Goal: Task Accomplishment & Management: Complete application form

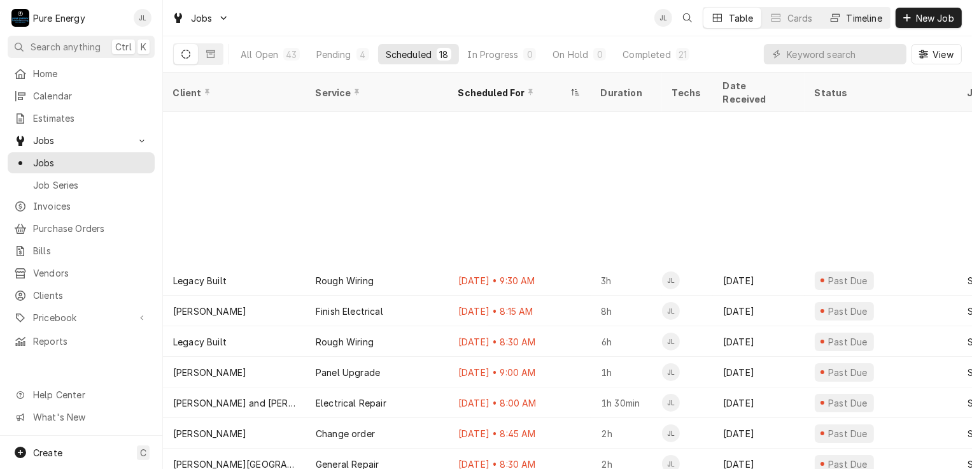
scroll to position [188, 0]
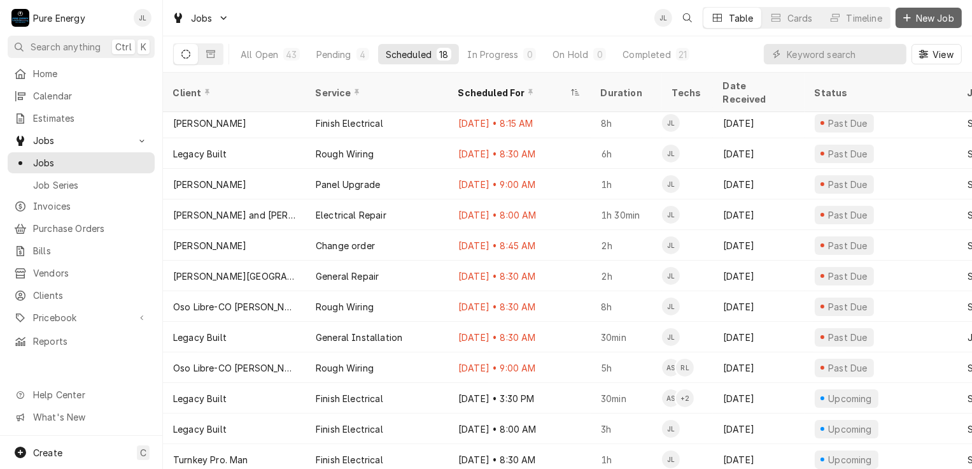
click at [914, 17] on span "New Job" at bounding box center [935, 17] width 43 height 13
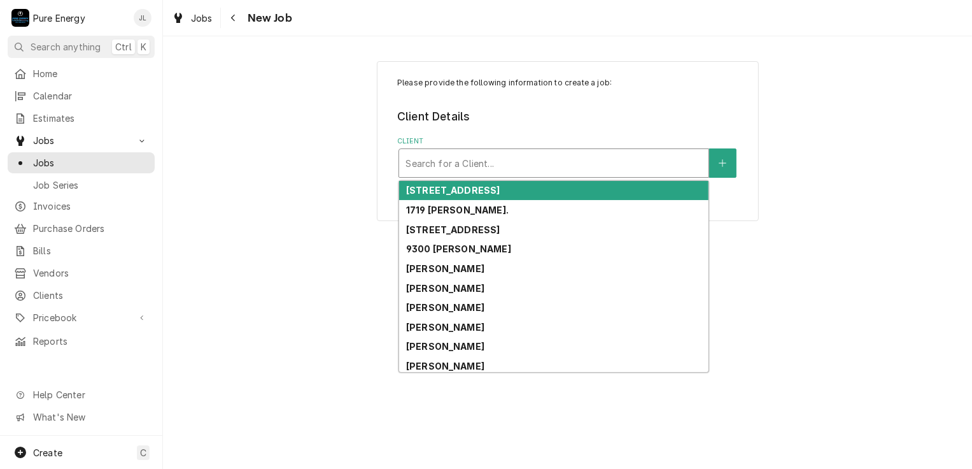
click at [418, 164] on div "Client" at bounding box center [554, 163] width 297 height 23
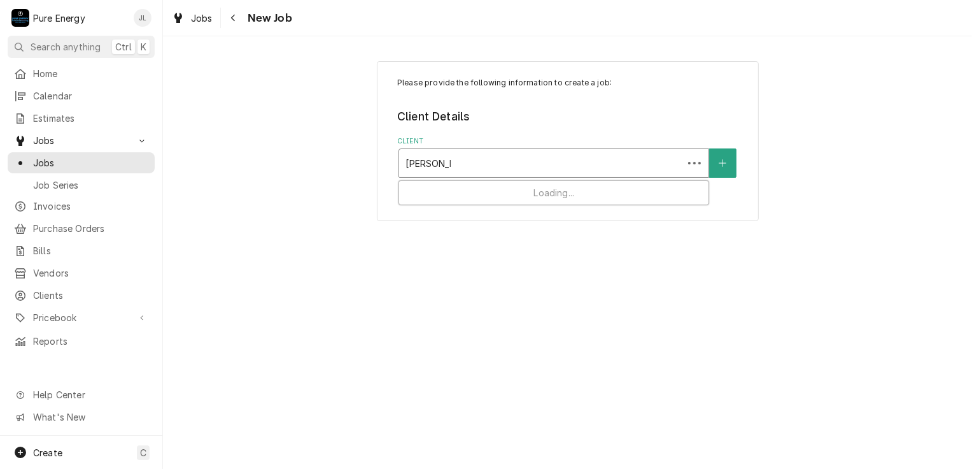
type input "[PERSON_NAME]"
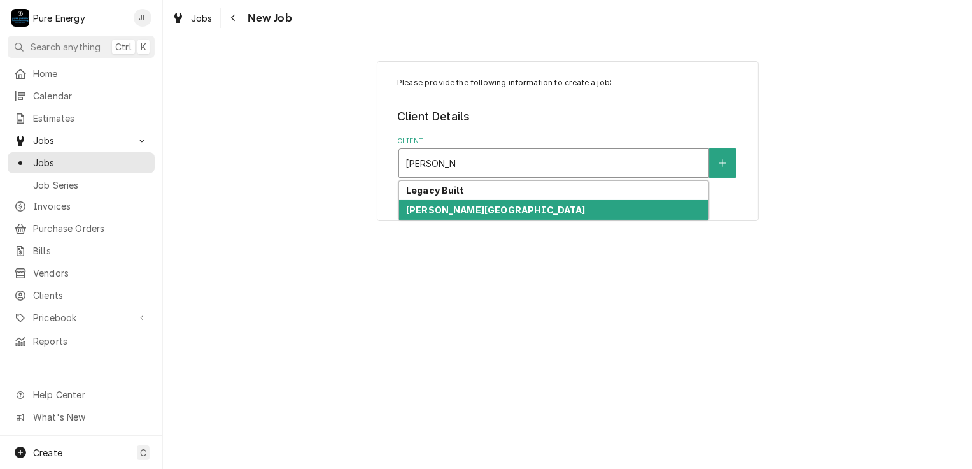
drag, startPoint x: 501, startPoint y: 204, endPoint x: 502, endPoint y: 188, distance: 15.9
click at [502, 188] on div "Legacy Built [PERSON_NAME][GEOGRAPHIC_DATA]" at bounding box center [553, 200] width 309 height 39
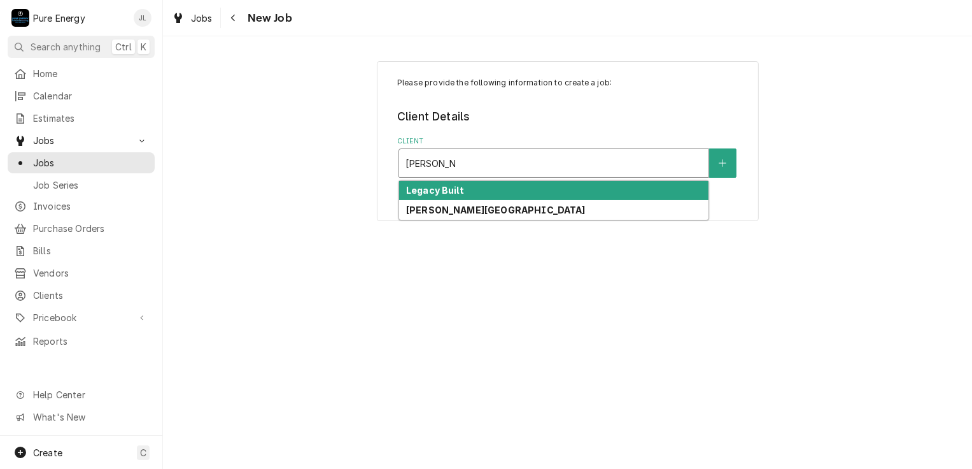
click at [502, 188] on div "Legacy Built" at bounding box center [553, 191] width 309 height 20
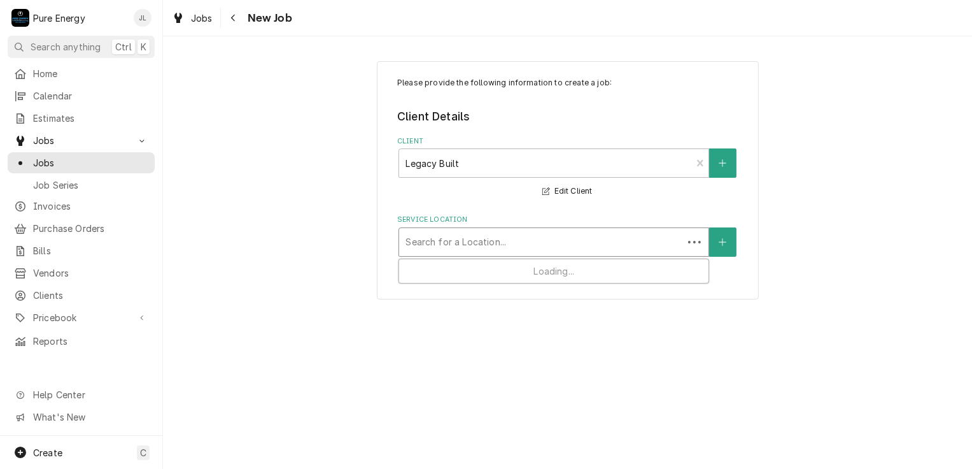
click at [508, 235] on div "Service Location" at bounding box center [541, 242] width 271 height 23
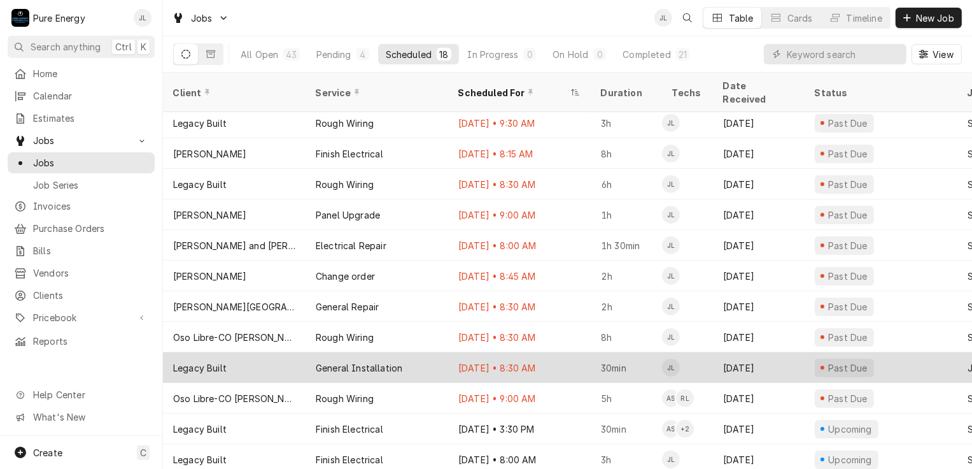
scroll to position [188, 0]
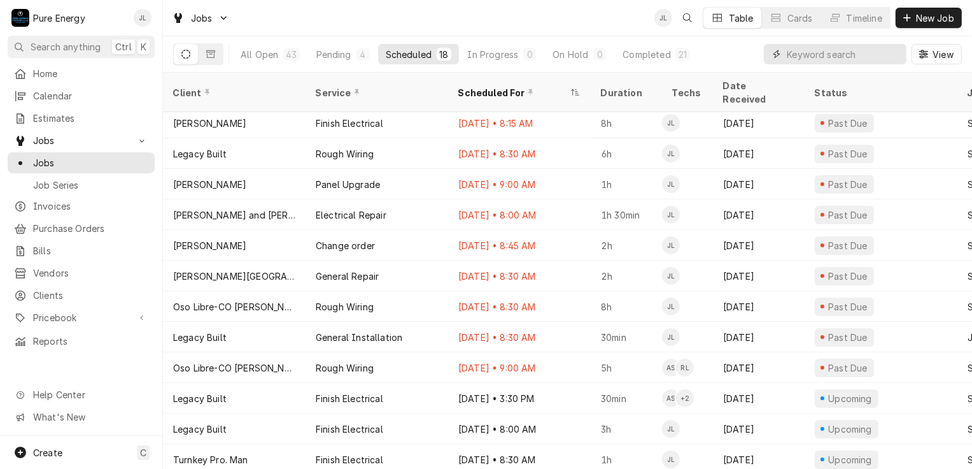
click at [804, 59] on input "Dynamic Content Wrapper" at bounding box center [843, 54] width 113 height 20
click at [915, 14] on span "New Job" at bounding box center [935, 17] width 43 height 13
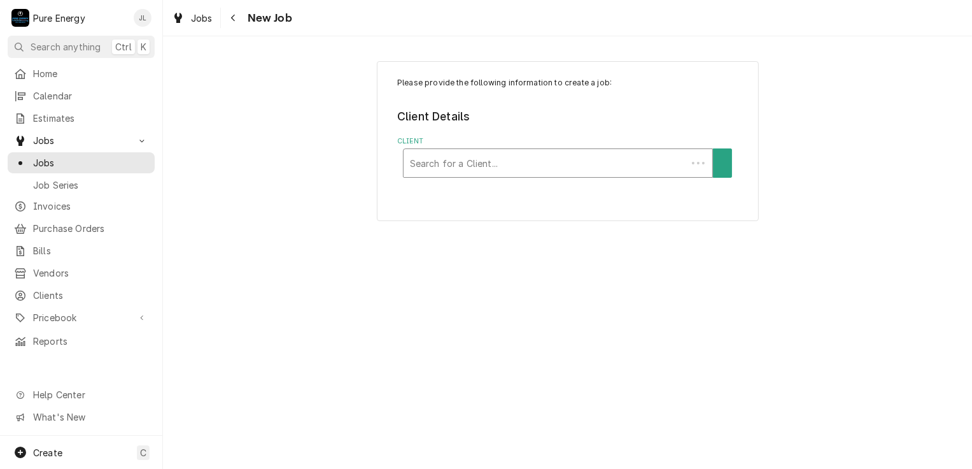
click at [470, 157] on div "Client" at bounding box center [545, 163] width 271 height 23
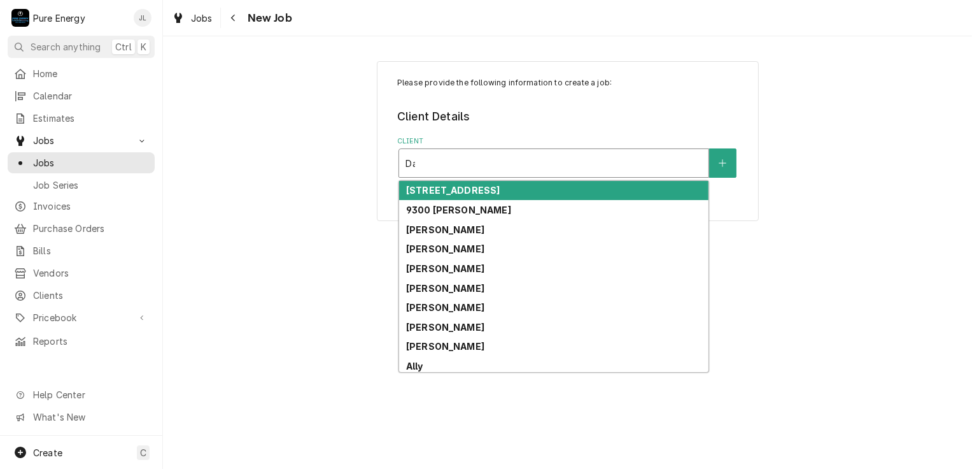
type input "D"
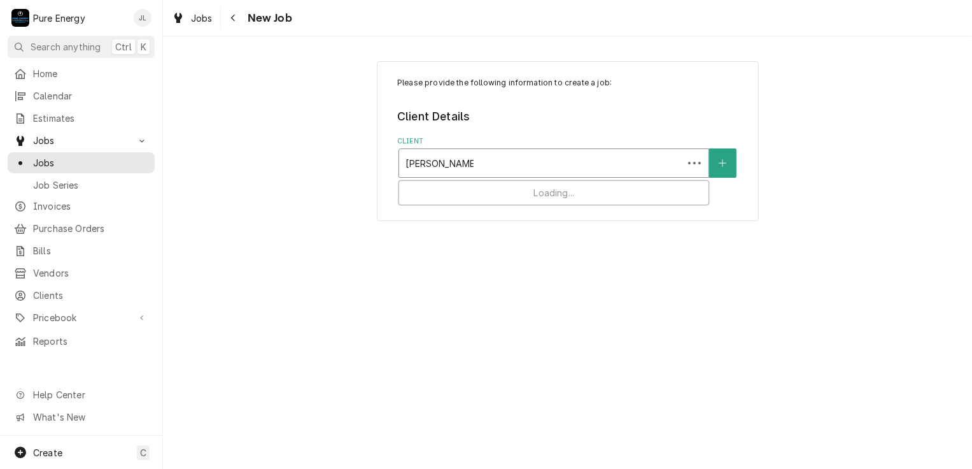
type input "Templeton olive"
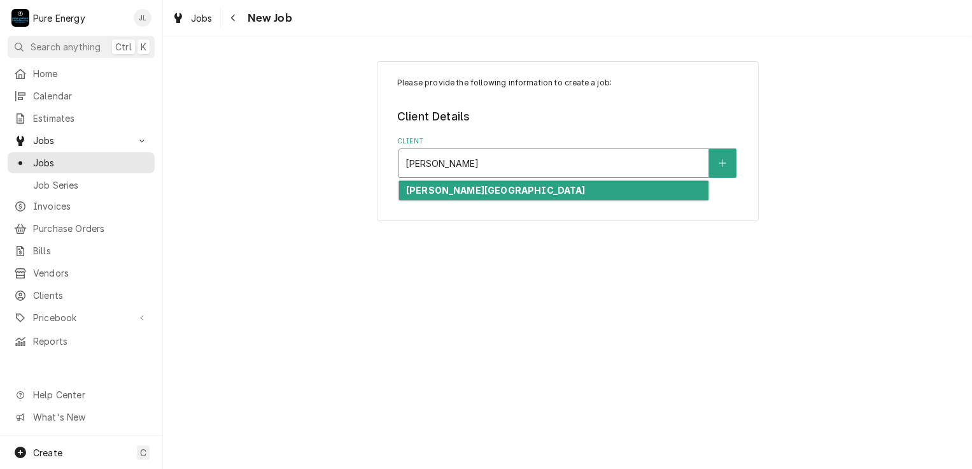
click at [506, 190] on strong "Templeton Olive Farm" at bounding box center [496, 190] width 180 height 11
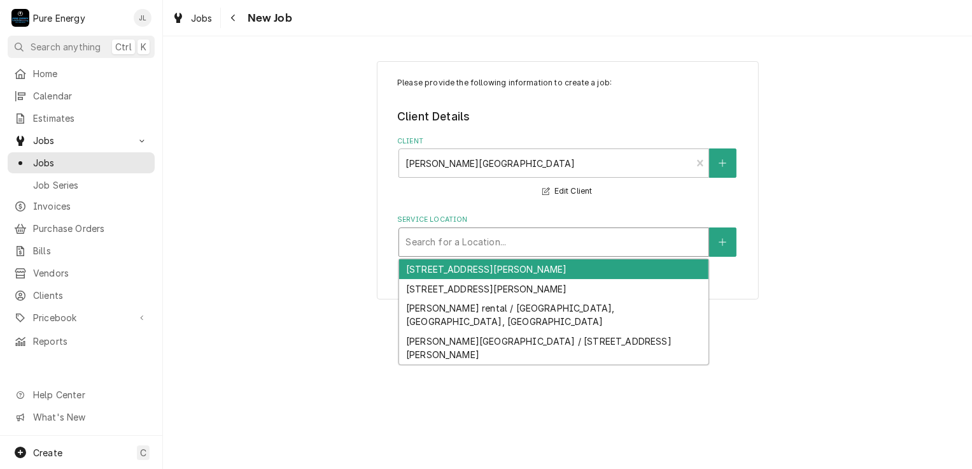
click at [530, 239] on div "Service Location" at bounding box center [554, 242] width 297 height 23
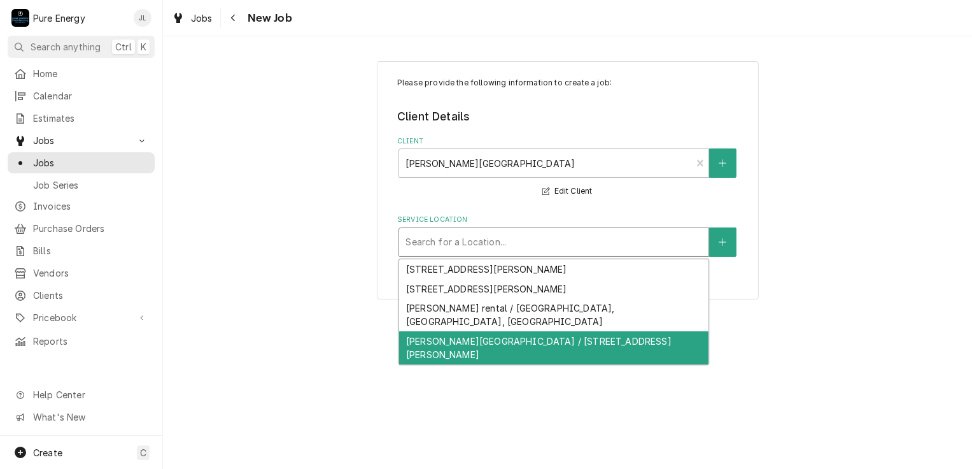
click at [516, 331] on div "Templeton Olive Farm / 6710 El Pomar Dr, Templeton, CA 93465" at bounding box center [553, 347] width 309 height 33
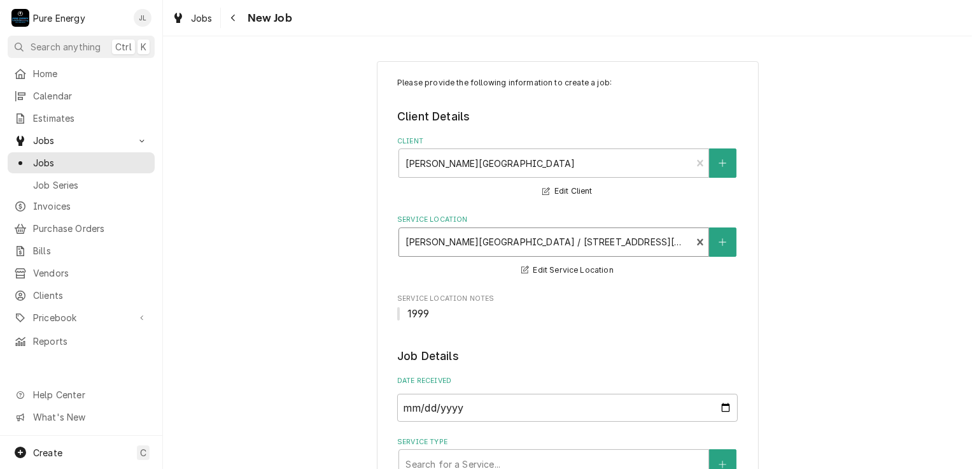
scroll to position [191, 0]
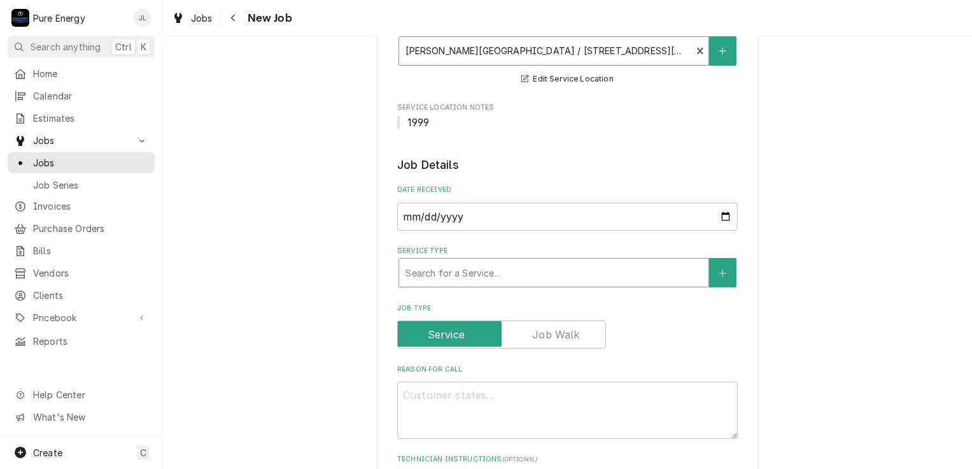
click at [503, 276] on div "Service Type" at bounding box center [554, 272] width 297 height 23
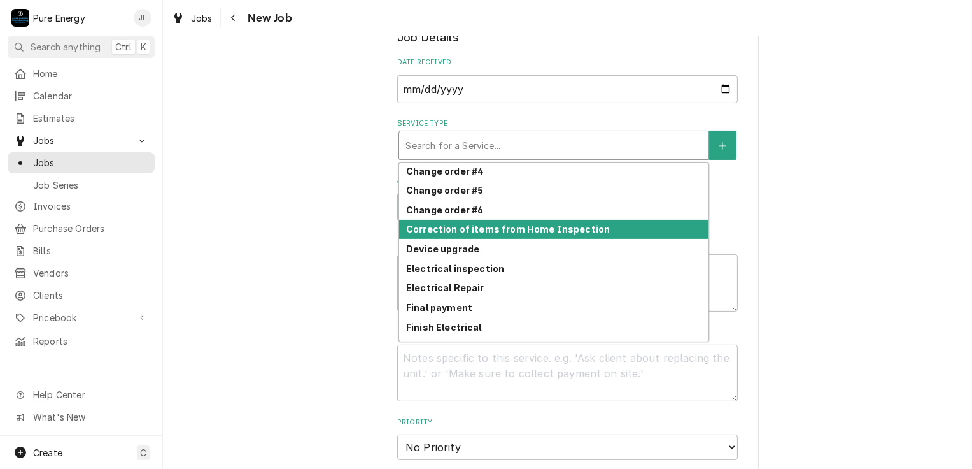
scroll to position [339, 0]
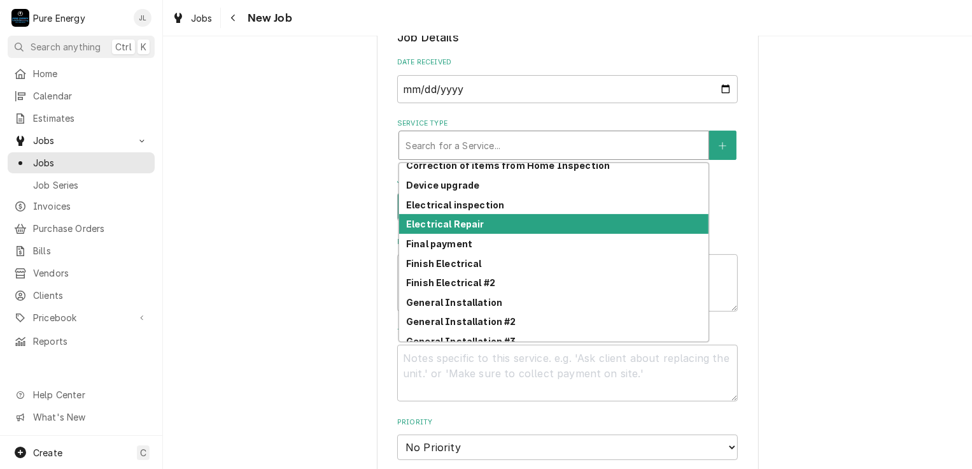
click at [523, 219] on div "Electrical Repair" at bounding box center [553, 224] width 309 height 20
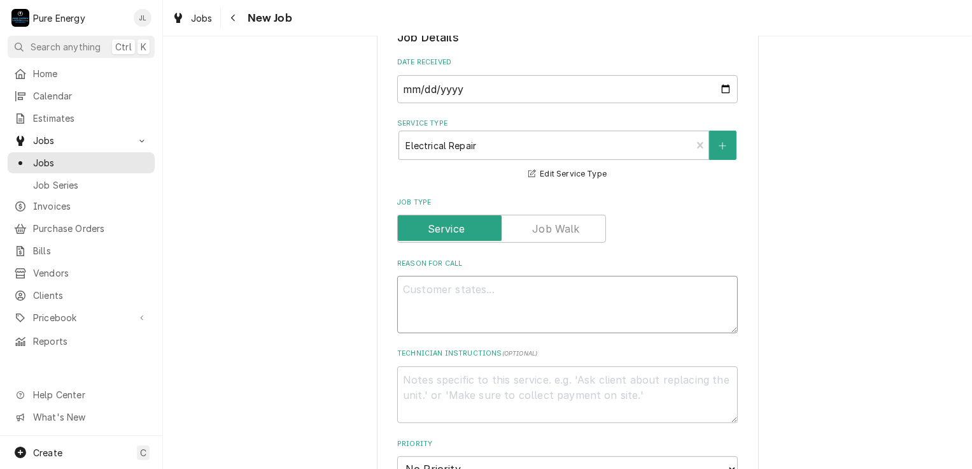
click at [478, 315] on textarea "Reason For Call" at bounding box center [567, 304] width 341 height 57
type textarea "x"
type textarea "H"
type textarea "x"
type textarea "Ho"
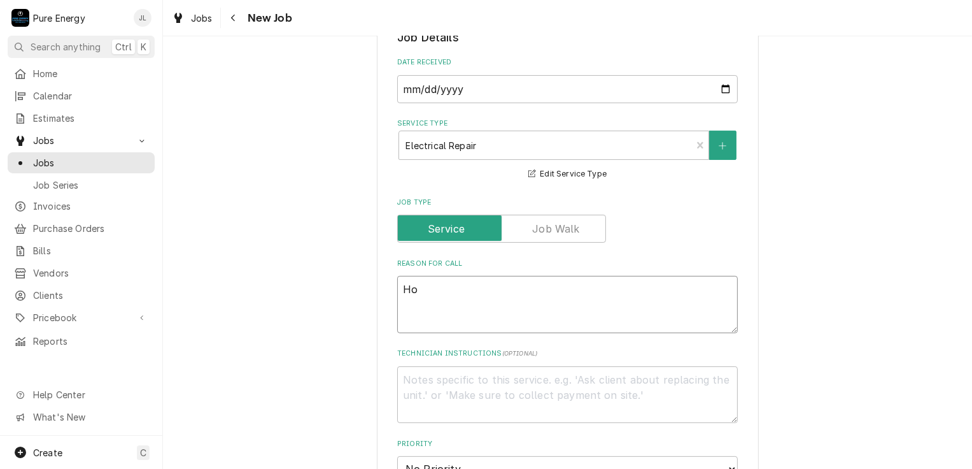
type textarea "x"
type textarea "Hos"
type textarea "x"
type textarea "Ho"
type textarea "x"
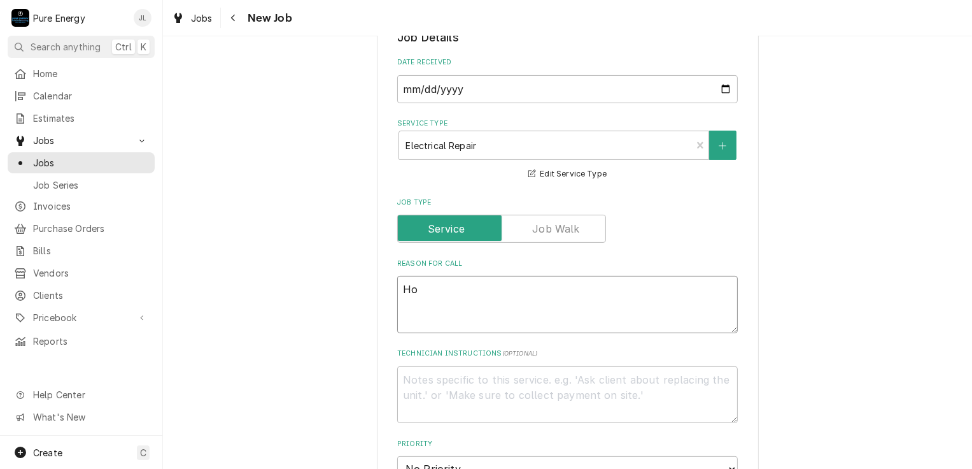
type textarea "H"
type textarea "x"
type textarea "Ha"
type textarea "x"
type textarea "Has"
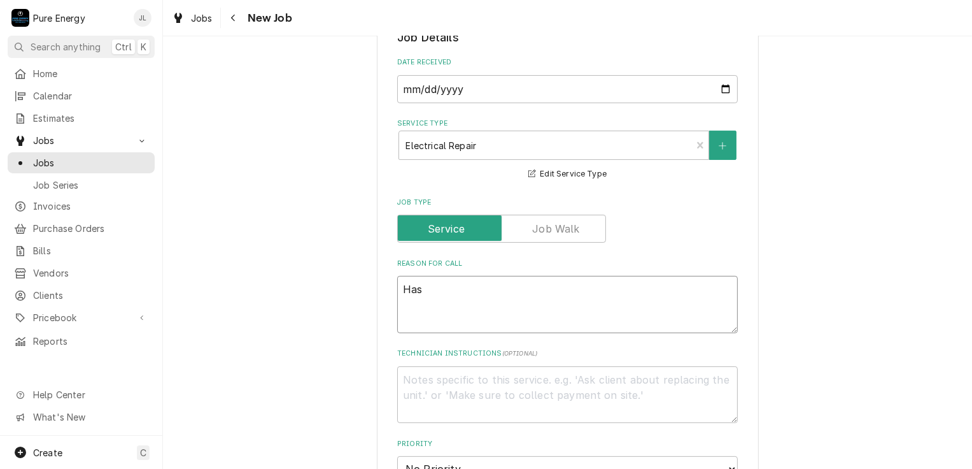
type textarea "x"
type textarea "Has"
type textarea "x"
type textarea "Has a"
type textarea "x"
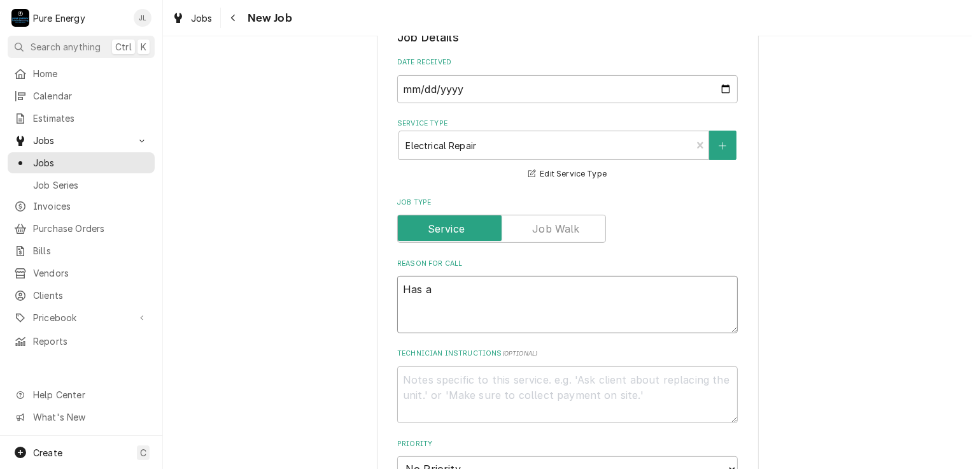
type textarea "Has a"
type textarea "x"
type textarea "Has a f"
type textarea "x"
type textarea "Has a fe"
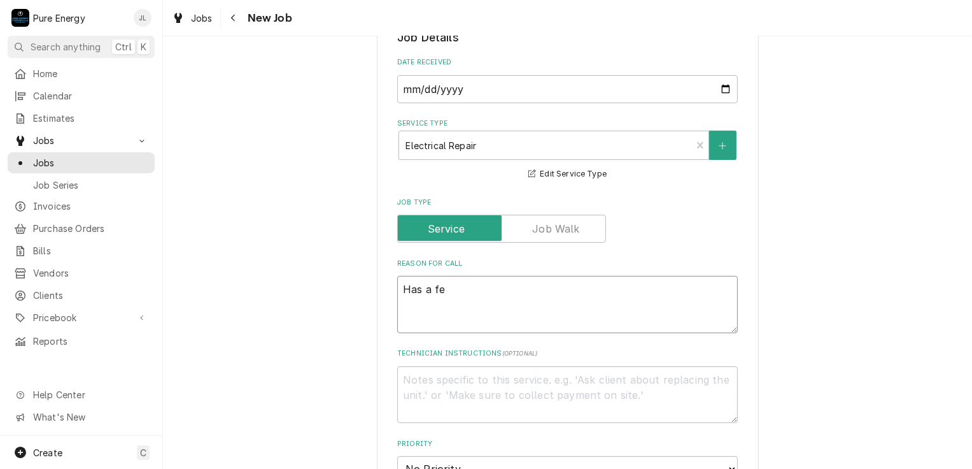
type textarea "x"
type textarea "Has a few"
type textarea "x"
type textarea "Has a few"
type textarea "x"
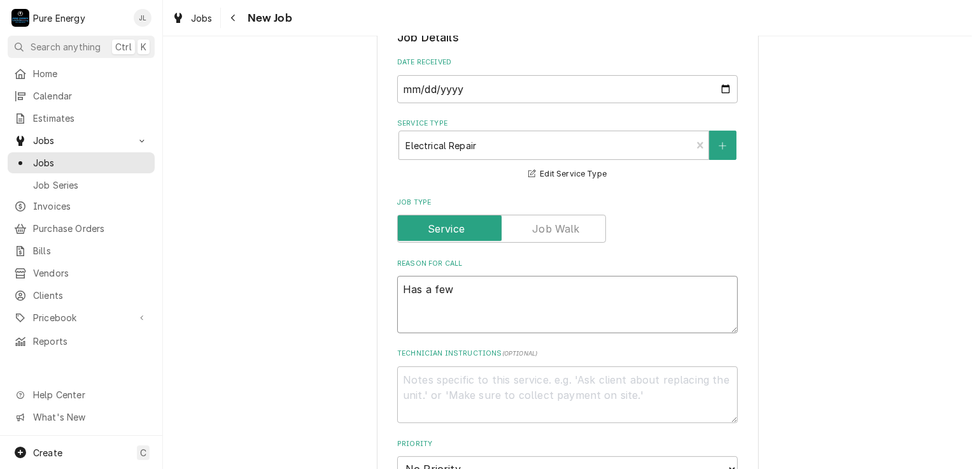
type textarea "Has a few o"
type textarea "x"
type textarea "Has a few ou"
type textarea "x"
type textarea "Has a few out"
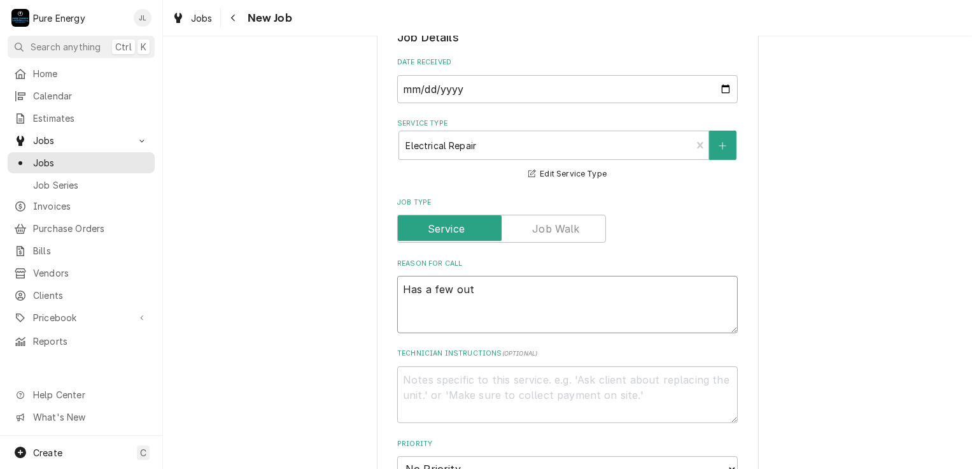
type textarea "x"
type textarea "Has a few outl"
type textarea "x"
type textarea "Has a few outle"
type textarea "x"
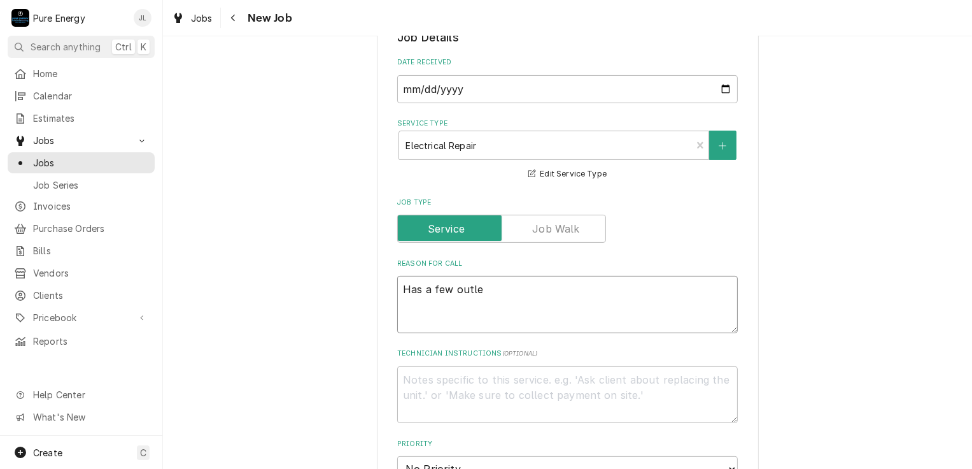
type textarea "Has a few outlet"
type textarea "x"
type textarea "Has a few outlets"
type textarea "x"
type textarea "Has a few outlets"
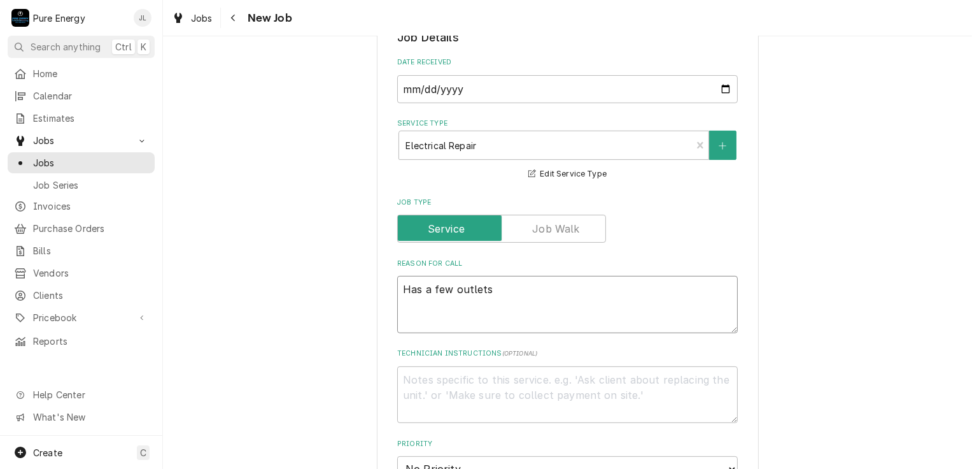
type textarea "x"
type textarea "Has a few outlets o"
type textarea "x"
type textarea "Has a few outlets ou"
type textarea "x"
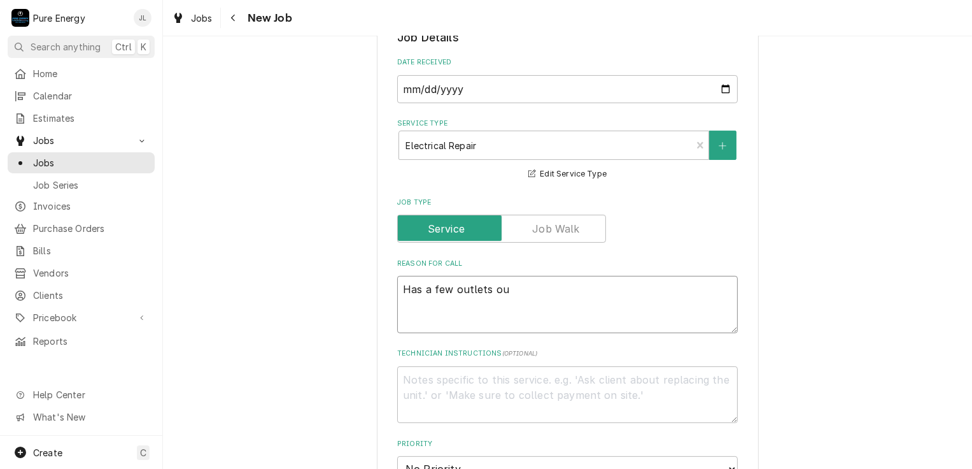
type textarea "Has a few outlets oun"
type textarea "x"
type textarea "Has a few outlets ount"
type textarea "x"
type textarea "Has a few outlets ount"
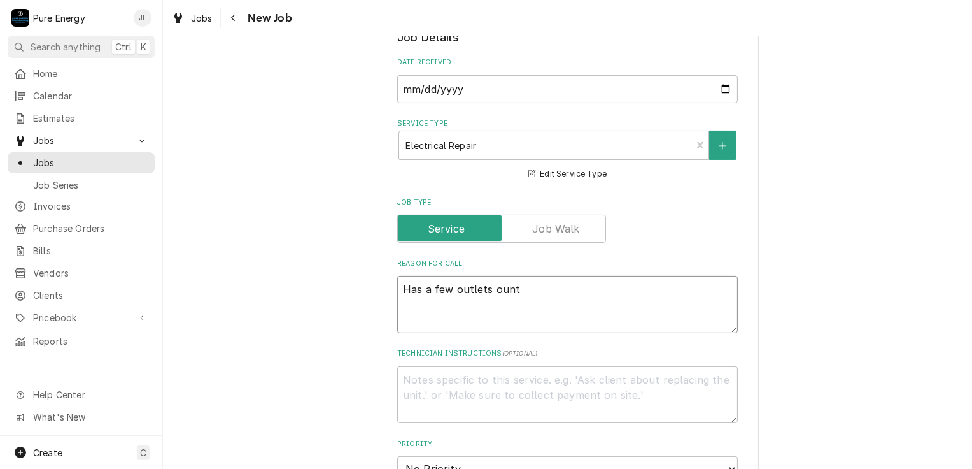
type textarea "x"
type textarea "Has a few outlets ount"
type textarea "x"
type textarea "Has a few outlets oun"
type textarea "x"
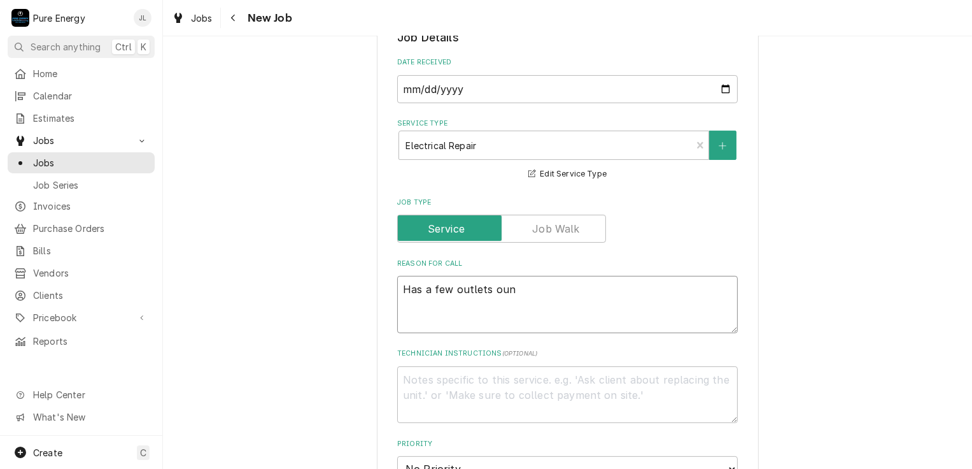
type textarea "Has a few outlets ou"
type textarea "x"
type textarea "Has a few outlets oui"
type textarea "x"
type textarea "Has a few outlets ouin"
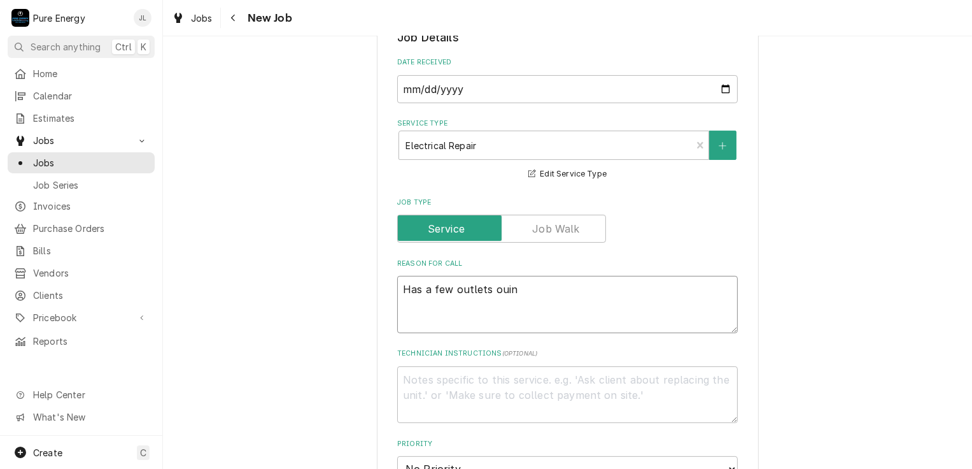
type textarea "x"
type textarea "Has a few outlets ouin"
type textarea "x"
type textarea "Has a few outlets ouin"
type textarea "x"
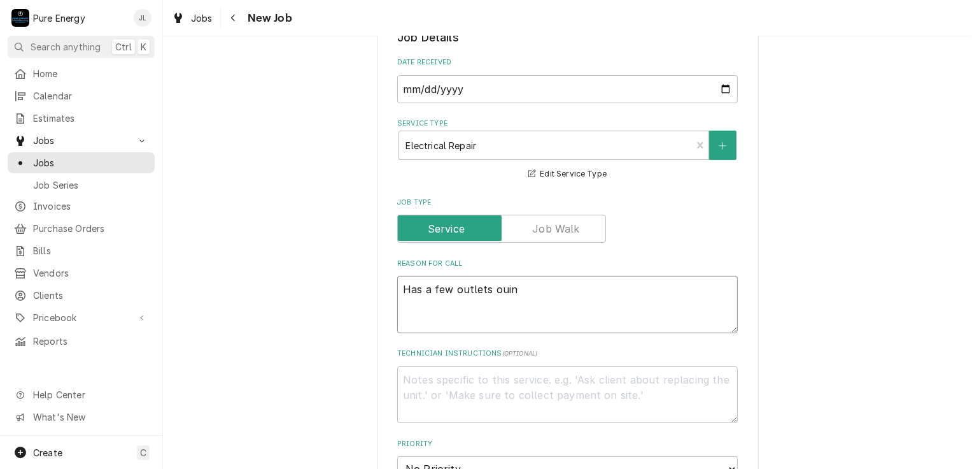
type textarea "Has a few outlets oui"
type textarea "x"
type textarea "Has a few outlets ou"
type textarea "x"
type textarea "Has a few outlets out"
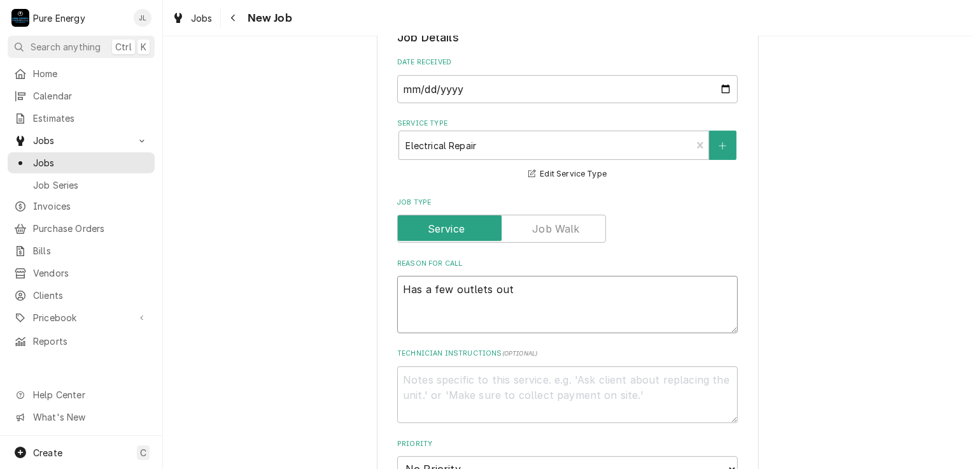
type textarea "x"
type textarea "Has a few outlets out"
type textarea "x"
type textarea "Has a few outlets out i"
type textarea "x"
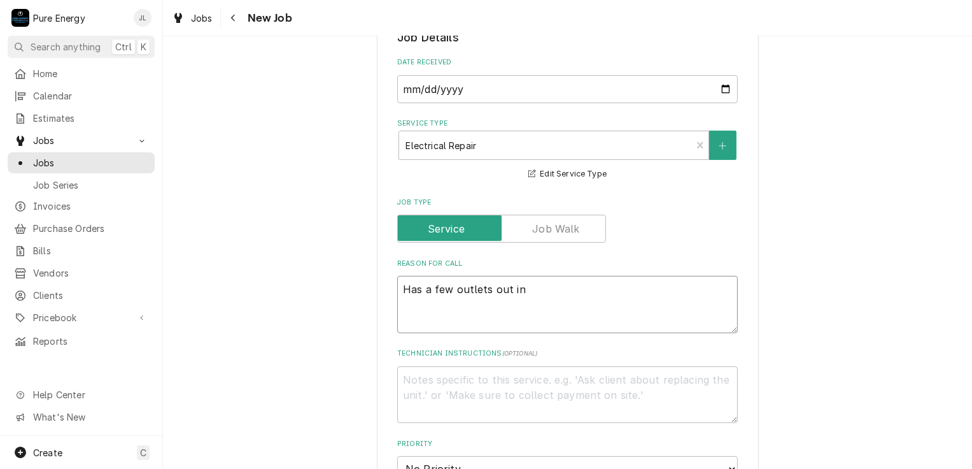
type textarea "Has a few outlets out in"
type textarea "x"
type textarea "Has a few outlets out in o"
type textarea "x"
type textarea "Has a few outlets out in of"
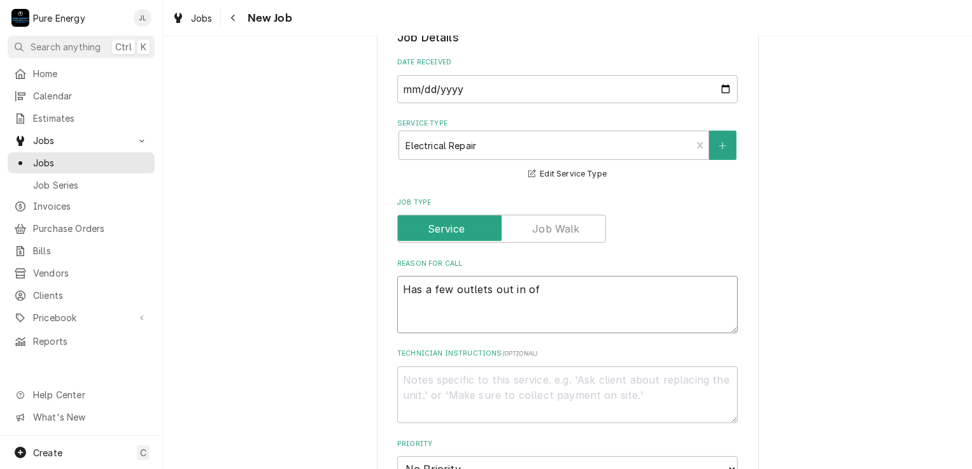
type textarea "x"
type textarea "Has a few outlets out in offi"
type textarea "x"
type textarea "Has a few outlets out in offic"
type textarea "x"
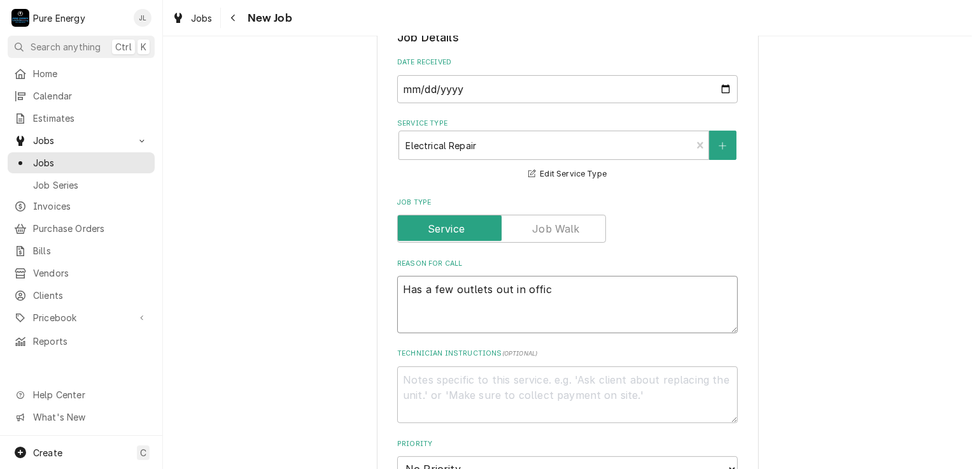
type textarea "Has a few outlets out in office"
type textarea "x"
type textarea "Has a few outlets out in office"
type textarea "x"
type textarea "Has a few outlets out in office a"
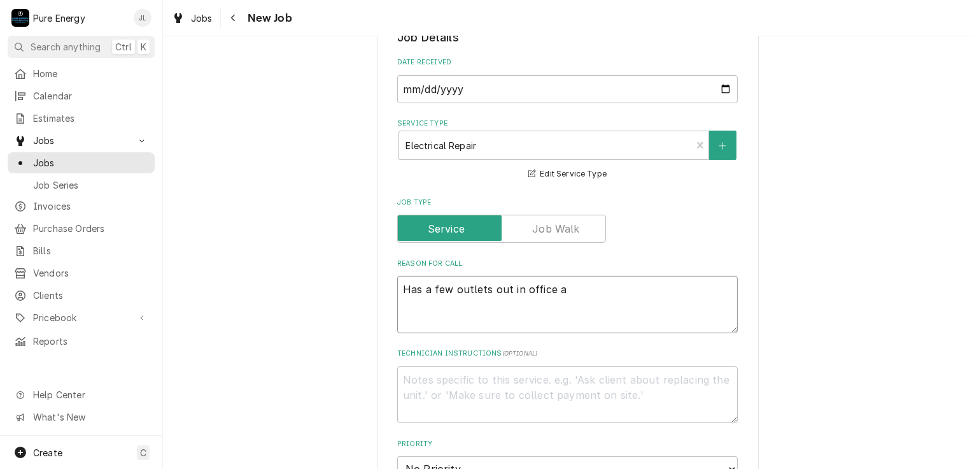
type textarea "x"
type textarea "Has a few outlets out in office an"
type textarea "x"
type textarea "Has a few outlets out in office and"
type textarea "x"
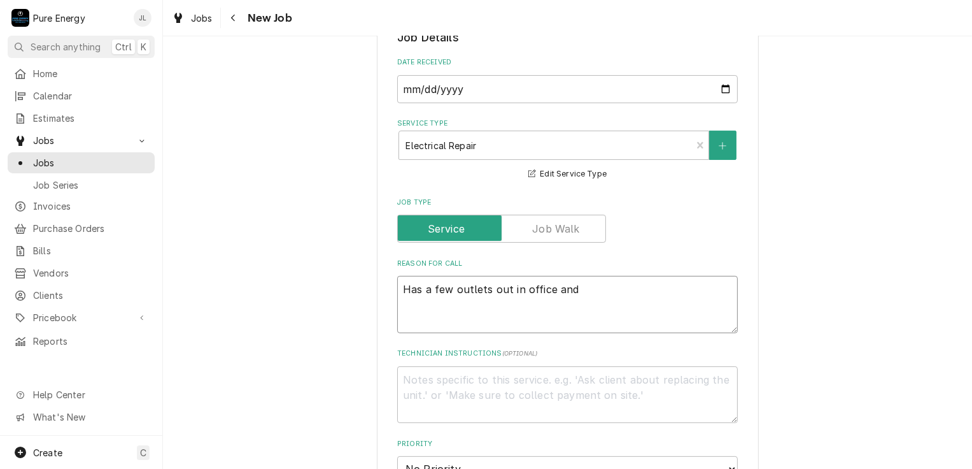
type textarea "Has a few outlets out in office and s"
type textarea "x"
type textarea "Has a few outlets out in office and sh"
type textarea "x"
type textarea "Has a few outlets out in office and sho"
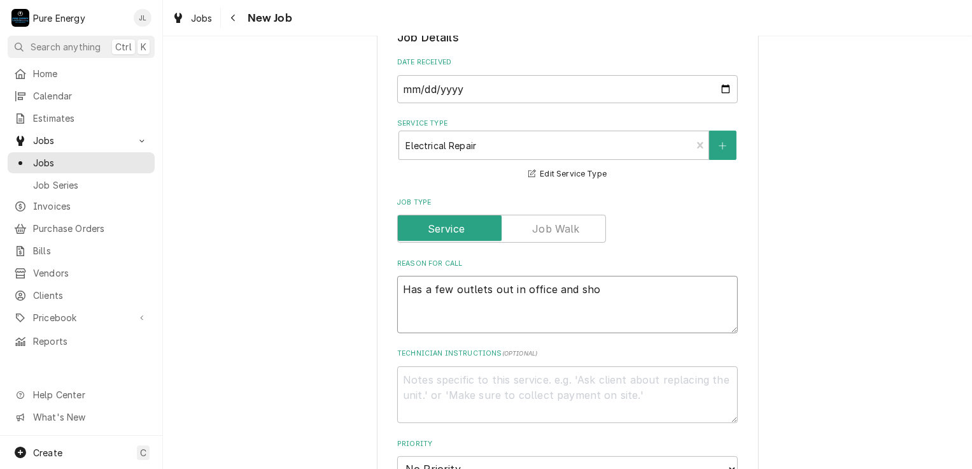
type textarea "x"
type textarea "Has a few outlets out in office and shop"
type textarea "x"
type textarea "Has a few outlets out in office and shop"
type textarea "x"
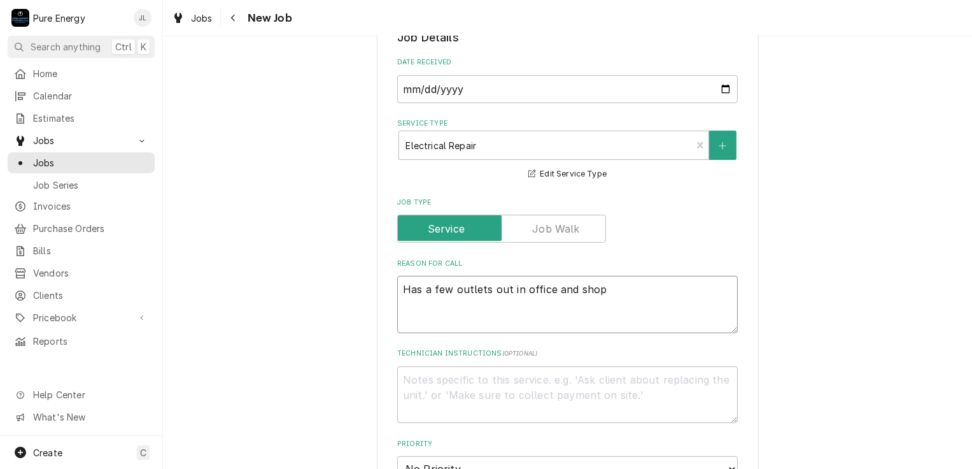
type textarea "Has a few outlets out in office and shop"
type textarea "x"
type textarea "Has a few outlets out in office and shop A"
type textarea "x"
type textarea "Has a few outlets out in office and shop Al"
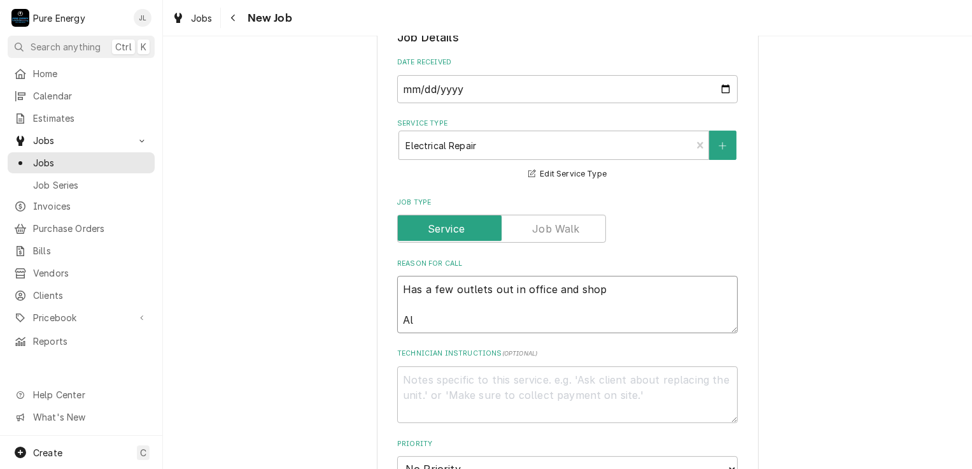
type textarea "x"
type textarea "Has a few outlets out in office and shop Als"
type textarea "x"
type textarea "Has a few outlets out in office and shop Also"
type textarea "x"
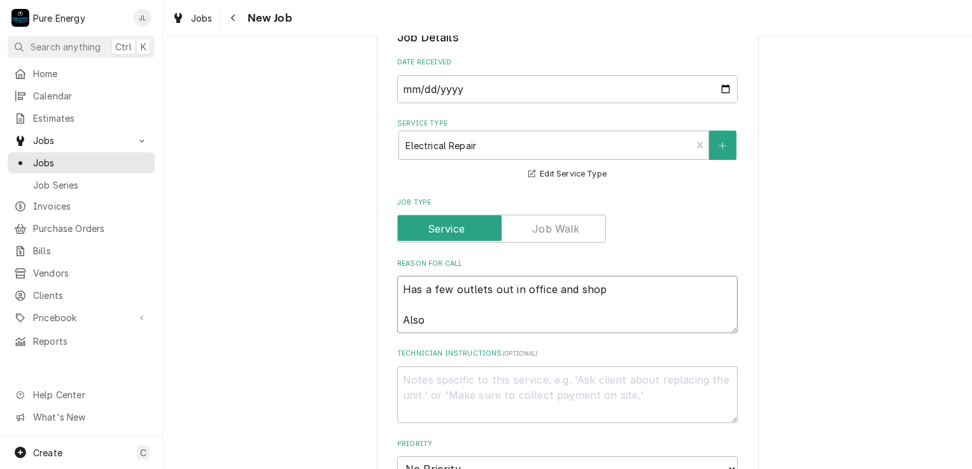
type textarea "Has a few outlets out in office and shop Also"
type textarea "x"
type textarea "Has a few outlets out in office and shop Also l"
type textarea "x"
type textarea "Has a few outlets out in office and shop Also lo"
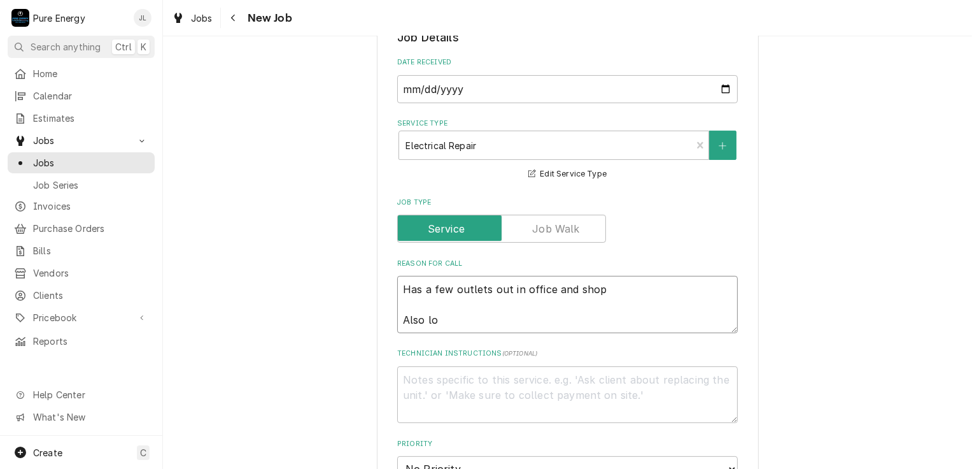
type textarea "x"
type textarea "Has a few outlets out in office and shop Also loo"
type textarea "x"
type textarea "Has a few outlets out in office and shop Also look"
type textarea "x"
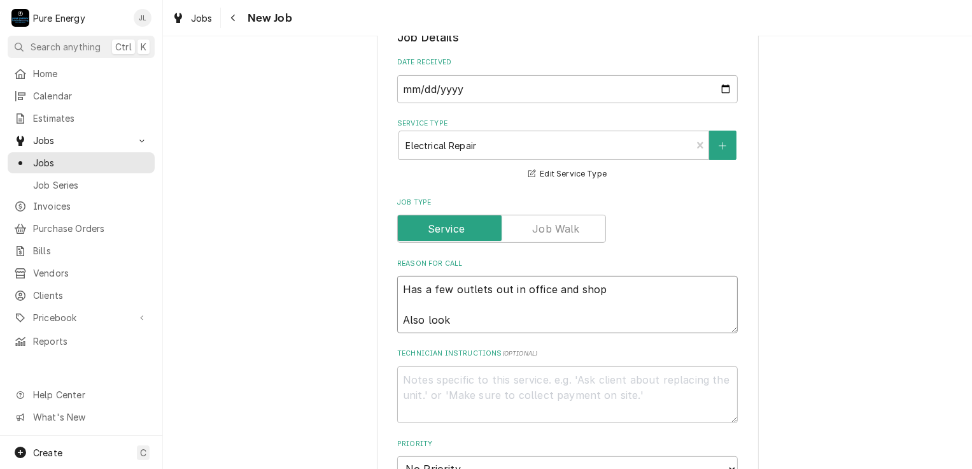
type textarea "Has a few outlets out in office and shop Also look a"
type textarea "x"
type textarea "Has a few outlets out in office and shop Also look at"
type textarea "x"
type textarea "Has a few outlets out in office and shop Also look at"
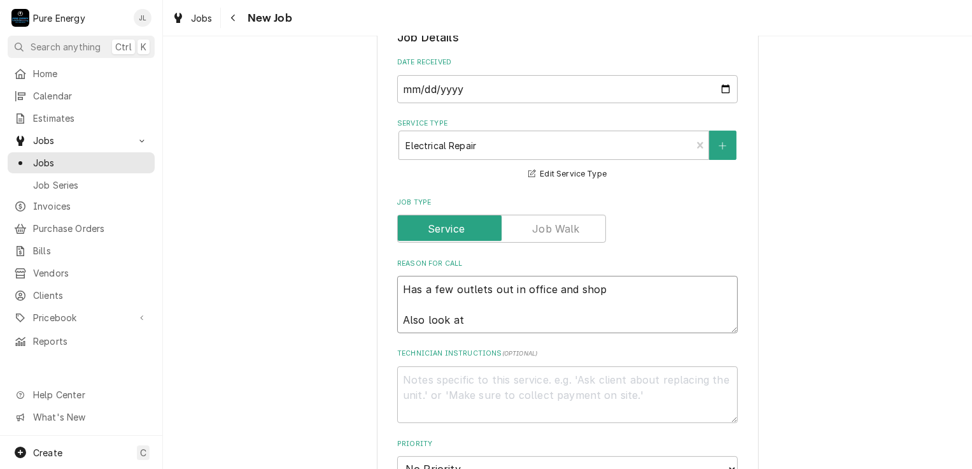
type textarea "x"
type textarea "Has a few outlets out in office and shop Also look at w"
type textarea "x"
type textarea "Has a few outlets out in office and shop Also look at wh"
type textarea "x"
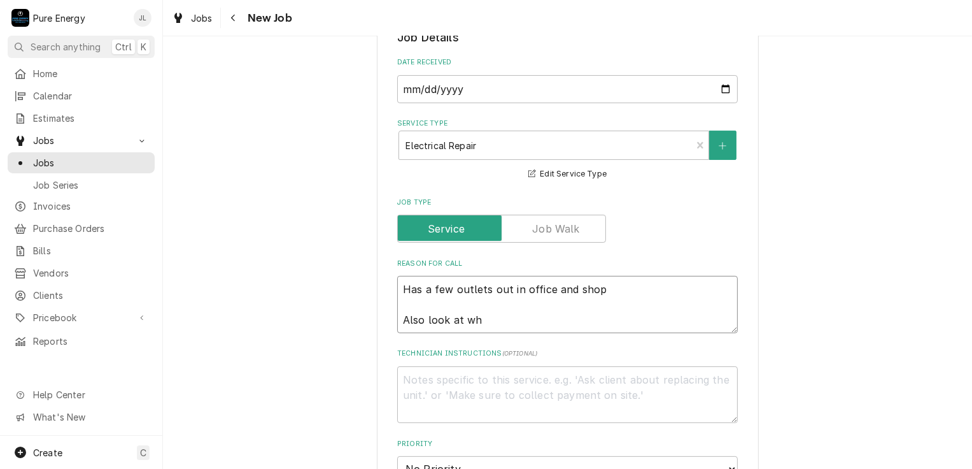
type textarea "Has a few outlets out in office and shop Also look at wha"
type textarea "x"
type textarea "Has a few outlets out in office and shop Also look at what"
type textarea "x"
type textarea "Has a few outlets out in office and shop Also look at what"
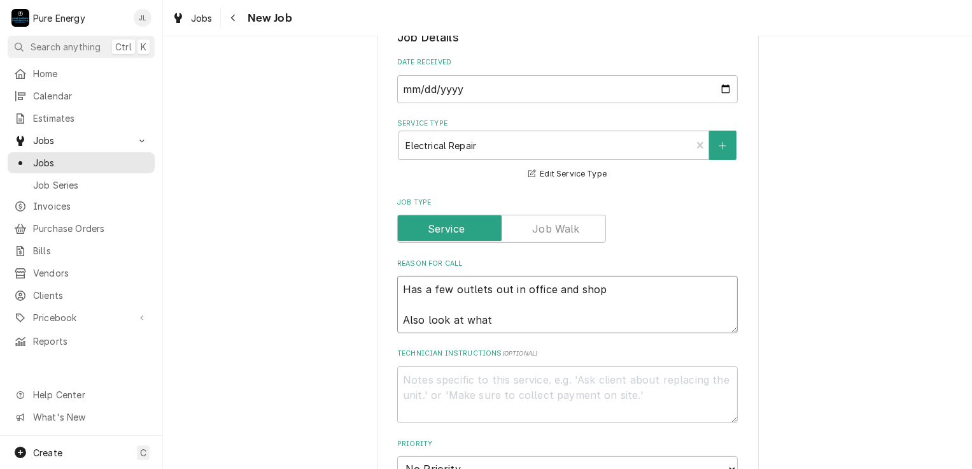
type textarea "x"
type textarea "Has a few outlets out in office and shop Also look at what i"
type textarea "x"
type textarea "Has a few outlets out in office and shop Also look at what it"
type textarea "x"
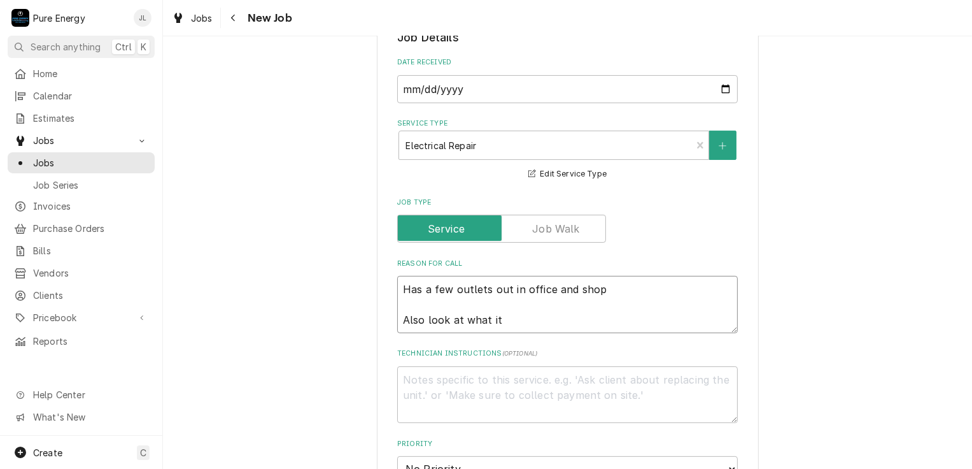
type textarea "Has a few outlets out in office and shop Also look at what it t"
type textarea "x"
type textarea "Has a few outlets out in office and shop Also look at what it ta"
type textarea "x"
type textarea "Has a few outlets out in office and shop Also look at what it tak"
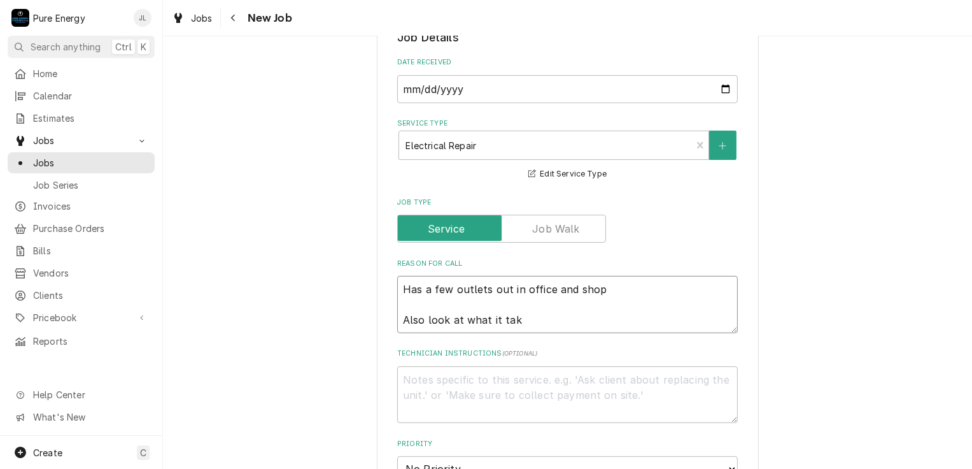
type textarea "x"
type textarea "Has a few outlets out in office and shop Also look at what it take"
type textarea "x"
type textarea "Has a few outlets out in office and shop Also look at what it takes"
type textarea "x"
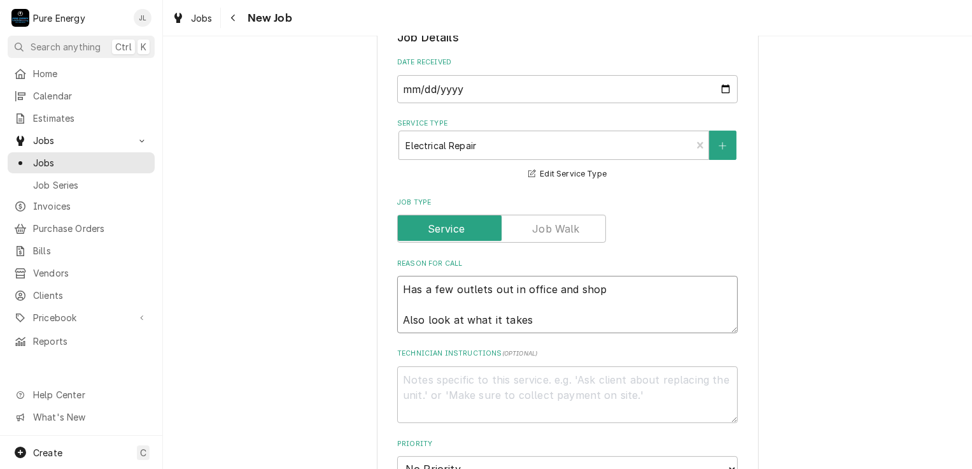
type textarea "Has a few outlets out in office and shop Also look at what it takes"
type textarea "x"
type textarea "Has a few outlets out in office and shop Also look at what it takes t"
type textarea "x"
type textarea "Has a few outlets out in office and shop Also look at what it takes to"
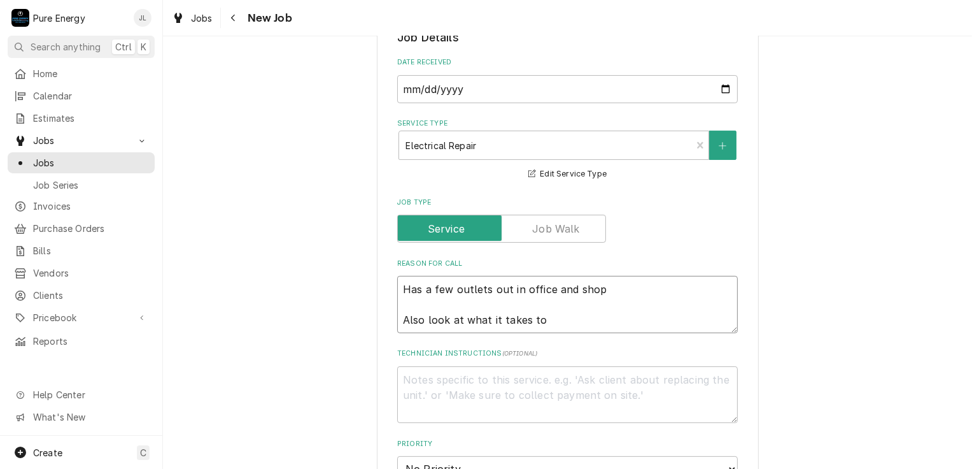
type textarea "x"
type textarea "Has a few outlets out in office and shop Also look at what it takes to"
type textarea "x"
type textarea "Has a few outlets out in office and shop Also look at what it takes to a"
type textarea "x"
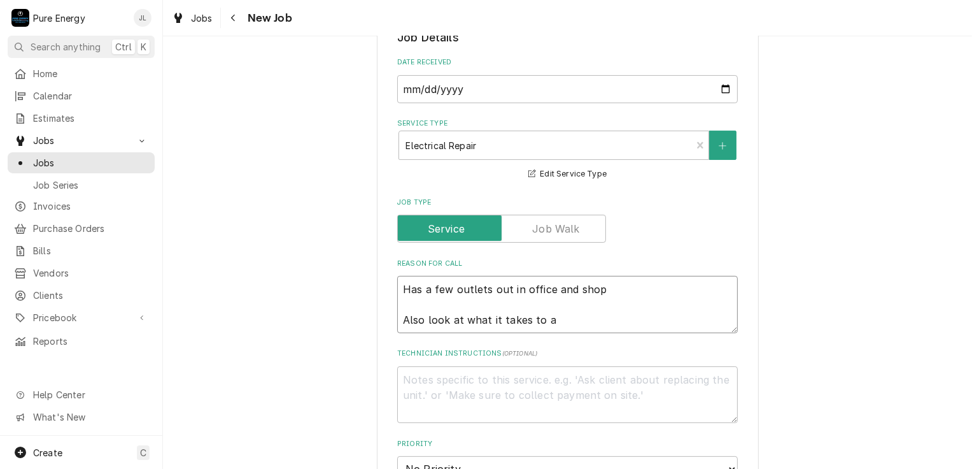
type textarea "Has a few outlets out in office and shop Also look at what it takes to ad"
type textarea "x"
type textarea "Has a few outlets out in office and shop Also look at what it takes to add"
type textarea "x"
type textarea "Has a few outlets out in office and shop Also look at what it takes to add"
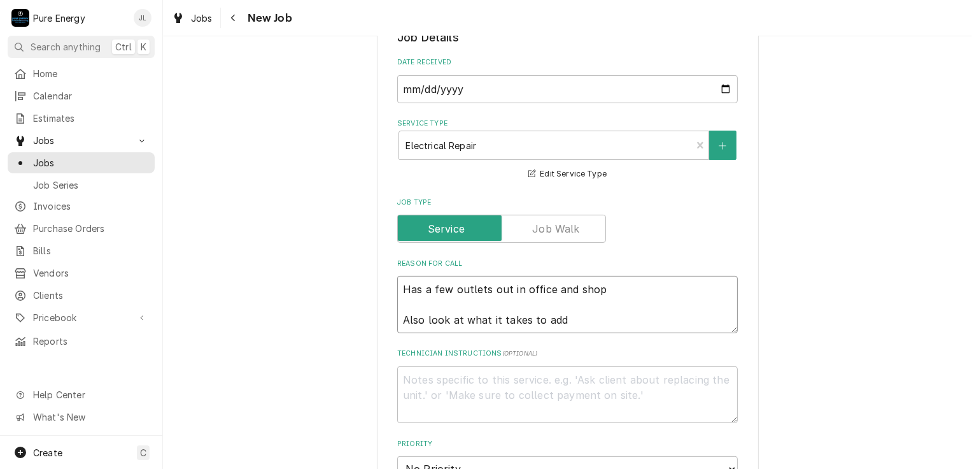
type textarea "x"
type textarea "Has a few outlets out in office and shop Also look at what it takes to add a"
type textarea "x"
type textarea "Has a few outlets out in office and shop Also look at what it takes to add an"
type textarea "x"
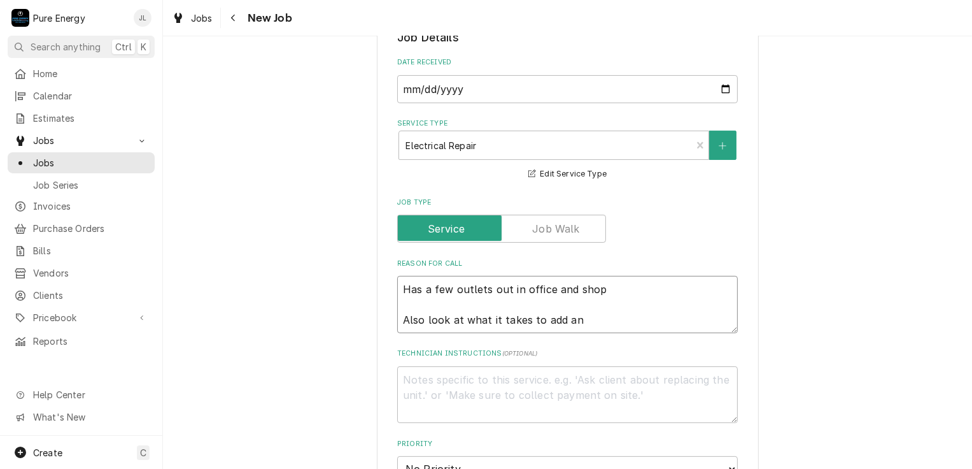
type textarea "Has a few outlets out in office and shop Also look at what it takes to add an"
type textarea "x"
type textarea "Has a few outlets out in office and shop Also look at what it takes to add an o"
type textarea "x"
type textarea "Has a few outlets out in office and shop Also look at what it takes to add an ou"
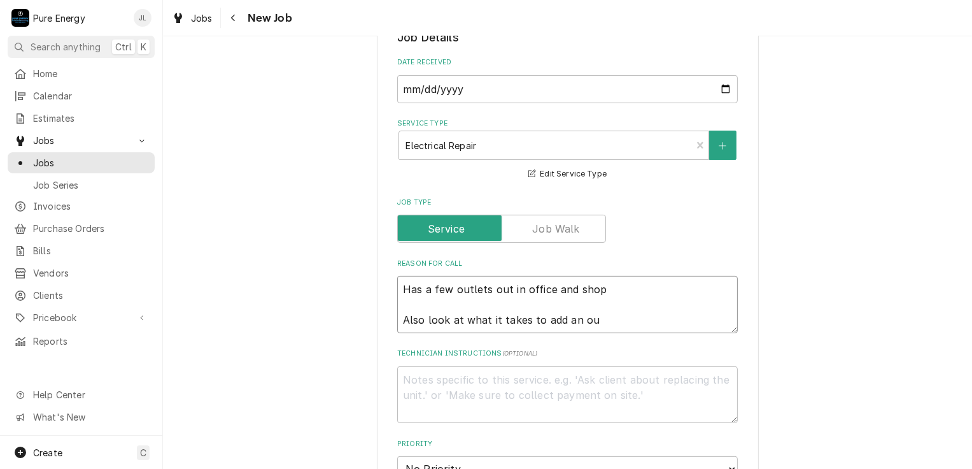
type textarea "x"
type textarea "Has a few outlets out in office and shop Also look at what it takes to add an o…"
type textarea "x"
type textarea "Has a few outlets out in office and shop Also look at what it takes to add an o…"
type textarea "x"
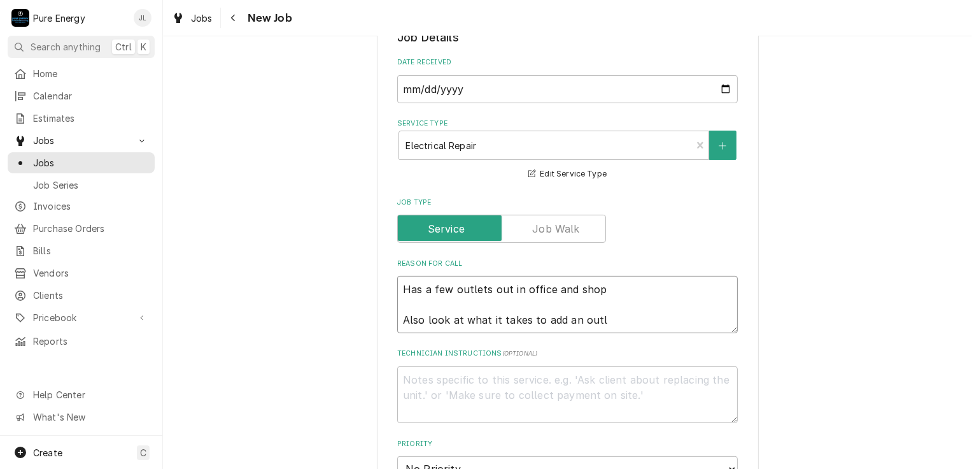
type textarea "Has a few outlets out in office and shop Also look at what it takes to add an o…"
type textarea "x"
type textarea "Has a few outlets out in office and shop Also look at what it takes to add an o…"
type textarea "x"
type textarea "Has a few outlets out in office and shop Also look at what it takes to add an o…"
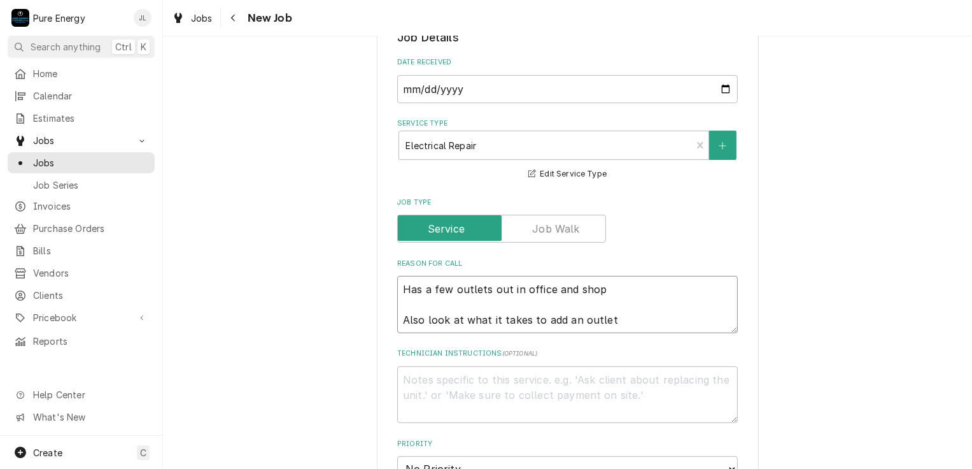
type textarea "x"
type textarea "Has a few outlets out in office and shop Also look at what it takes to add an o…"
type textarea "x"
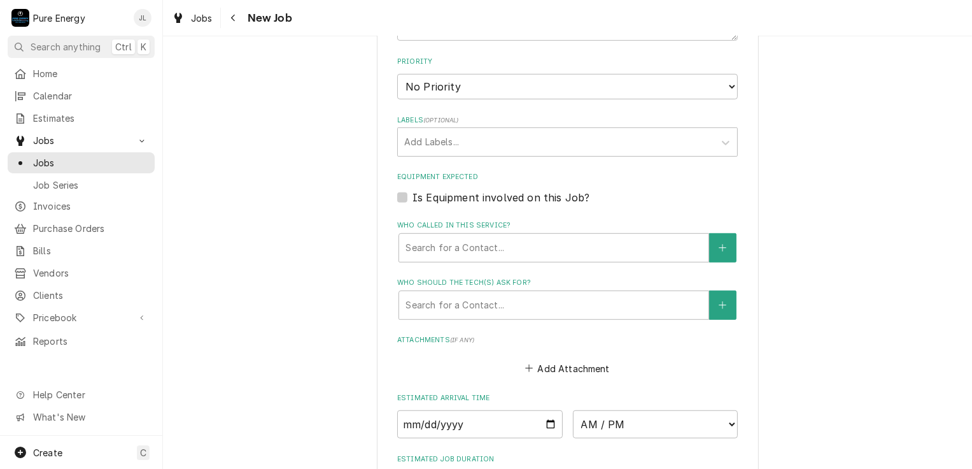
scroll to position [892, 0]
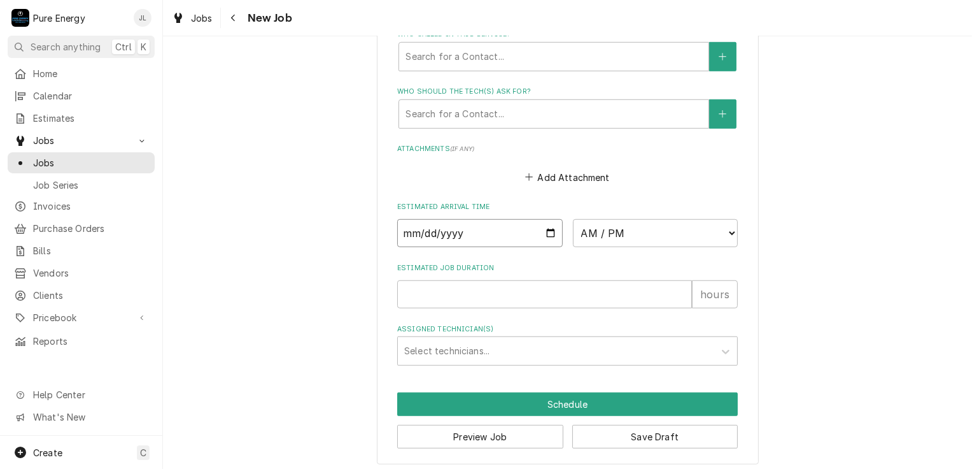
click at [546, 232] on input "Date" at bounding box center [480, 233] width 166 height 28
click at [723, 229] on select "AM / PM 6:00 AM 6:15 AM 6:30 AM 6:45 AM 7:00 AM 7:15 AM 7:30 AM 7:45 AM 8:00 AM…" at bounding box center [656, 233] width 166 height 28
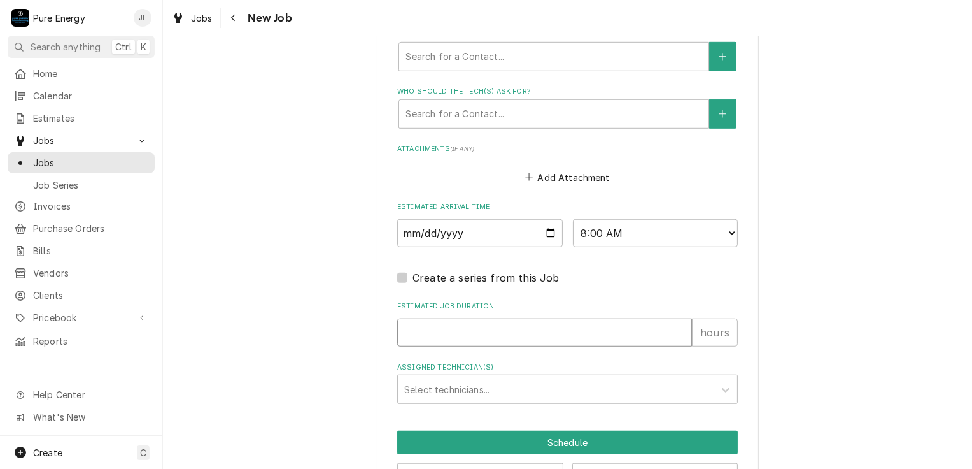
click at [471, 339] on input "Estimated Job Duration" at bounding box center [544, 332] width 295 height 28
click at [497, 390] on div "Assigned Technician(s)" at bounding box center [556, 389] width 304 height 23
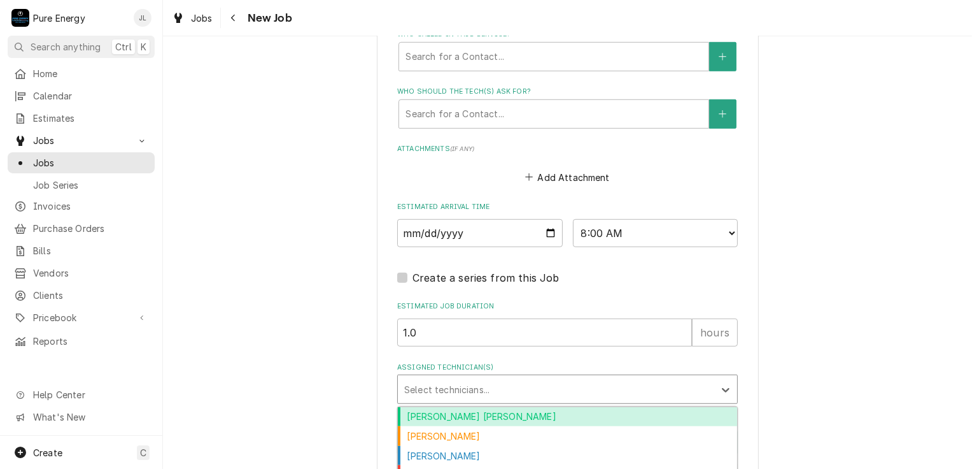
scroll to position [933, 0]
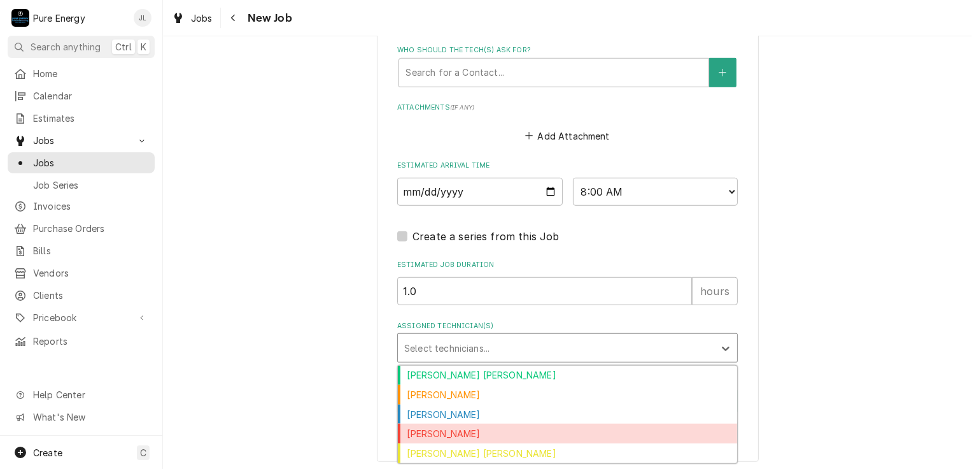
click at [531, 423] on div "James Linnenkamp" at bounding box center [567, 433] width 339 height 20
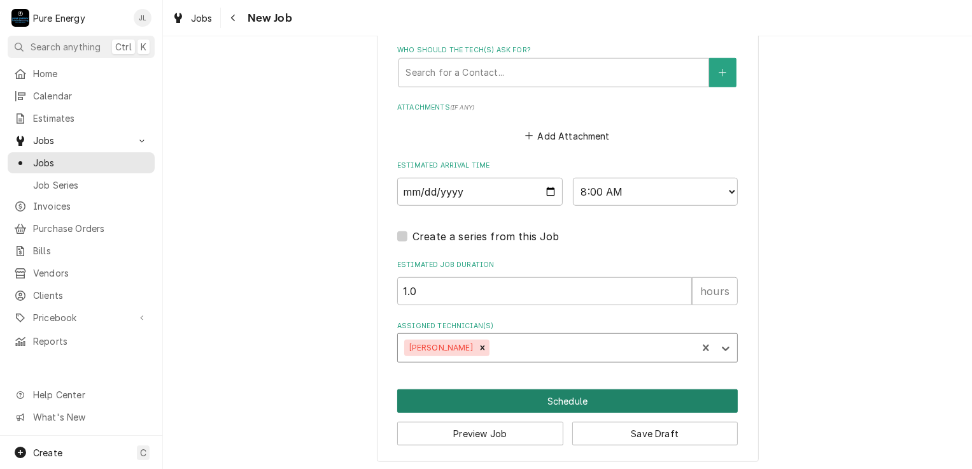
click at [525, 389] on button "Schedule" at bounding box center [567, 401] width 341 height 24
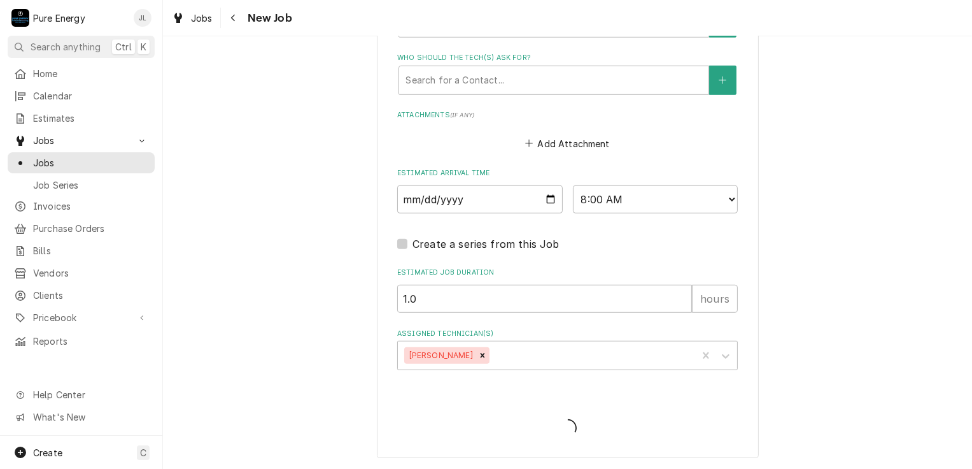
scroll to position [922, 0]
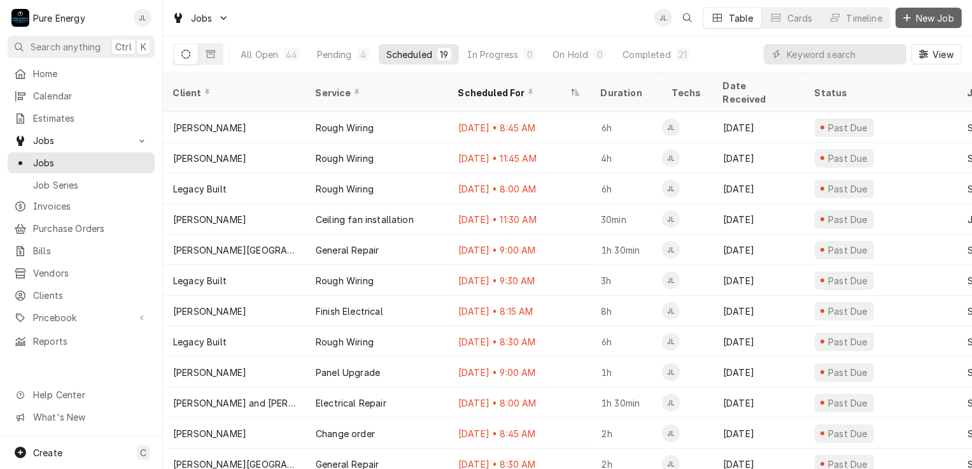
click at [932, 15] on span "New Job" at bounding box center [935, 17] width 43 height 13
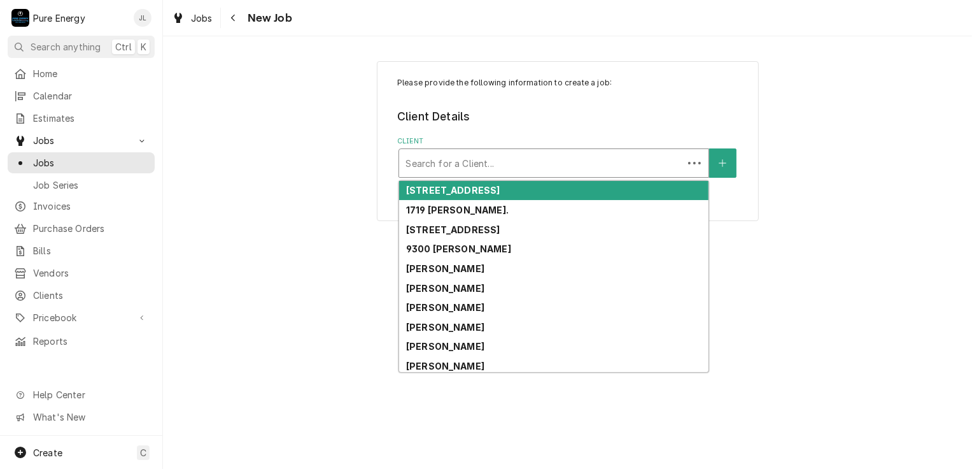
click at [432, 160] on div "Client" at bounding box center [541, 163] width 271 height 23
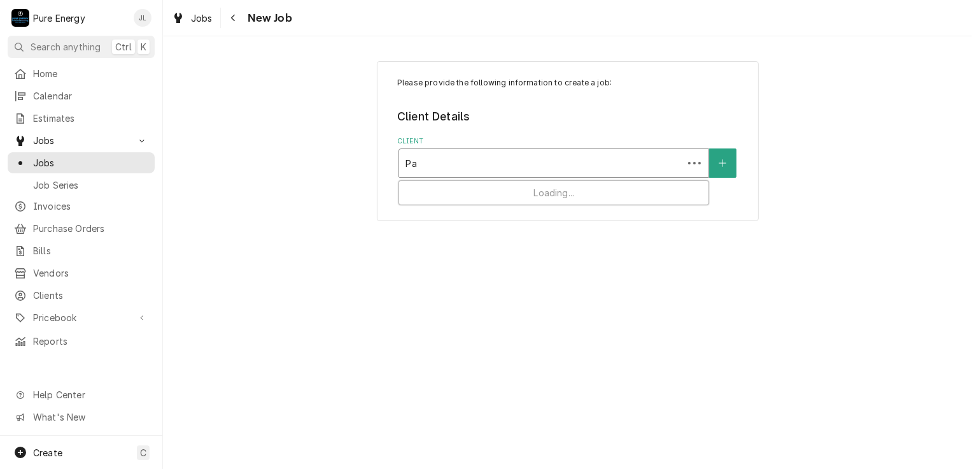
type input "P"
type input "Clark"
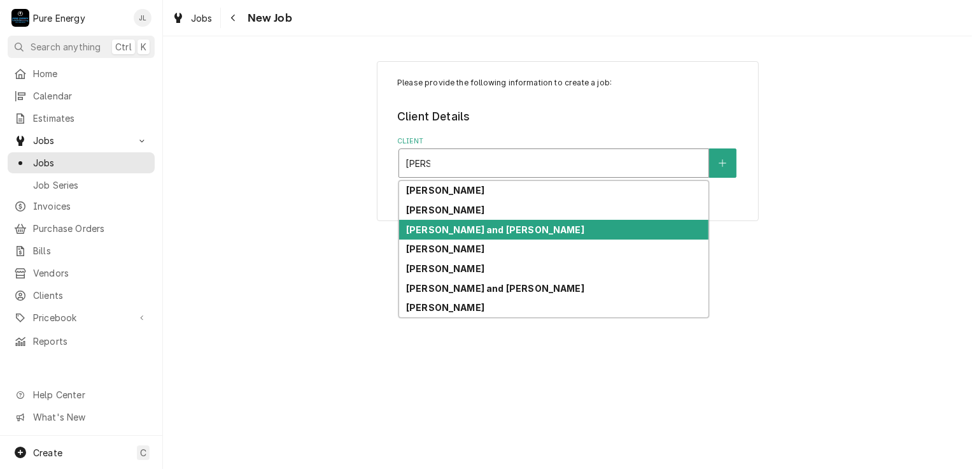
click at [463, 227] on strong "Jerry and Pam Clark" at bounding box center [495, 229] width 178 height 11
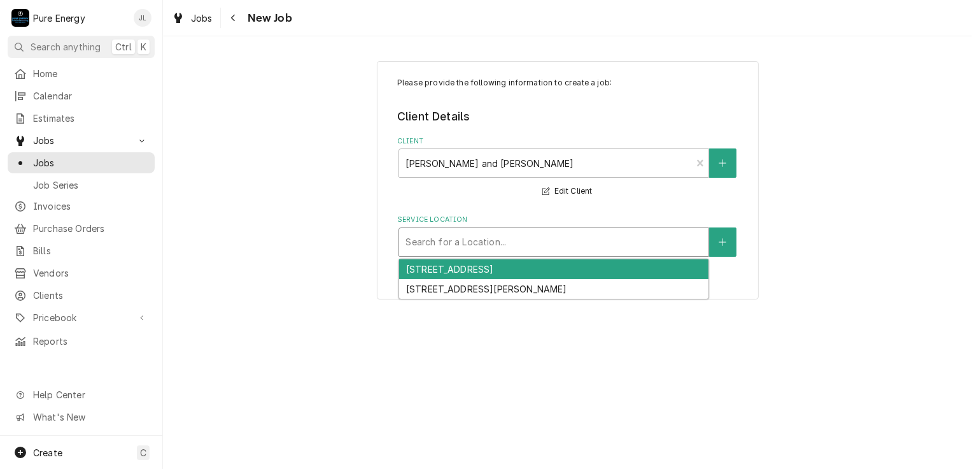
click at [469, 234] on div "Service Location" at bounding box center [554, 242] width 297 height 23
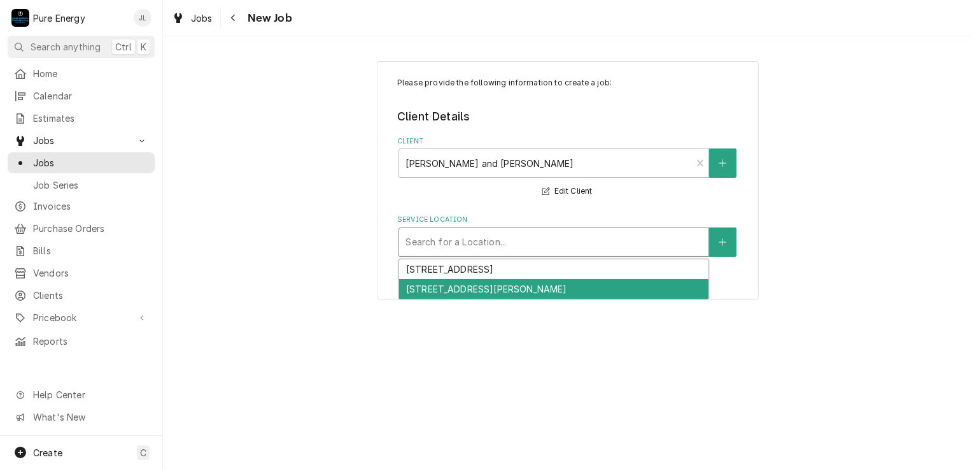
click at [473, 280] on div "7260 Valle Ave, Atascadero, CA 93422" at bounding box center [553, 289] width 309 height 20
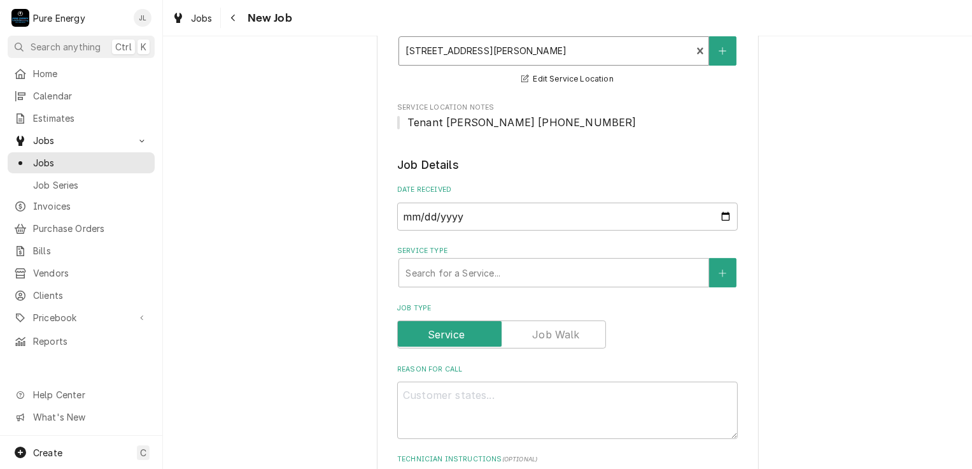
scroll to position [255, 0]
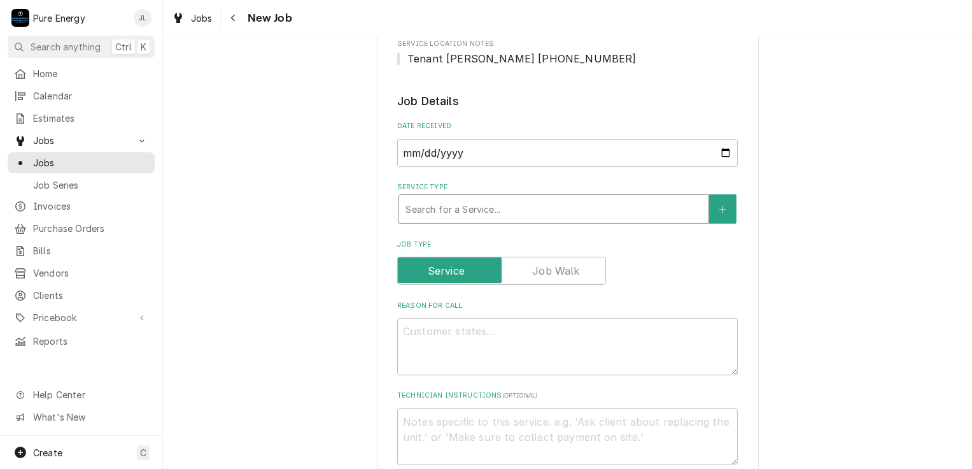
click at [517, 206] on div "Service Type" at bounding box center [554, 208] width 297 height 23
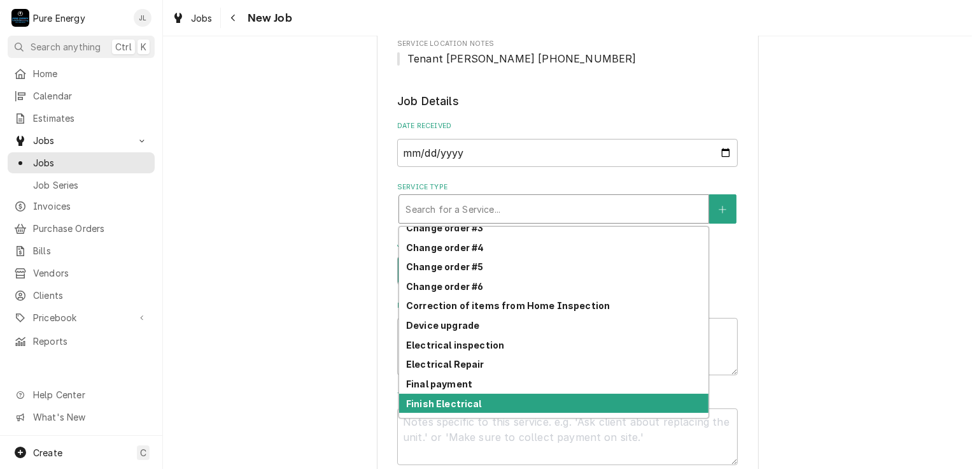
scroll to position [394, 0]
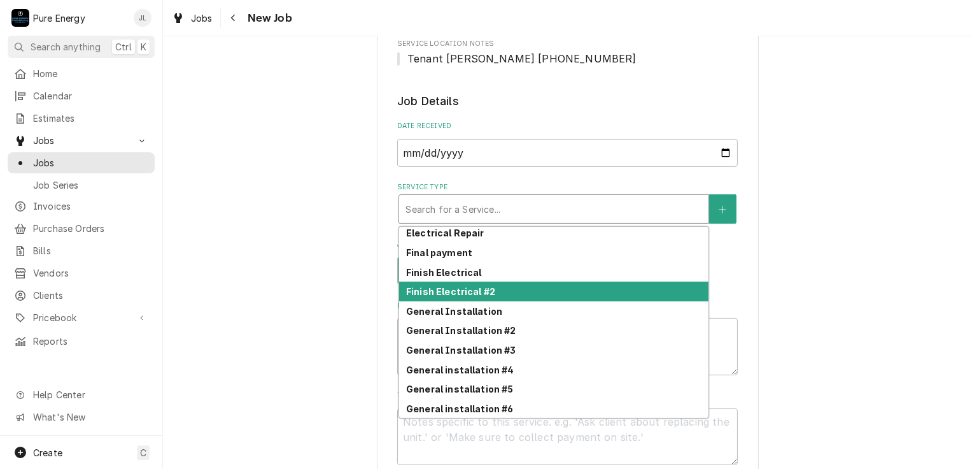
click at [521, 308] on div "General Installation" at bounding box center [553, 311] width 309 height 20
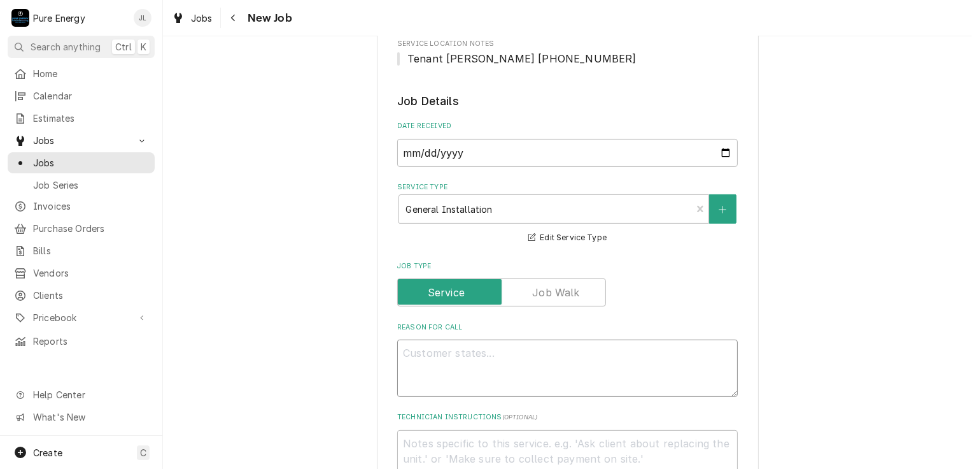
click at [499, 364] on textarea "Reason For Call" at bounding box center [567, 367] width 341 height 57
type textarea "x"
type textarea "W"
type textarea "x"
type textarea "Wa"
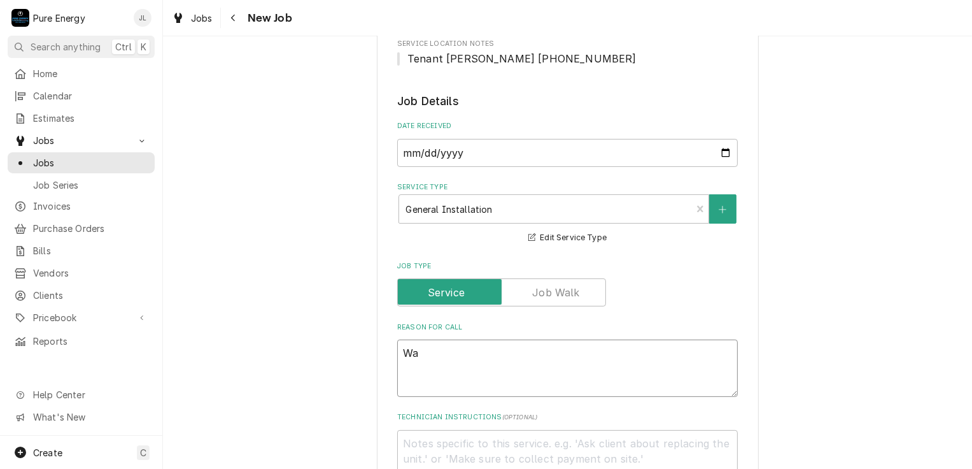
type textarea "x"
type textarea "Wan"
type textarea "x"
type textarea "Want"
type textarea "x"
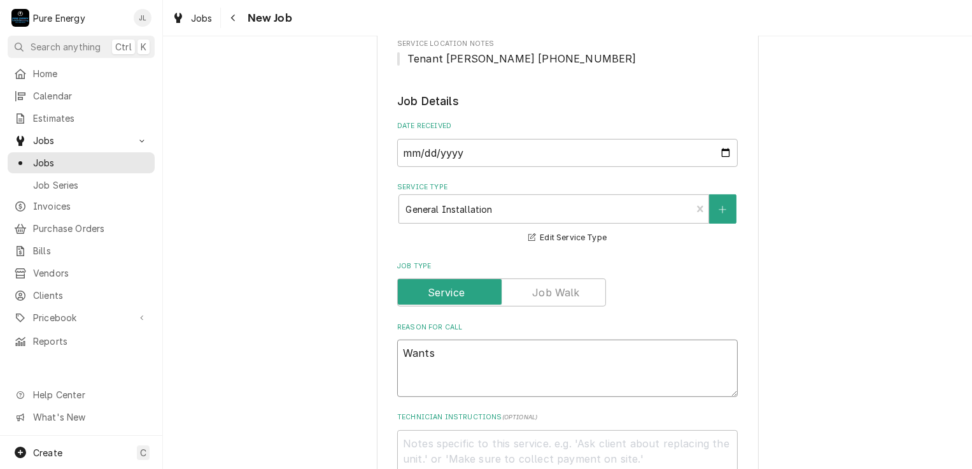
type textarea "Wants"
type textarea "x"
type textarea "Wants to"
type textarea "x"
type textarea "Wants to"
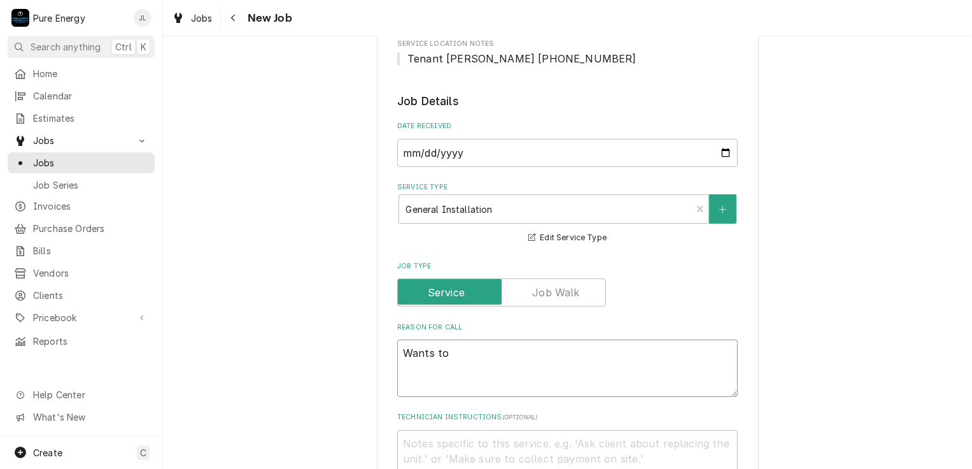
type textarea "x"
type textarea "Wants to a"
type textarea "x"
type textarea "Wants to ad"
type textarea "x"
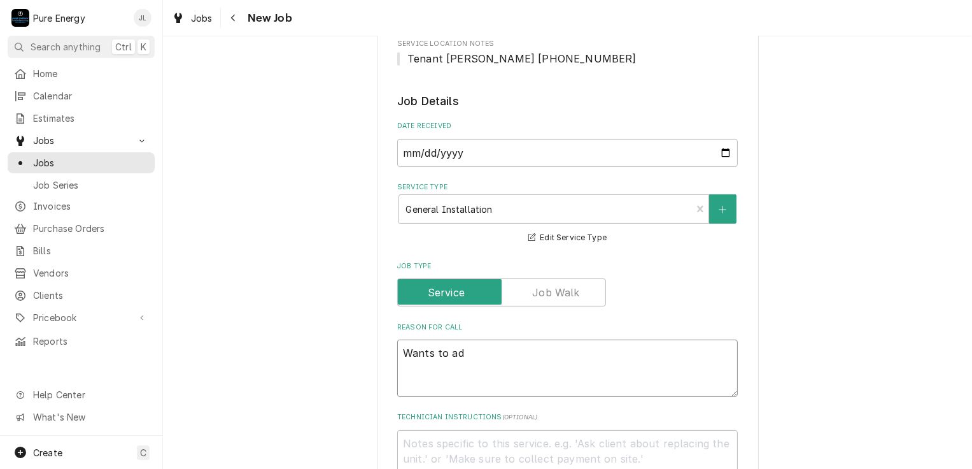
type textarea "Wants to add"
type textarea "x"
type textarea "Wants to add"
type textarea "x"
type textarea "Wants to add b"
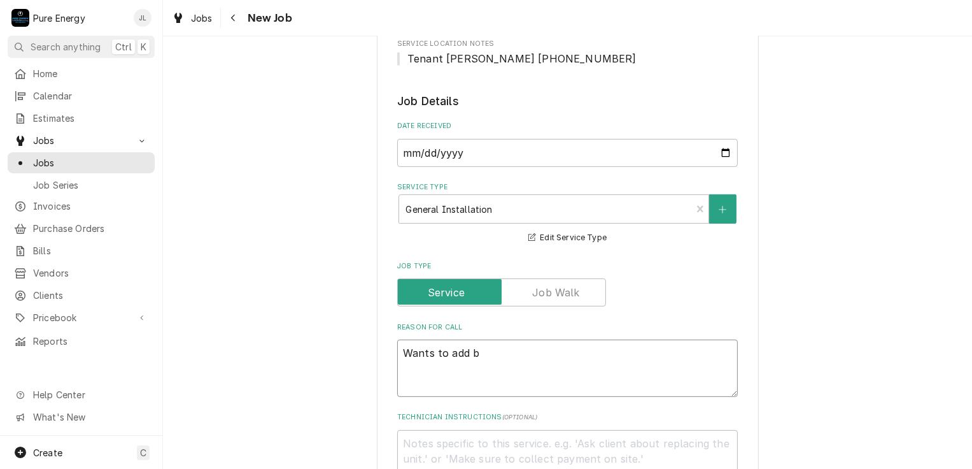
type textarea "x"
type textarea "Wants to add bat"
type textarea "x"
type textarea "Wants to add bath"
type textarea "x"
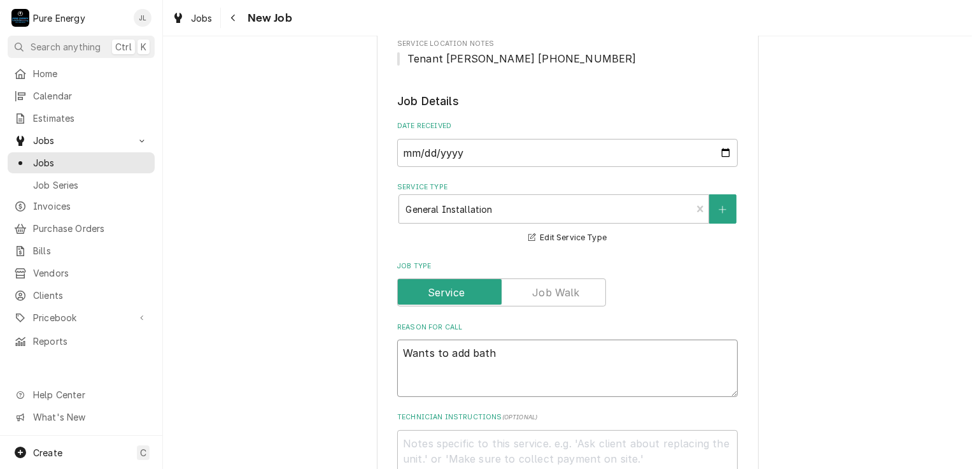
type textarea "Wants to add bath"
type textarea "x"
type textarea "Wants to add bath f"
type textarea "x"
type textarea "Wants to add bath fan"
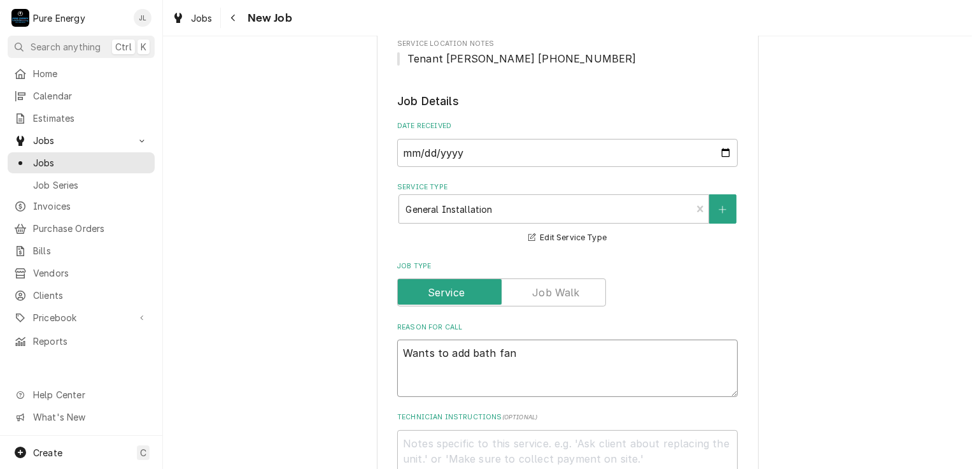
type textarea "x"
type textarea "Wants to add bath fan"
type textarea "x"
type textarea "Wants to add bath fan a"
type textarea "x"
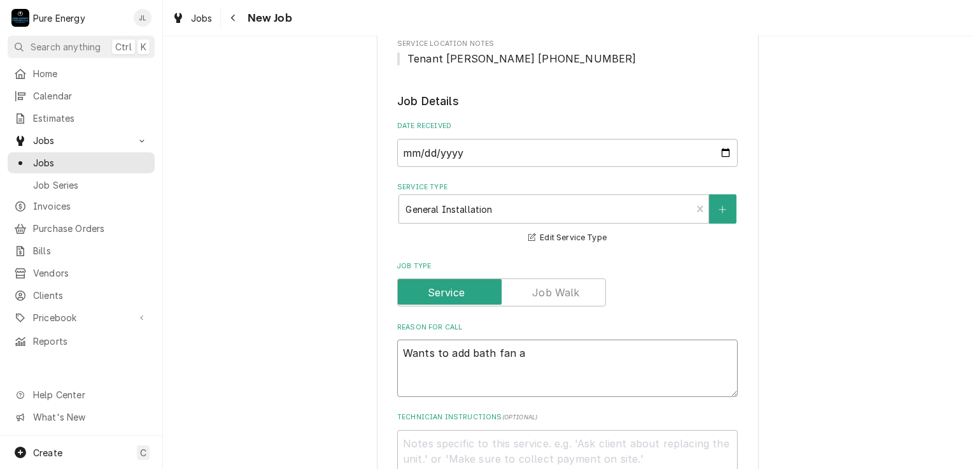
type textarea "Wants to add bath fan an"
type textarea "x"
type textarea "Wants to add bath fan and"
type textarea "x"
type textarea "Wants to add bath fan and o"
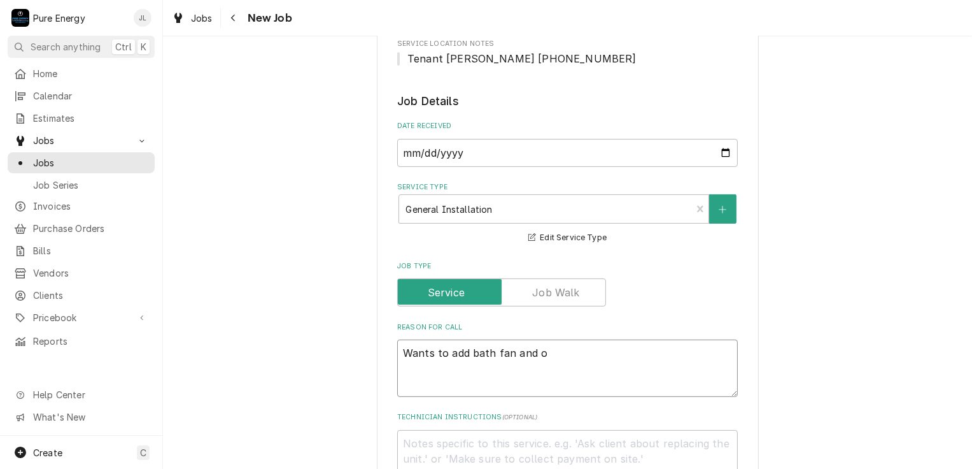
type textarea "x"
type textarea "Wants to add bath fan and oth"
type textarea "x"
type textarea "Wants to add bath fan and othe"
type textarea "x"
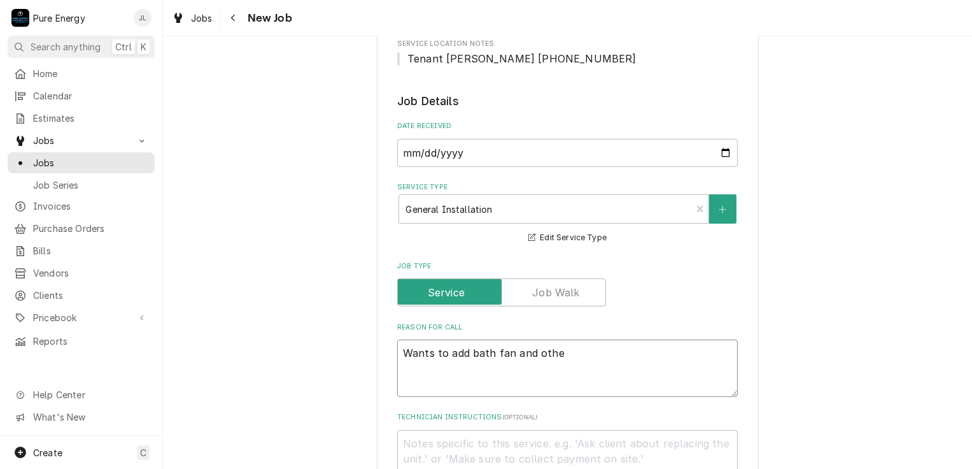
type textarea "Wants to add bath fan and other"
type textarea "x"
type textarea "Wants to add bath fan and other"
type textarea "x"
type textarea "Wants to add bath fan and other i"
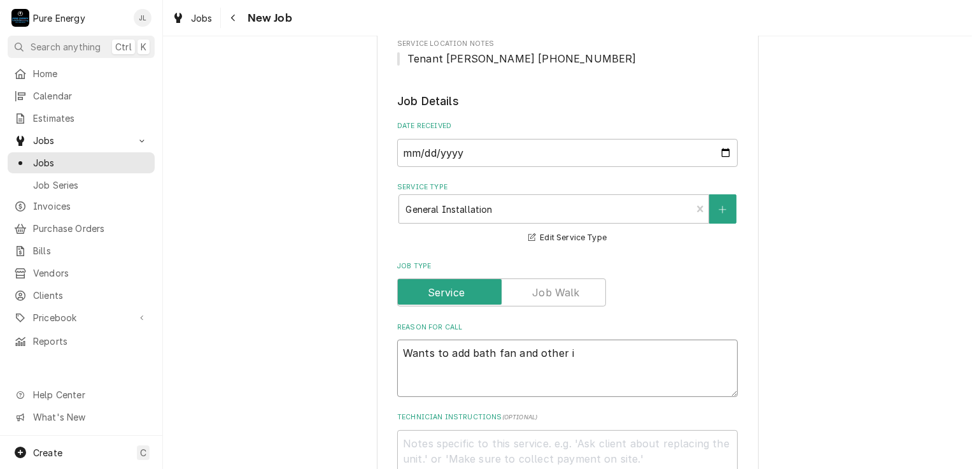
type textarea "x"
type textarea "Wants to add bath fan and other it"
type textarea "x"
type textarea "Wants to add bath fan and other ite"
type textarea "x"
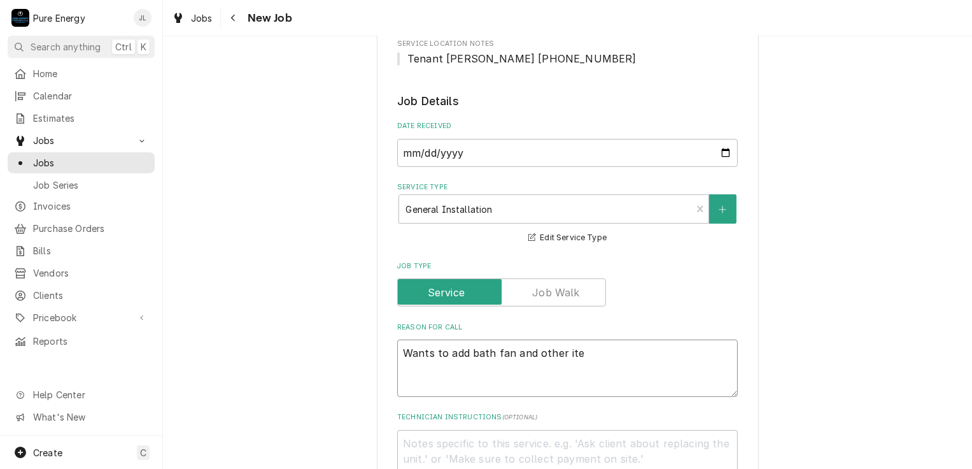
type textarea "Wants to add bath fan and other item"
type textarea "x"
type textarea "Wants to add bath fan and other items"
type textarea "x"
type textarea "Wants to add bath fan and other items"
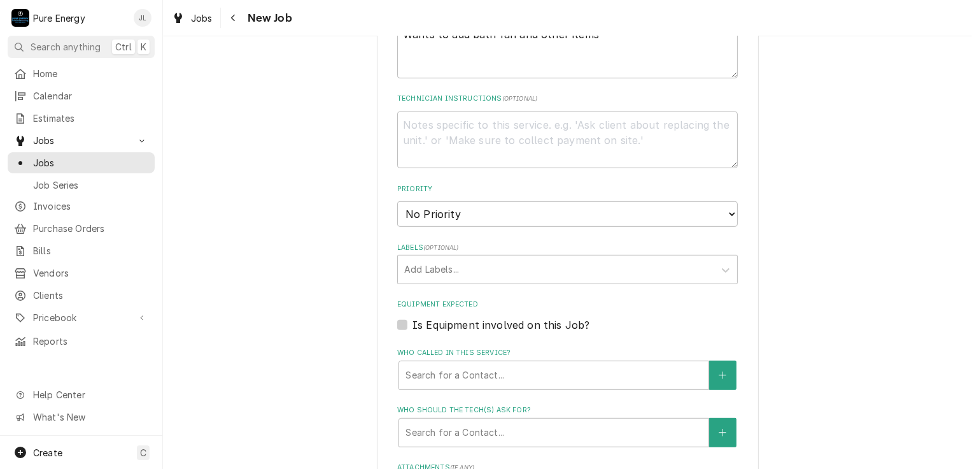
click at [691, 226] on fieldset "Job Details Date Received 2025-08-15 Service Type General Installation Edit Ser…" at bounding box center [567, 229] width 341 height 909
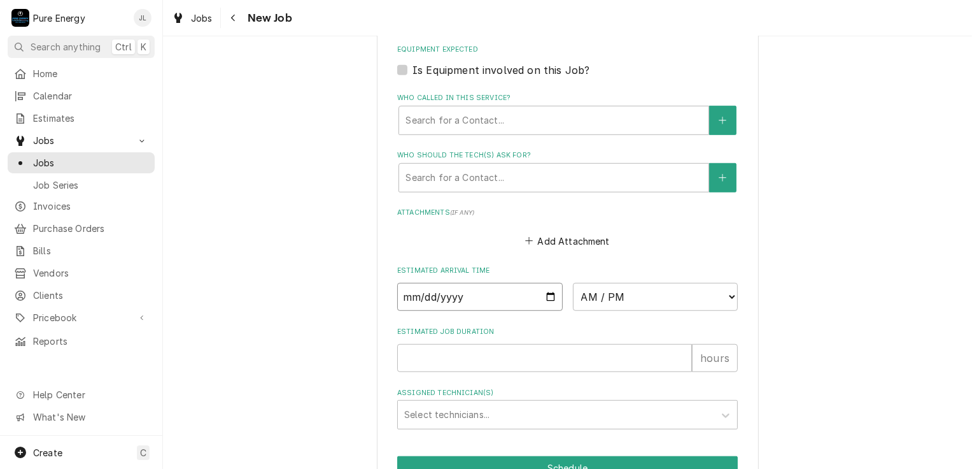
click at [548, 296] on input "Date" at bounding box center [480, 297] width 166 height 28
type input "2025-08-22"
type textarea "x"
click at [728, 290] on select "AM / PM 6:00 AM 6:15 AM 6:30 AM 6:45 AM 7:00 AM 7:15 AM 7:30 AM 7:45 AM 8:00 AM…" at bounding box center [656, 297] width 166 height 28
select select "10:00:00"
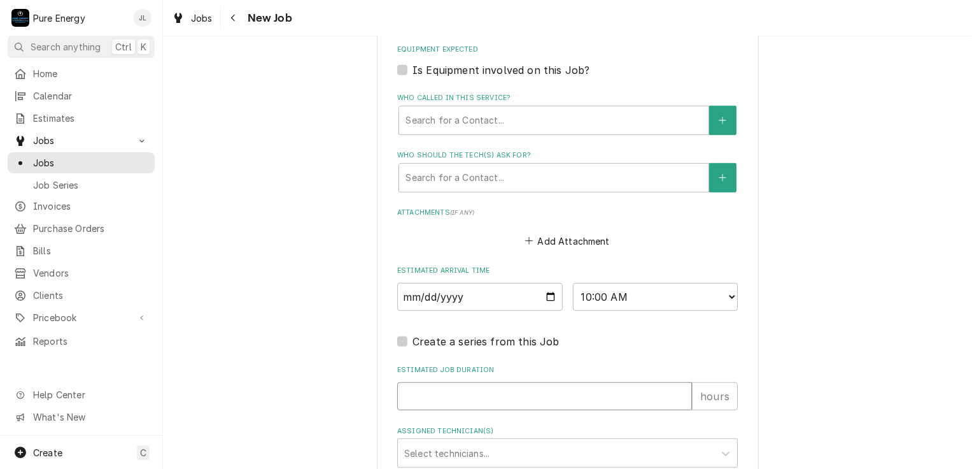
click at [466, 390] on input "Estimated Job Duration" at bounding box center [544, 396] width 295 height 28
type textarea "x"
type input "1"
type textarea "x"
type input "1.0"
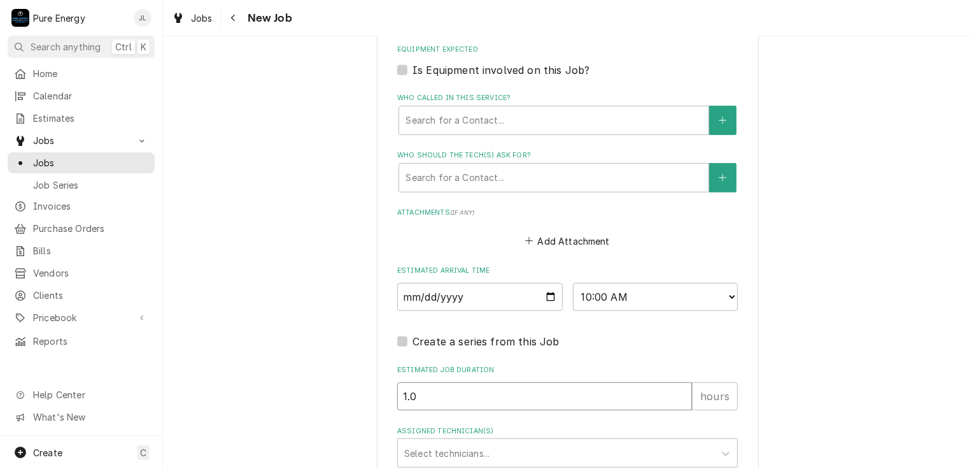
type textarea "x"
type input "1.0"
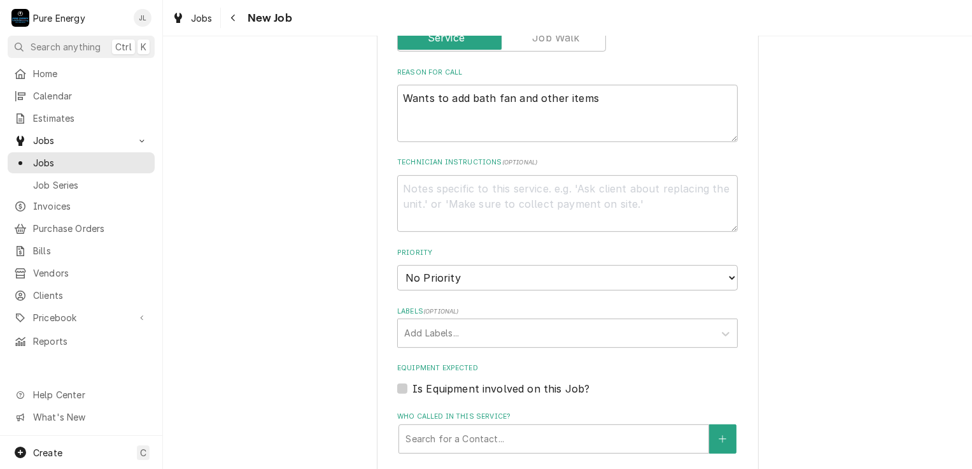
scroll to position [318, 0]
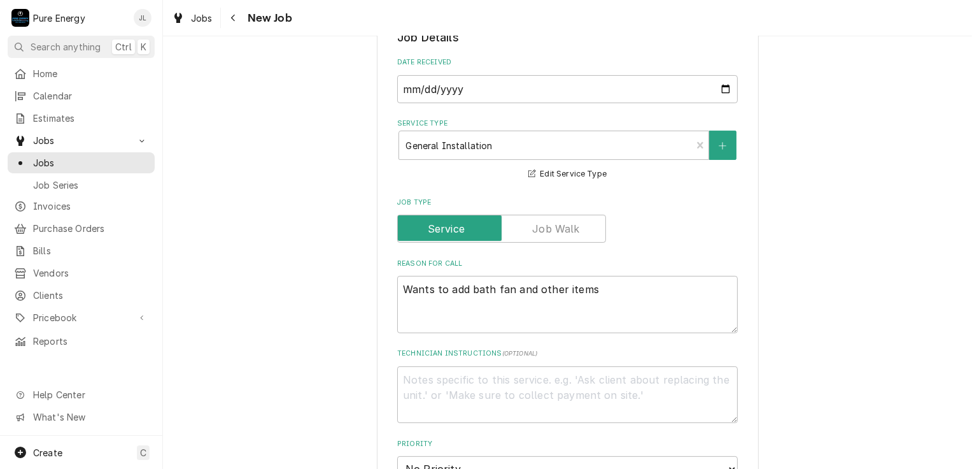
click at [558, 227] on label "Job Type" at bounding box center [501, 229] width 209 height 28
click at [558, 227] on input "Job Type" at bounding box center [501, 229] width 197 height 28
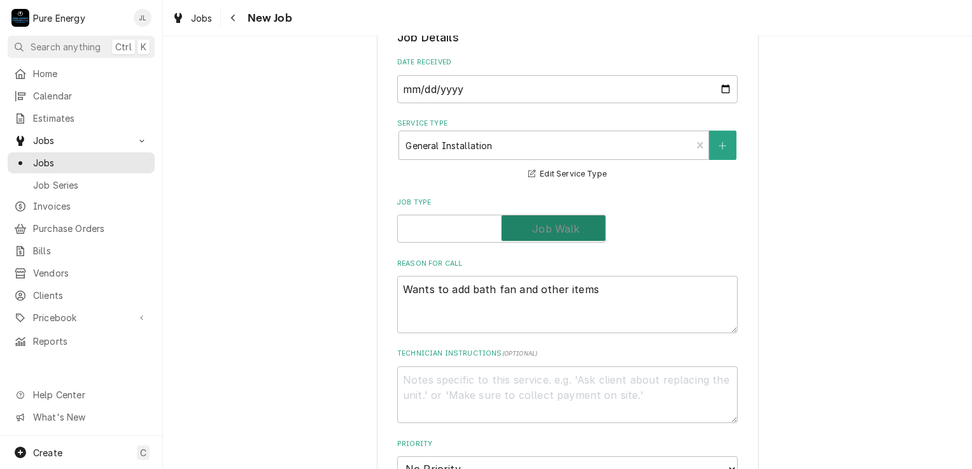
checkbox input "true"
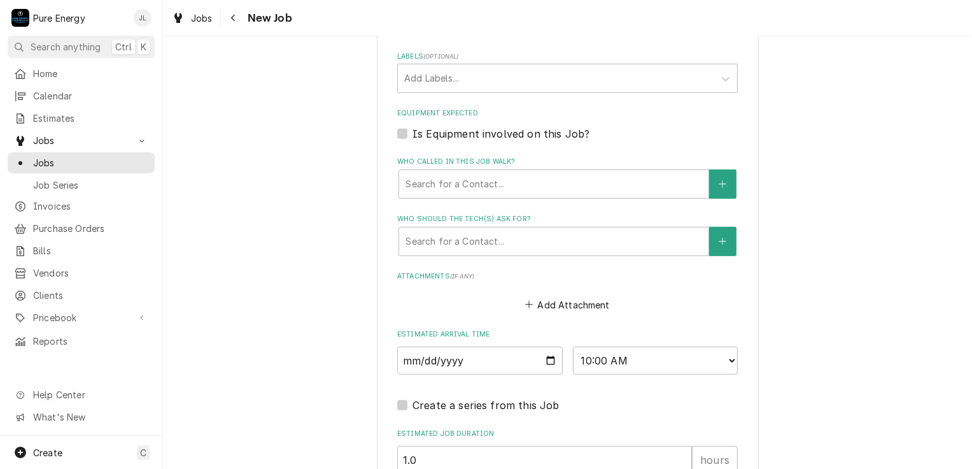
scroll to position [933, 0]
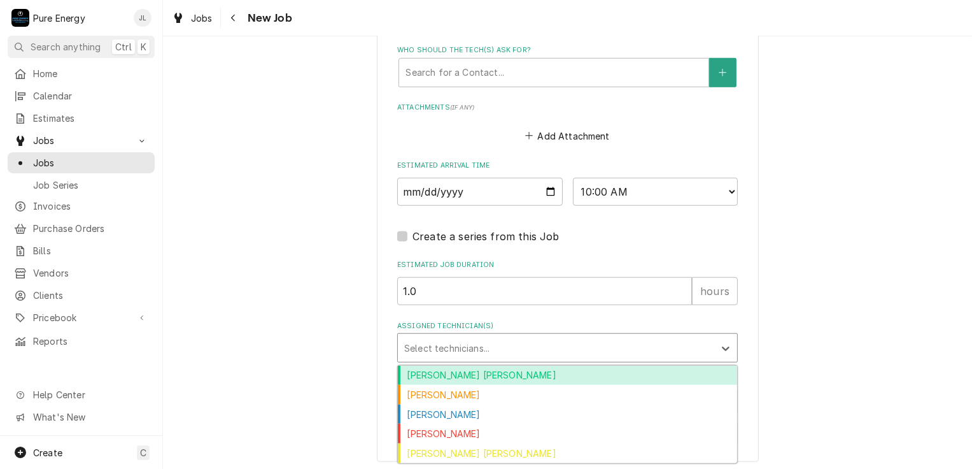
click at [471, 336] on div "Assigned Technician(s)" at bounding box center [556, 347] width 304 height 23
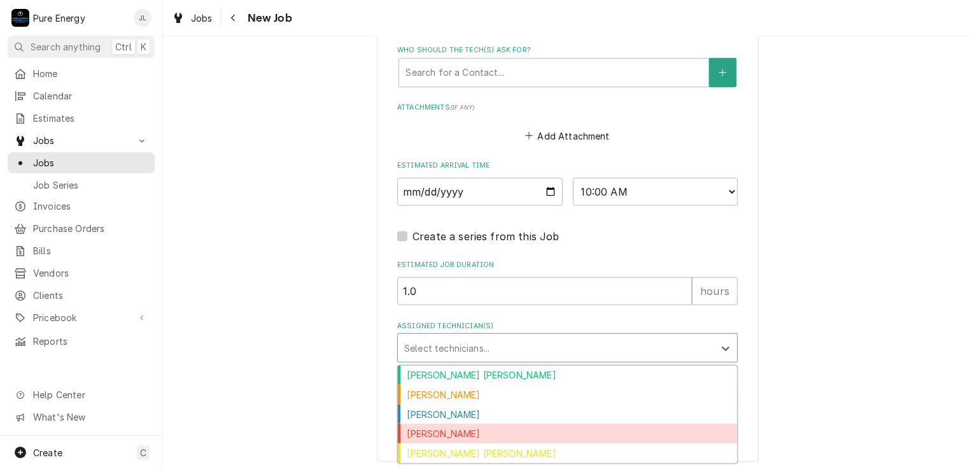
click at [451, 431] on div "[PERSON_NAME]" at bounding box center [567, 433] width 339 height 20
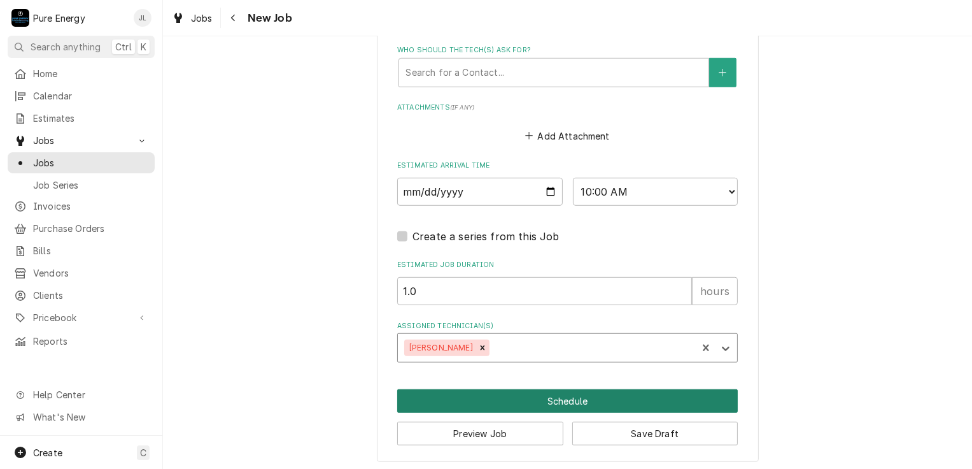
click at [637, 395] on button "Schedule" at bounding box center [567, 401] width 341 height 24
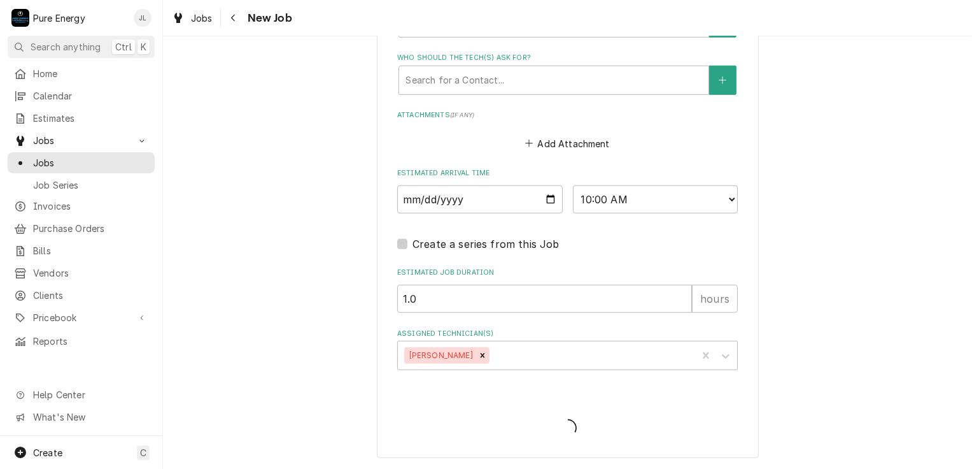
scroll to position [922, 0]
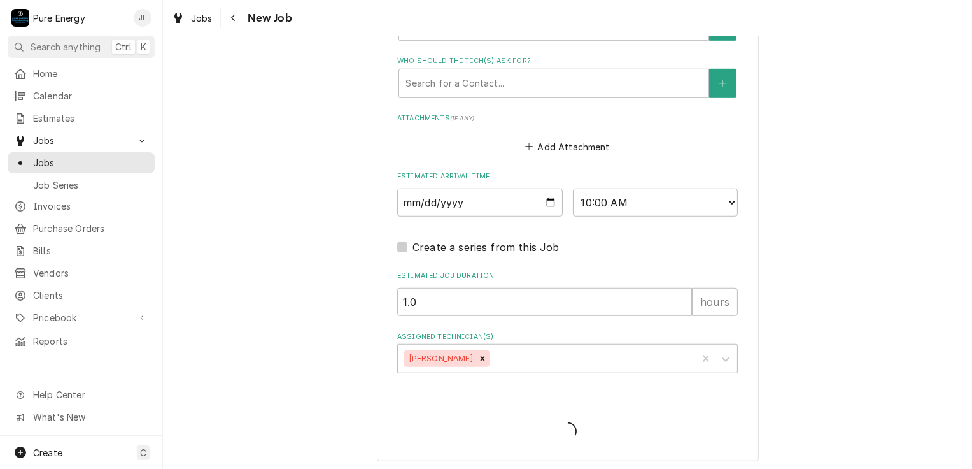
type textarea "x"
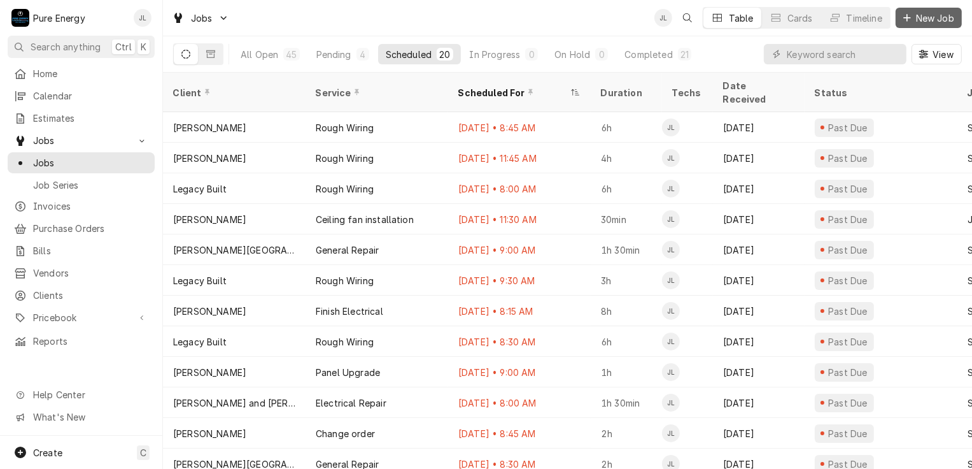
click at [921, 20] on span "New Job" at bounding box center [935, 17] width 43 height 13
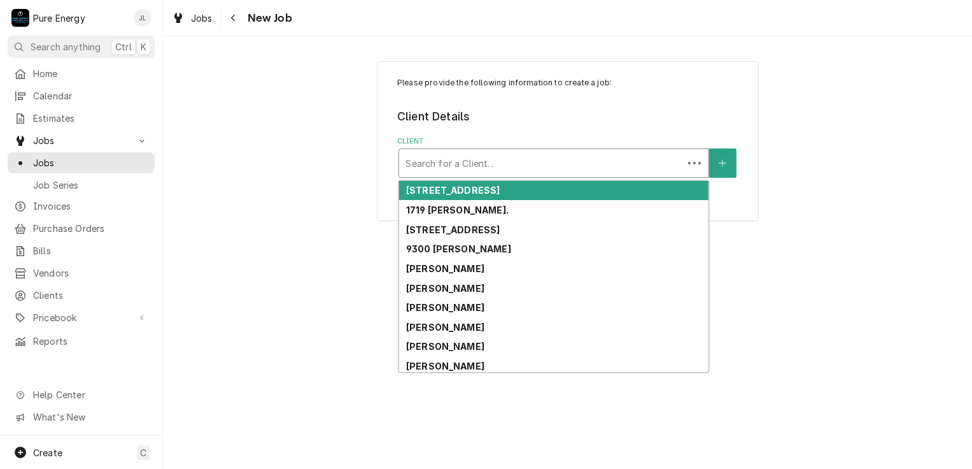
click at [446, 153] on div "Client" at bounding box center [541, 163] width 271 height 23
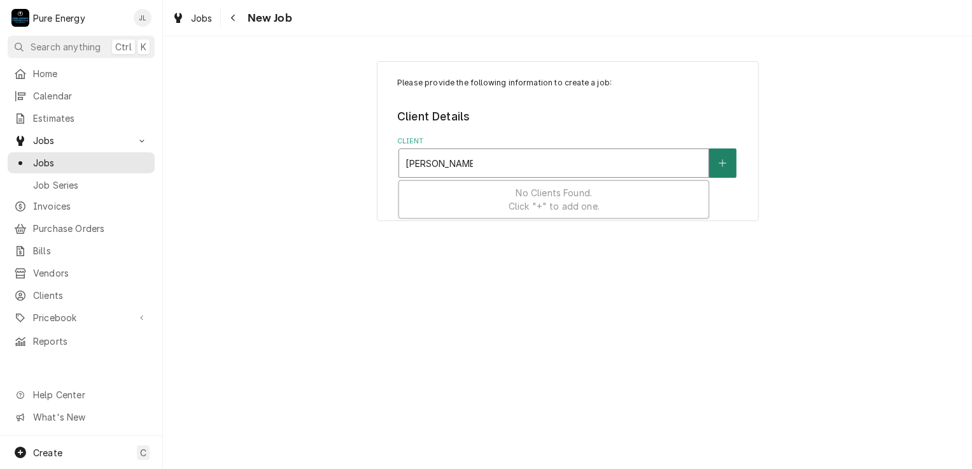
type input "[PERSON_NAME]"
click at [718, 159] on button "Client" at bounding box center [722, 162] width 27 height 29
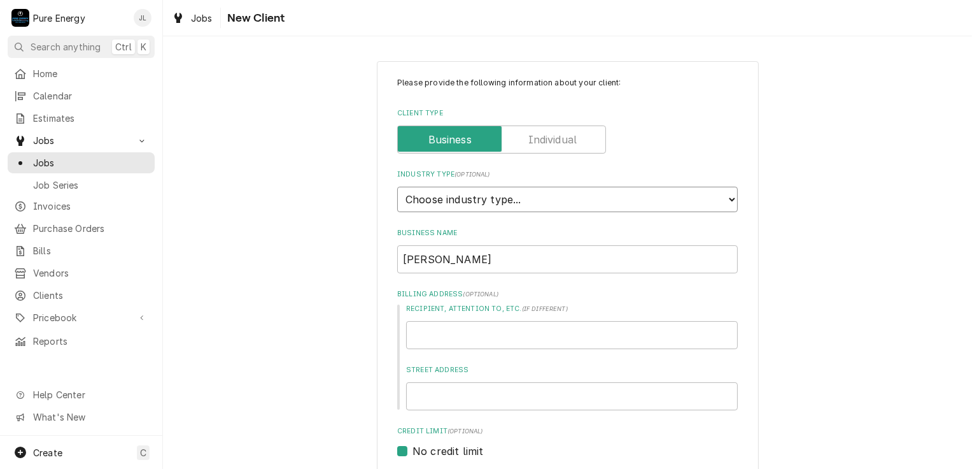
click at [553, 202] on select "Choose industry type... Residential Commercial Industrial Government" at bounding box center [567, 199] width 341 height 25
click at [575, 139] on input "Client Type" at bounding box center [501, 139] width 197 height 28
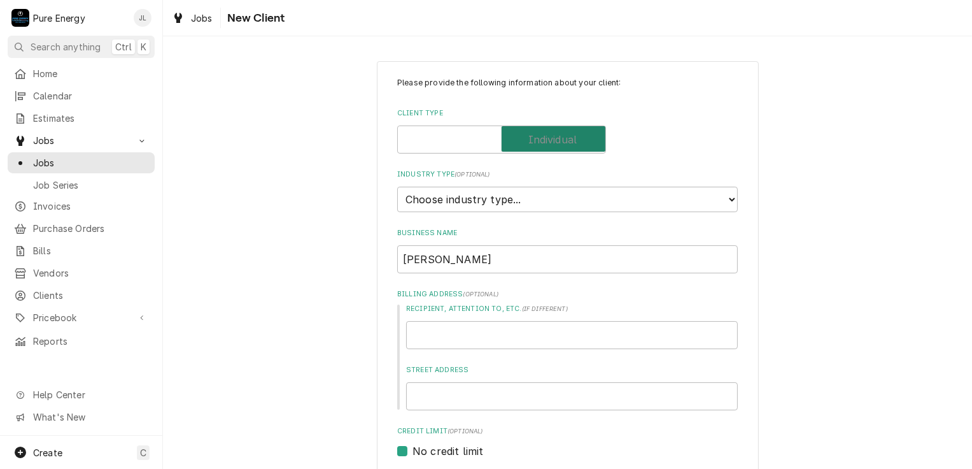
checkbox input "true"
type textarea "x"
click at [513, 190] on select "Choose industry type... Residential Commercial Industrial Government" at bounding box center [567, 199] width 341 height 25
select select "1"
click at [397, 187] on select "Choose industry type... Residential Commercial Industrial Government" at bounding box center [567, 199] width 341 height 25
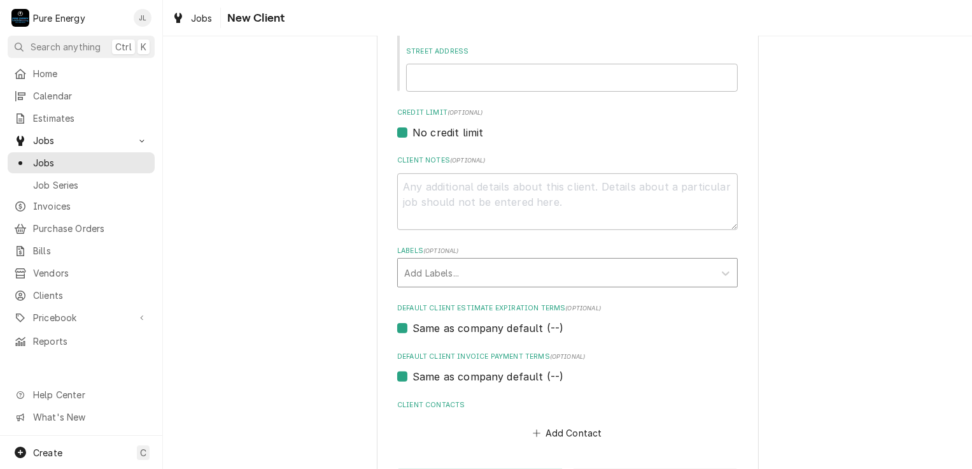
scroll to position [191, 0]
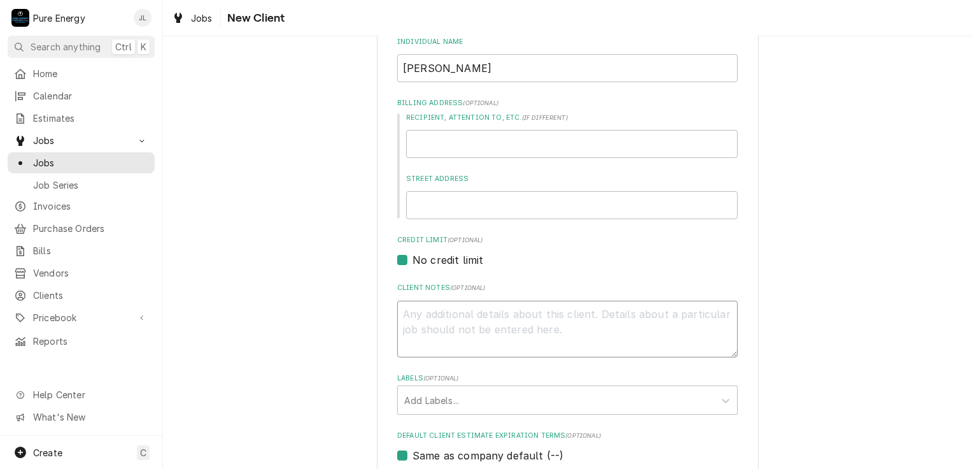
click at [443, 309] on textarea "Client Notes ( optional )" at bounding box center [567, 329] width 341 height 57
type textarea "x"
type textarea "P"
type textarea "x"
type textarea "Pt"
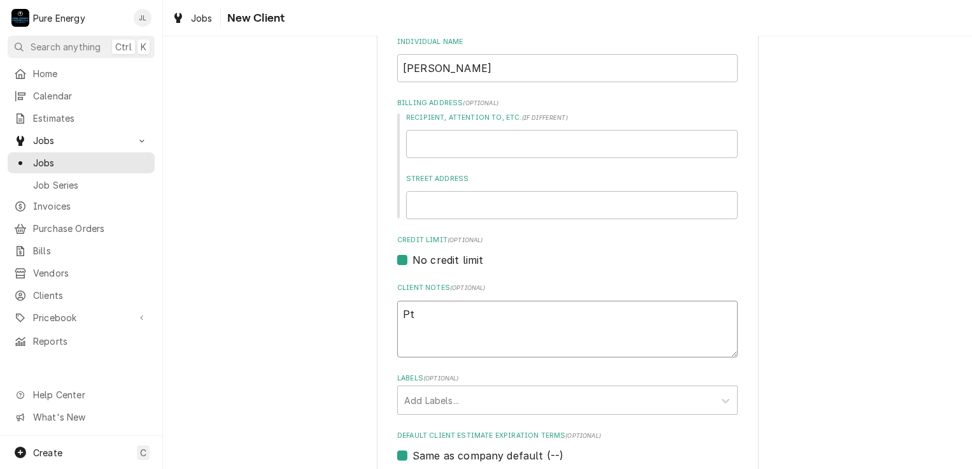
type textarea "x"
type textarea "Pte"
type textarea "x"
type textarea "Pter"
type textarea "x"
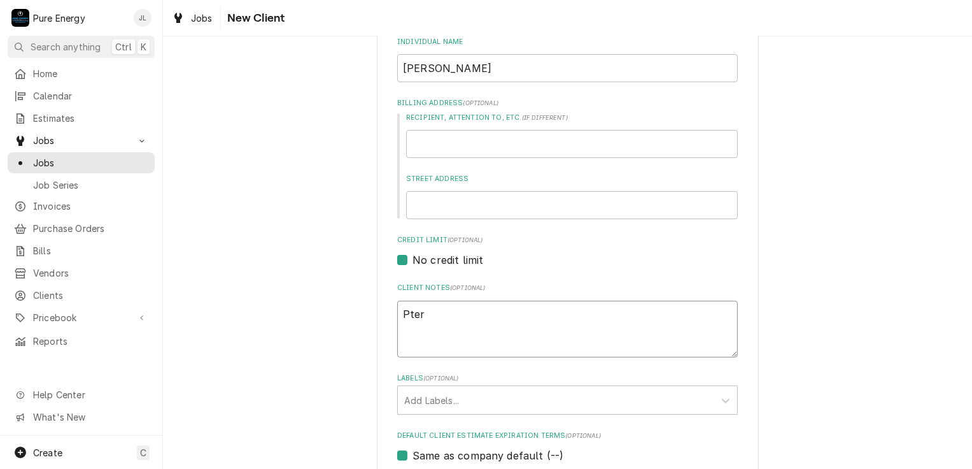
type textarea "Pte"
type textarea "x"
type textarea "Pt"
type textarea "x"
type textarea "P"
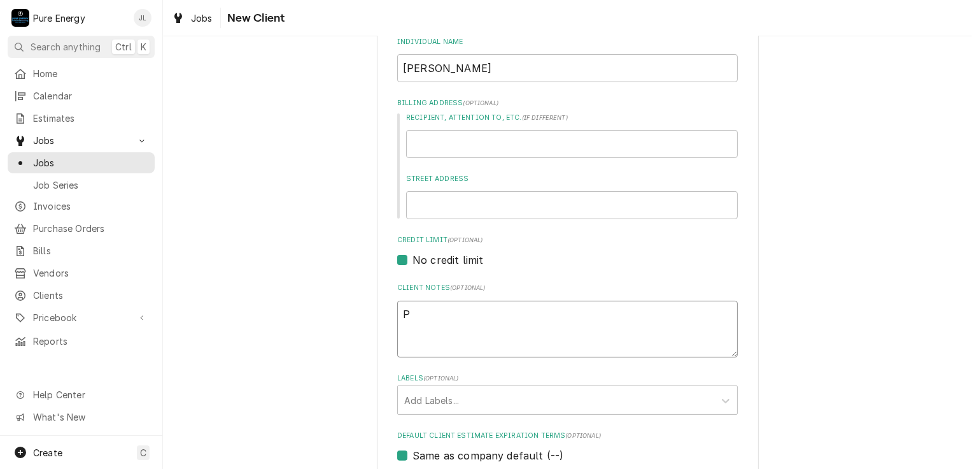
type textarea "x"
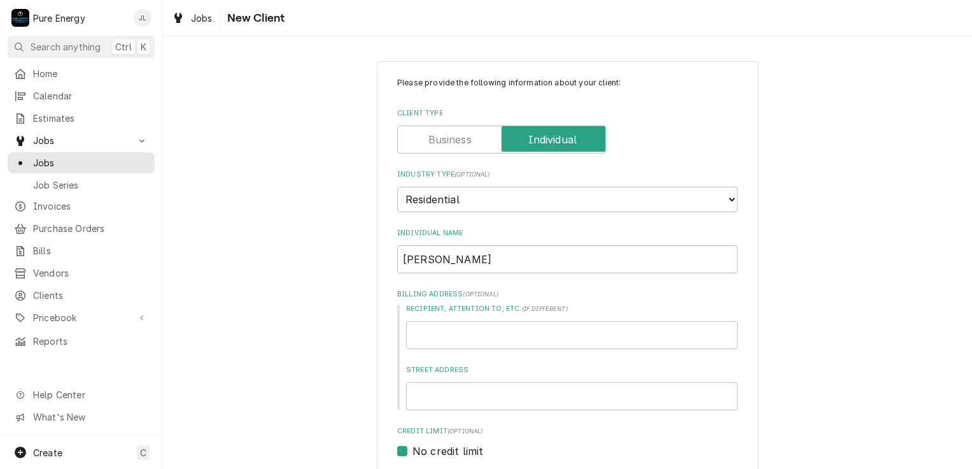
scroll to position [367, 0]
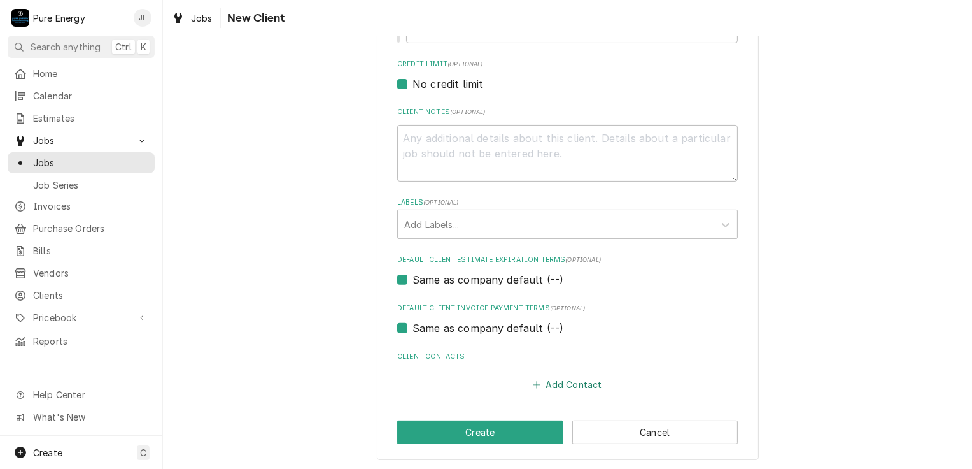
click at [585, 383] on button "Add Contact" at bounding box center [567, 385] width 73 height 18
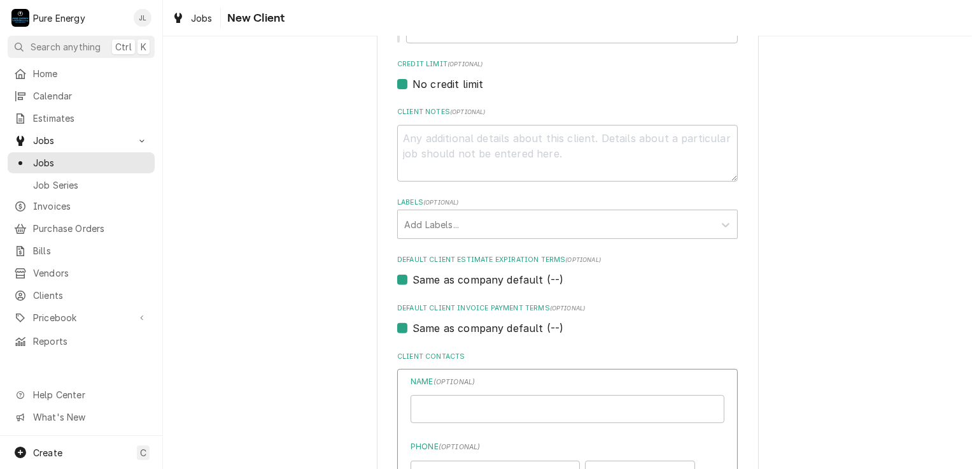
type textarea "x"
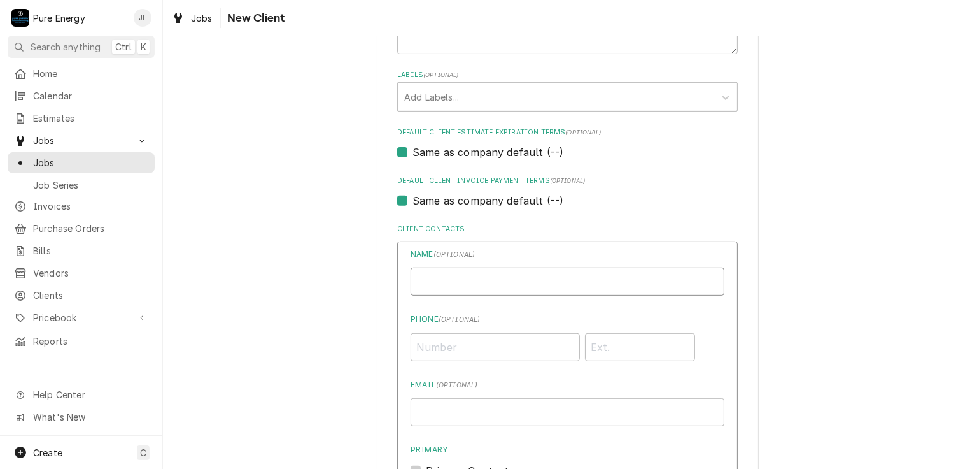
click at [452, 276] on input "Individual Name" at bounding box center [568, 281] width 314 height 28
type input "[PERSON_NAME]"
click at [464, 346] on input "Phone ( optional )" at bounding box center [495, 347] width 169 height 28
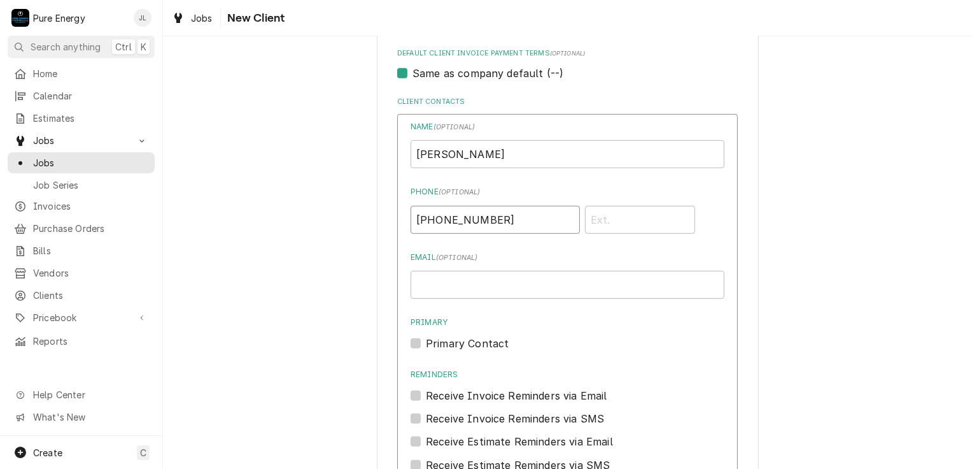
type input "(805) 610-6598"
click at [468, 283] on input "Email ( optional )" at bounding box center [568, 285] width 314 height 28
type input "phchatham@live.com"
click at [426, 338] on label "Primary Contact" at bounding box center [467, 343] width 83 height 15
click at [426, 338] on input "Primary" at bounding box center [583, 350] width 314 height 28
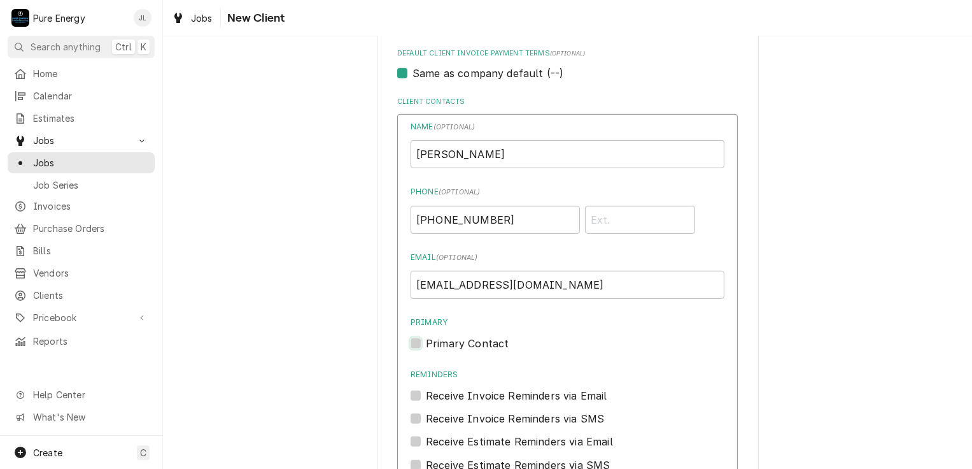
checkbox input "true"
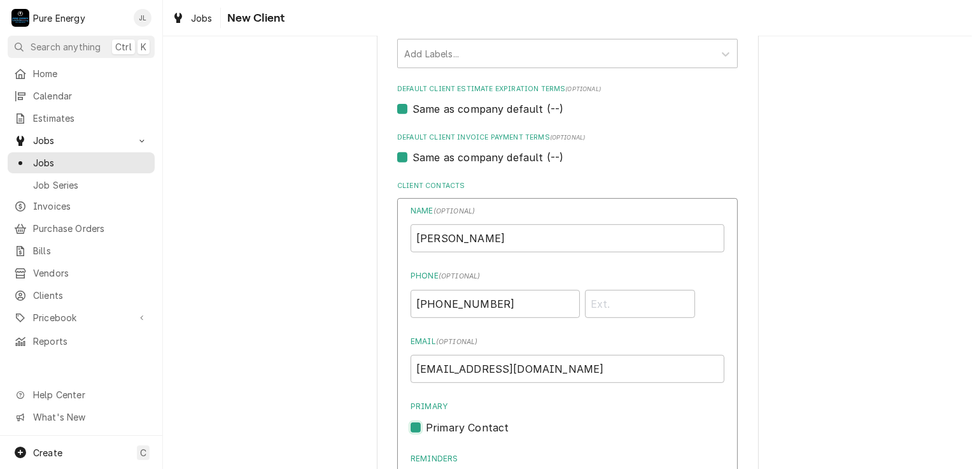
scroll to position [792, 0]
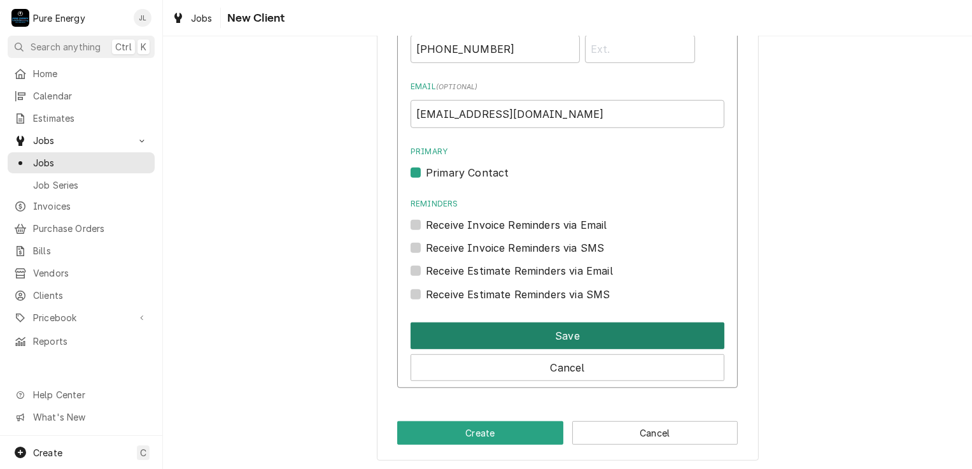
click at [501, 331] on button "Save" at bounding box center [568, 335] width 314 height 27
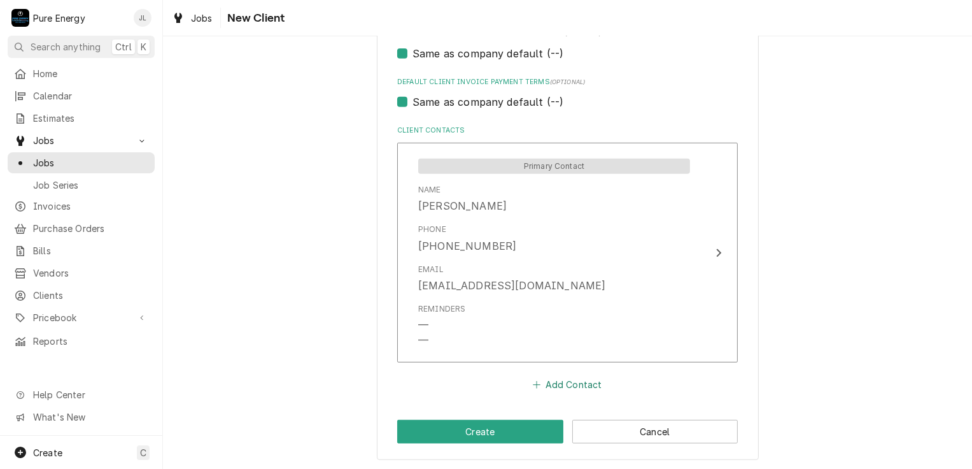
click at [553, 381] on button "Add Contact" at bounding box center [567, 384] width 73 height 18
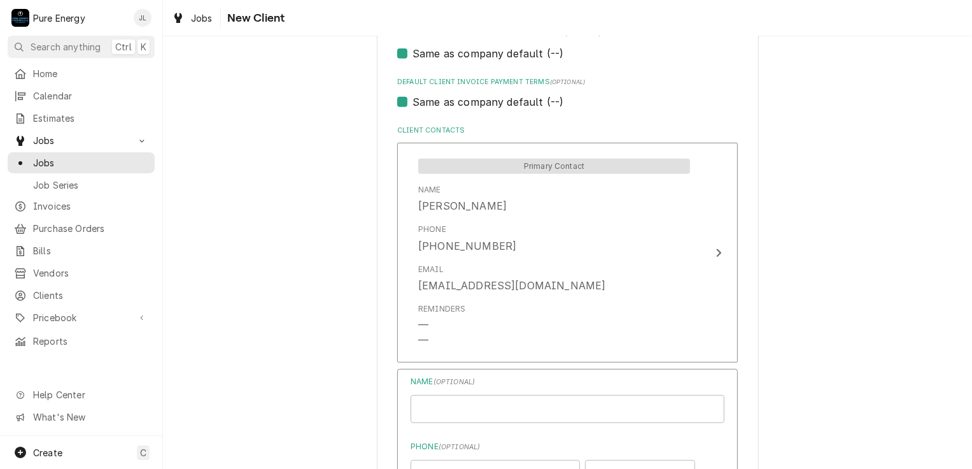
type textarea "x"
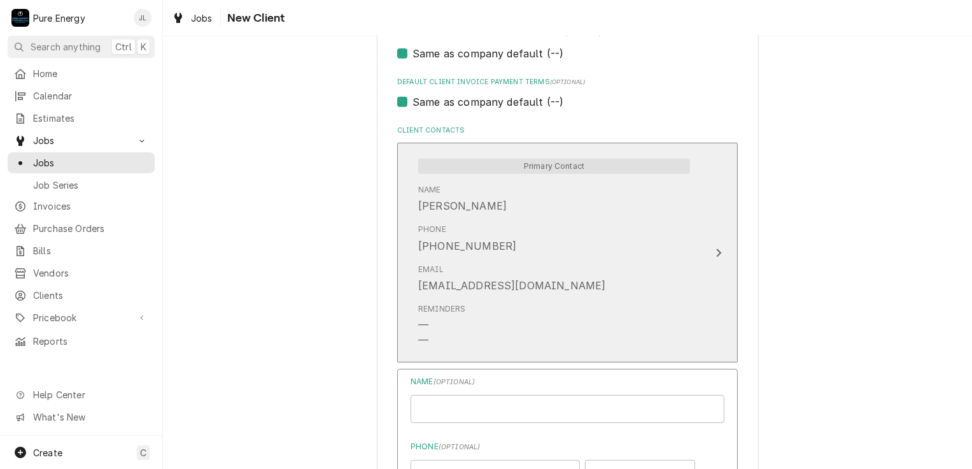
scroll to position [784, 0]
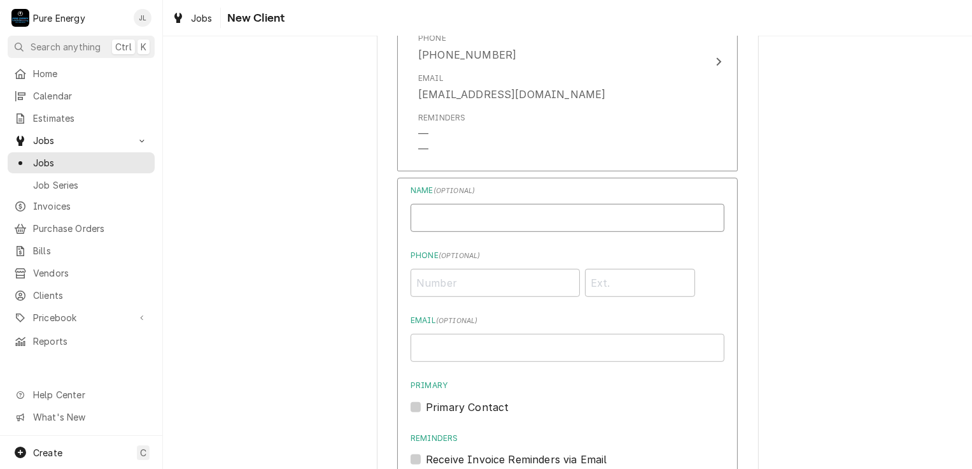
click at [470, 215] on input "Individual Name" at bounding box center [568, 218] width 314 height 28
type input "Ken Chatham (father)"
click at [446, 285] on input "Phone ( optional )" at bounding box center [495, 283] width 169 height 28
type input "(805) 423-1662"
click at [441, 348] on input "Email ( optional )" at bounding box center [568, 348] width 314 height 28
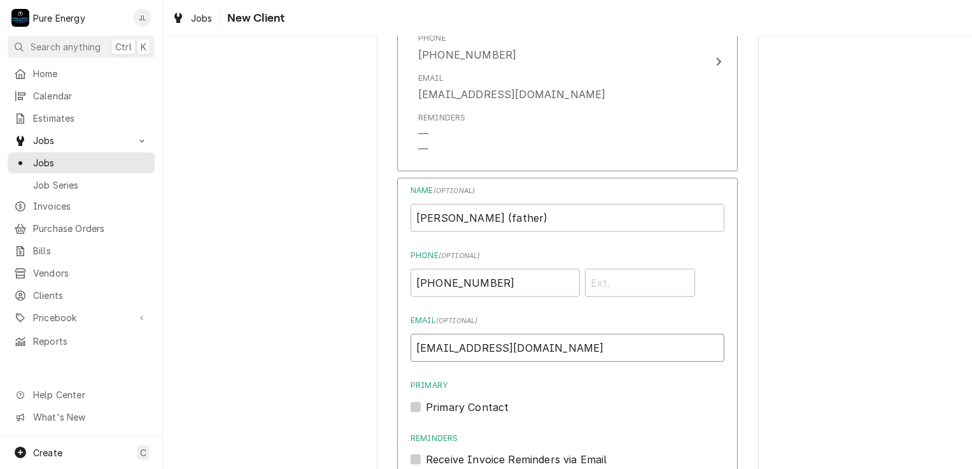
scroll to position [911, 0]
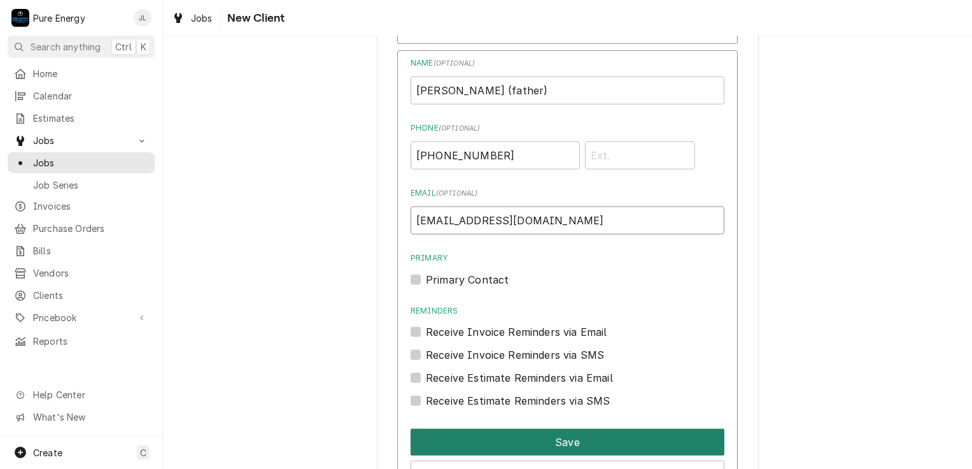
type input "kennychat14@outlook.com"
click at [545, 439] on button "Save" at bounding box center [568, 442] width 314 height 27
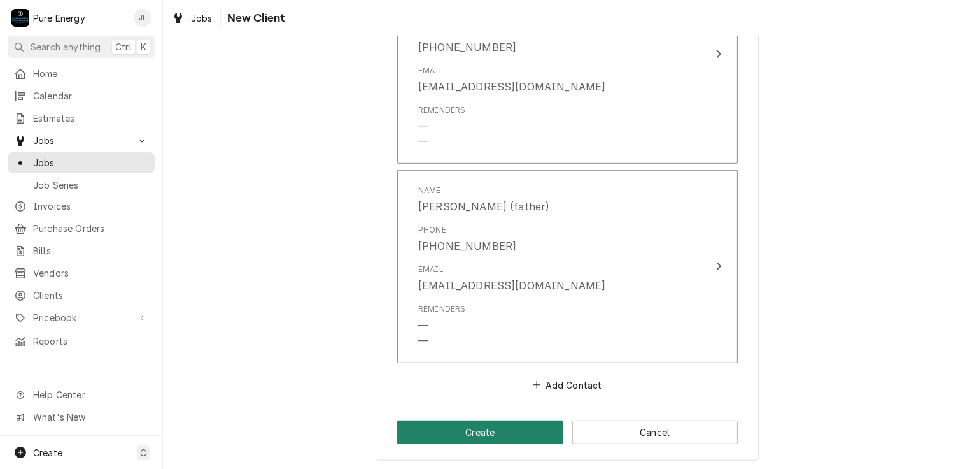
click at [490, 430] on button "Create" at bounding box center [480, 432] width 166 height 24
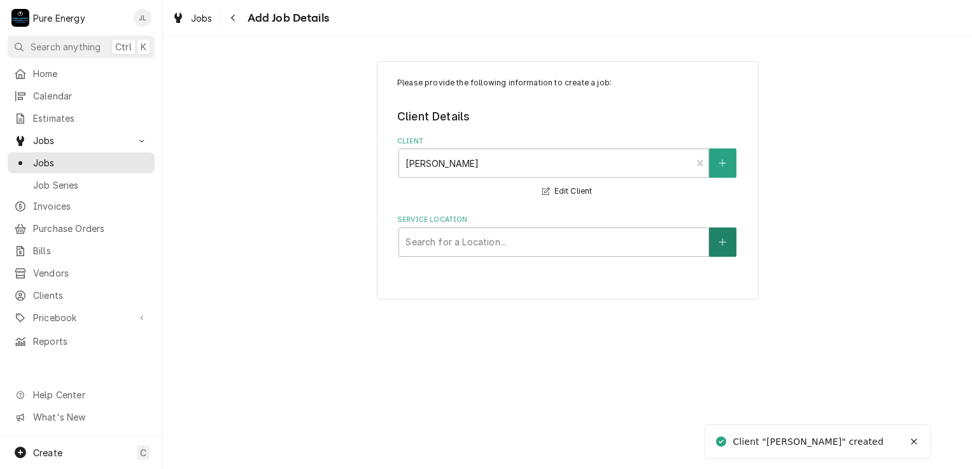
click at [728, 236] on button "Service Location" at bounding box center [722, 241] width 27 height 29
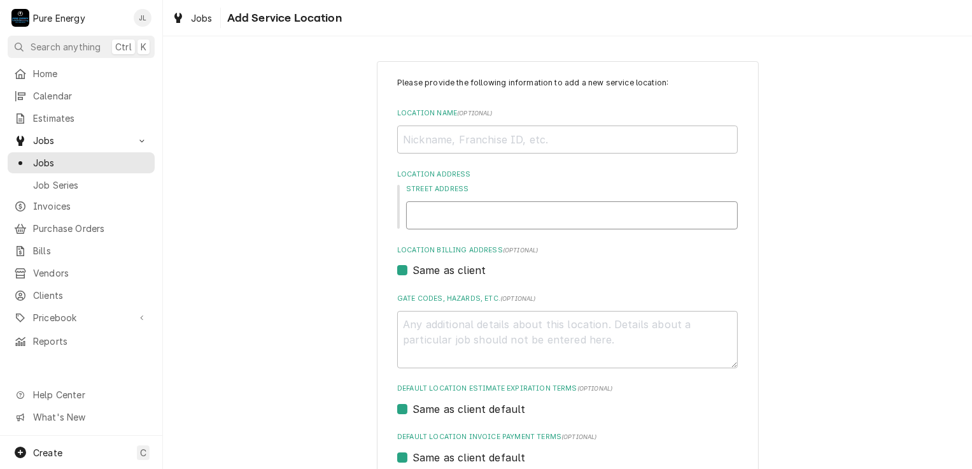
click at [541, 219] on input "Street Address" at bounding box center [572, 215] width 332 height 28
type textarea "x"
type input "1"
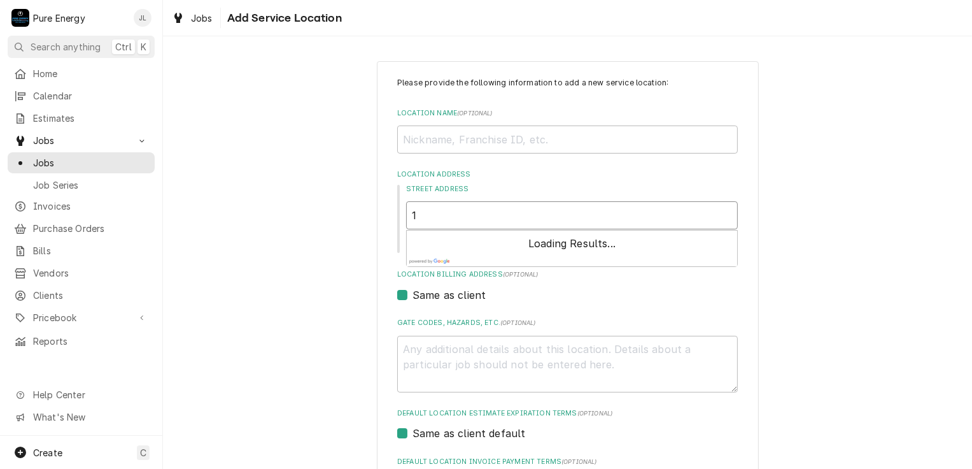
type textarea "x"
type input "10"
type textarea "x"
type input "105"
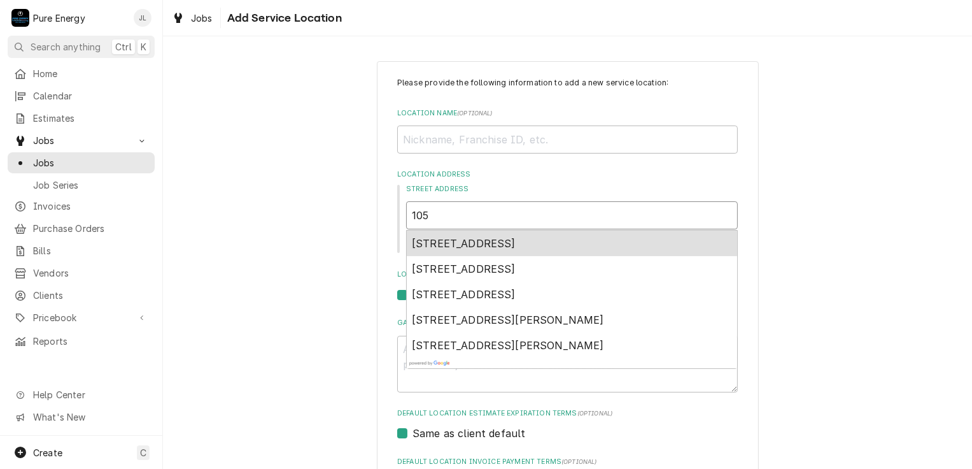
type textarea "x"
type input "1053"
type textarea "x"
type input "1053"
type textarea "x"
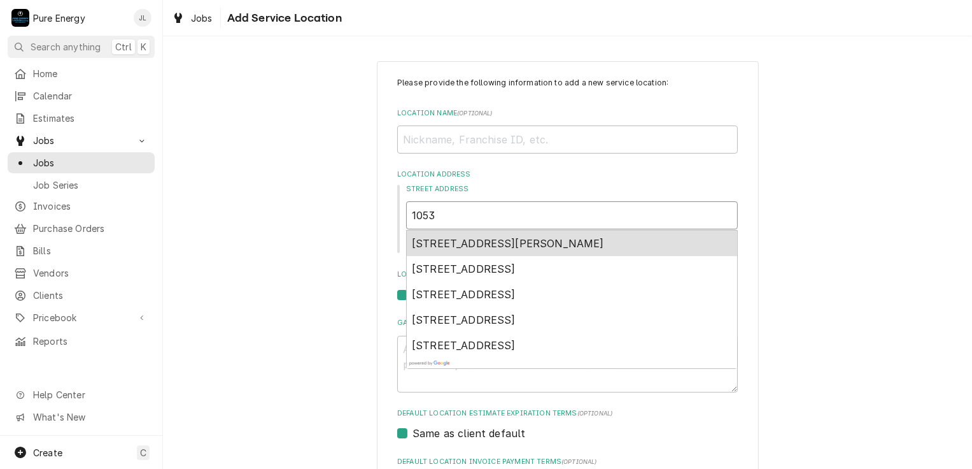
type input "1053 T"
type textarea "x"
type input "1053 Ti"
type textarea "x"
type input "1053 Tis"
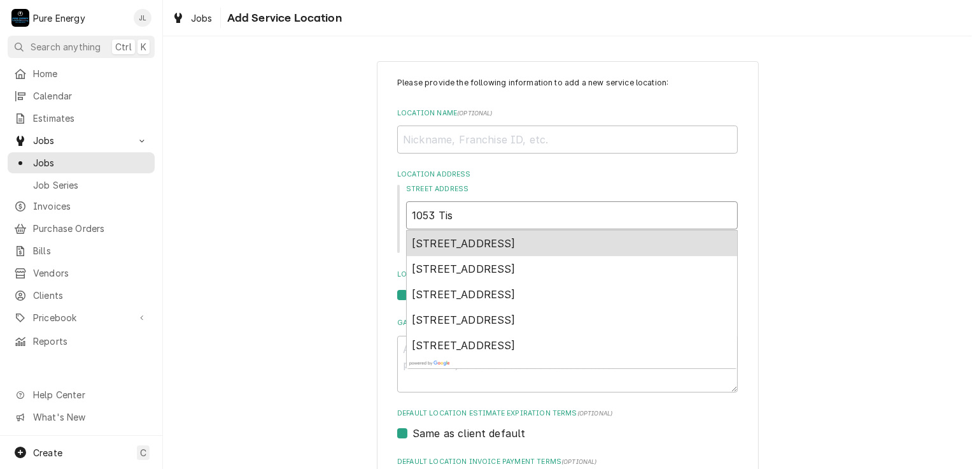
type textarea "x"
type input "1053 Tish"
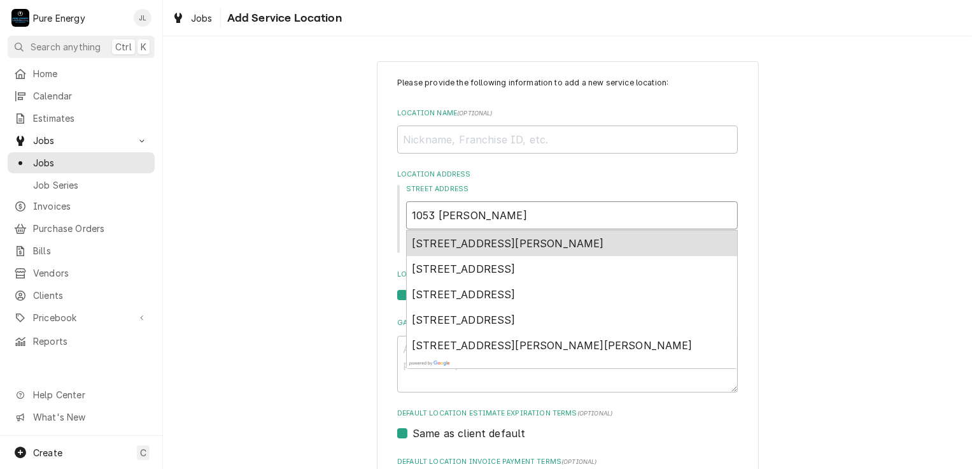
type textarea "x"
type input "1053 Tishl"
type textarea "x"
type input "1053 Tishli"
type textarea "x"
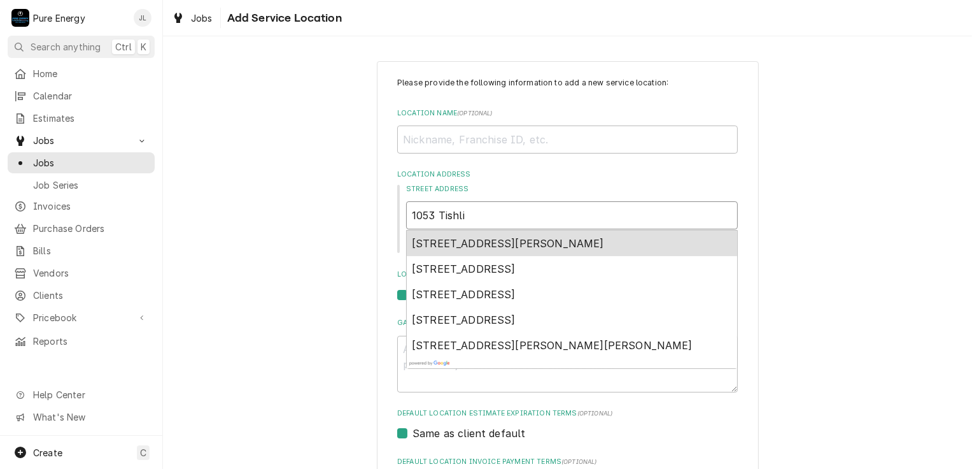
type input "1053 Tishlin"
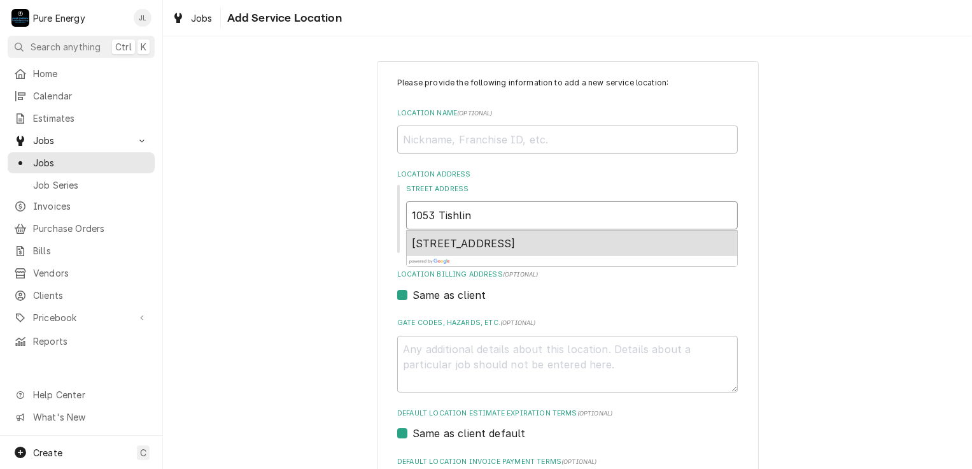
click at [516, 240] on span "1053 Tishlini Lane, Templeton, CA, USA" at bounding box center [464, 243] width 104 height 13
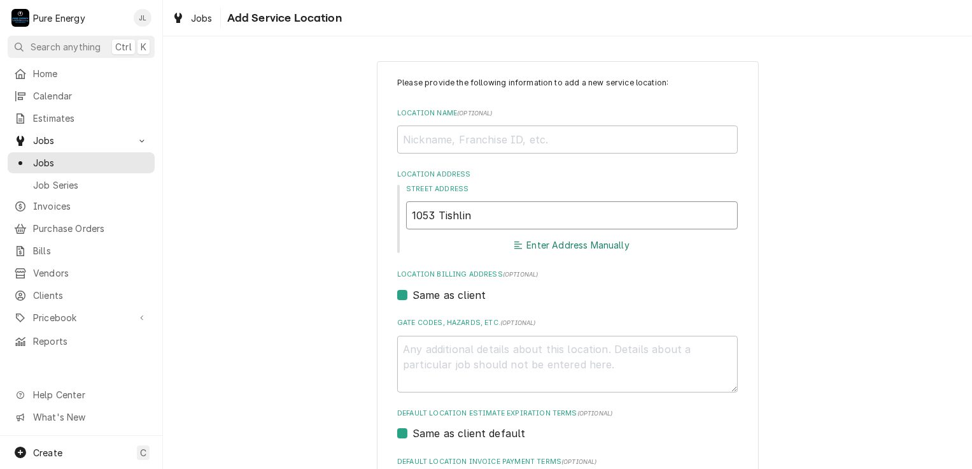
type textarea "x"
type input "1053 Tishlini Ln"
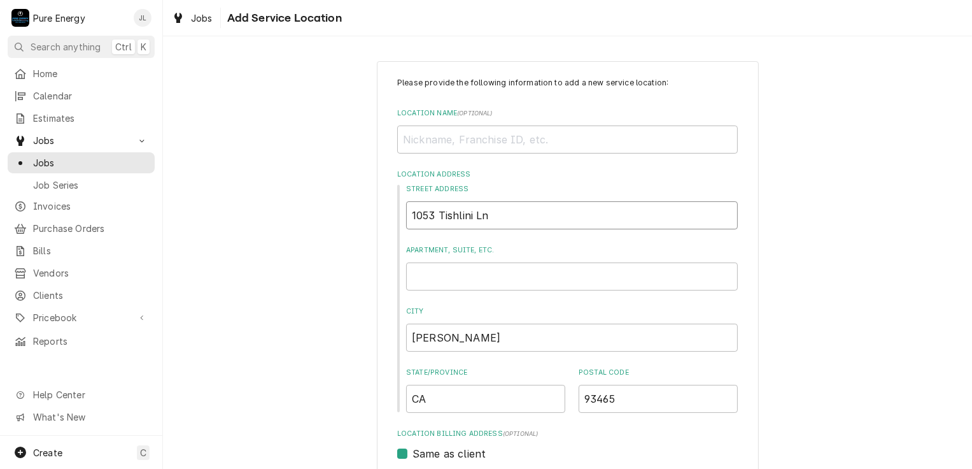
type textarea "x"
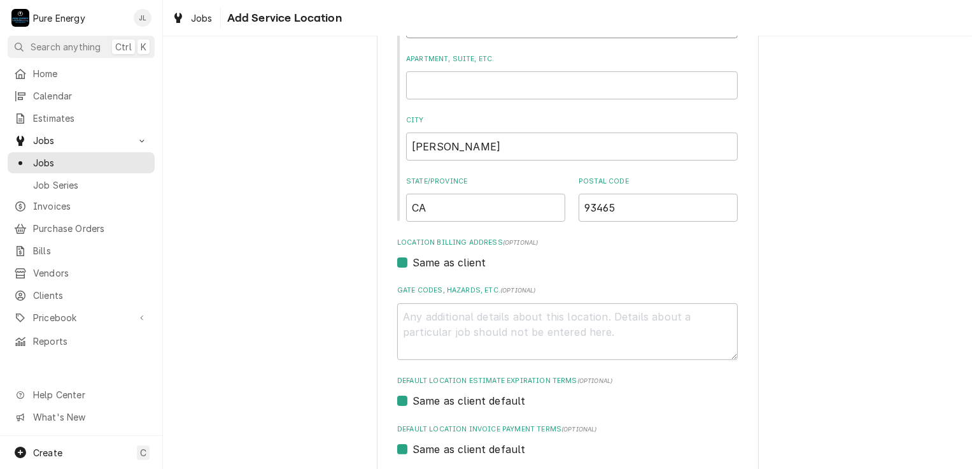
scroll to position [313, 0]
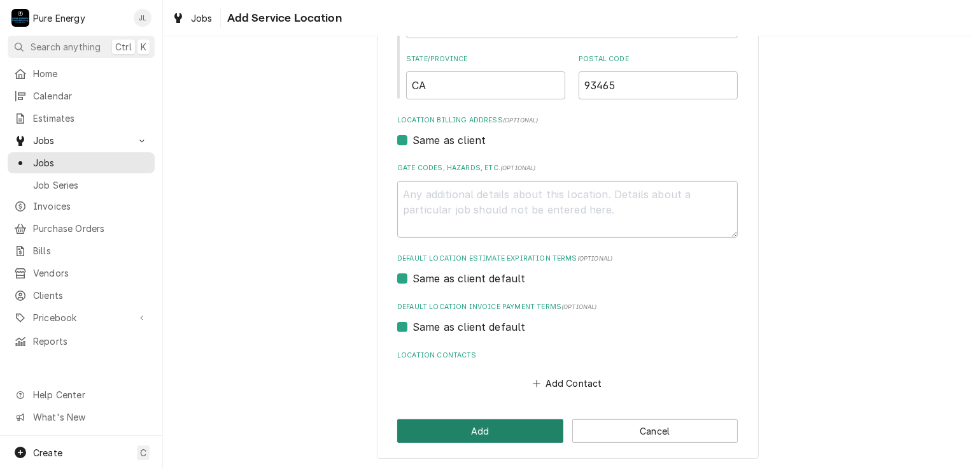
type input "1053 Tishlini Ln"
click at [496, 422] on button "Add" at bounding box center [480, 431] width 166 height 24
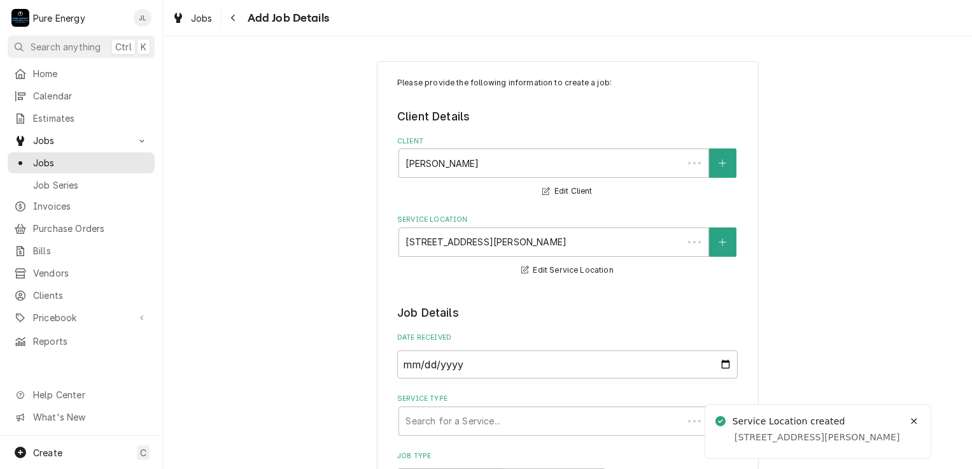
scroll to position [191, 0]
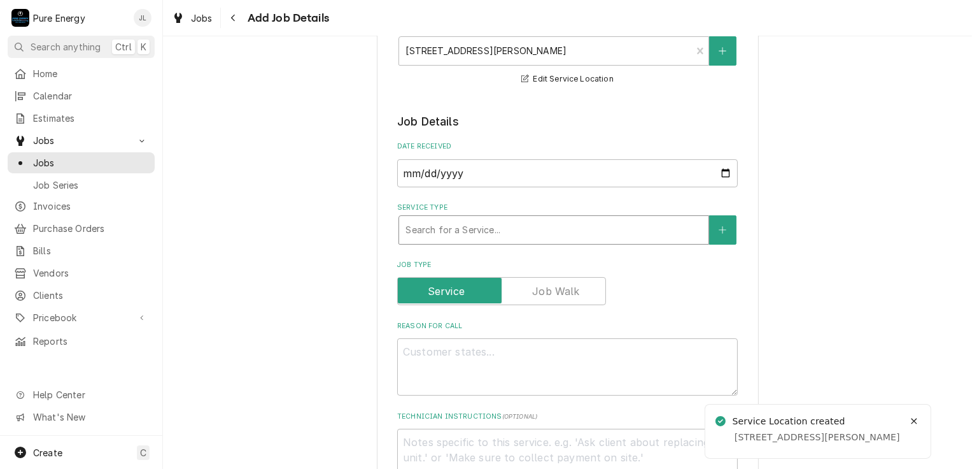
click at [512, 223] on div "Service Type" at bounding box center [554, 229] width 297 height 23
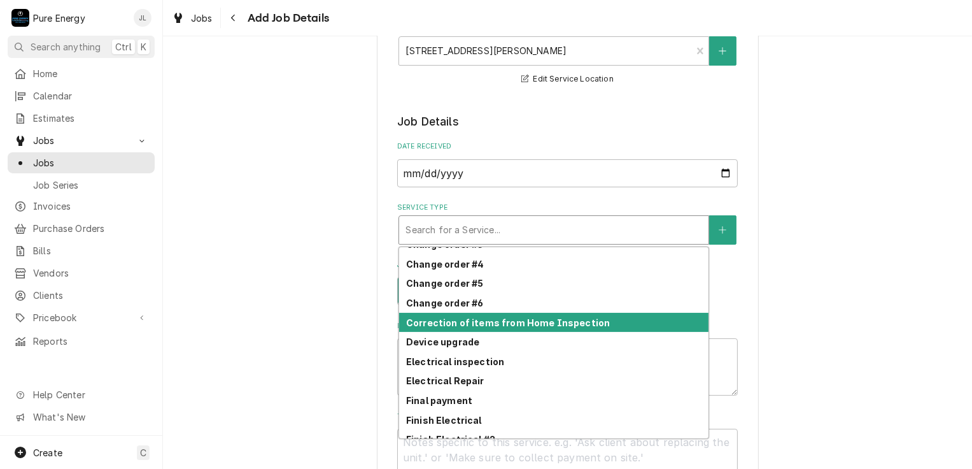
scroll to position [457, 0]
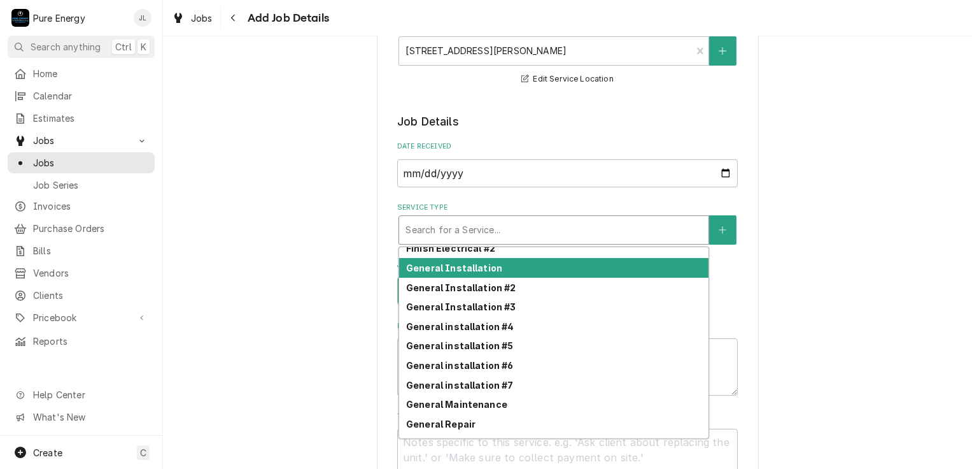
click at [497, 259] on div "General Installation" at bounding box center [553, 268] width 309 height 20
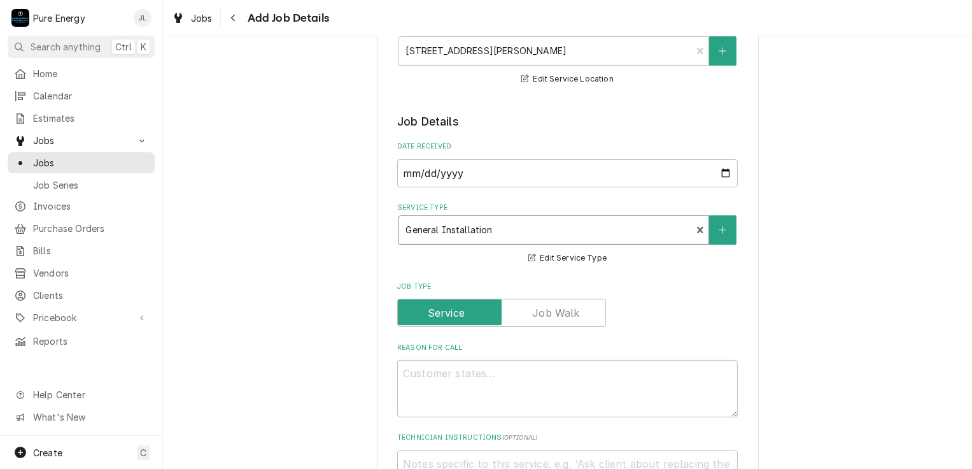
scroll to position [255, 0]
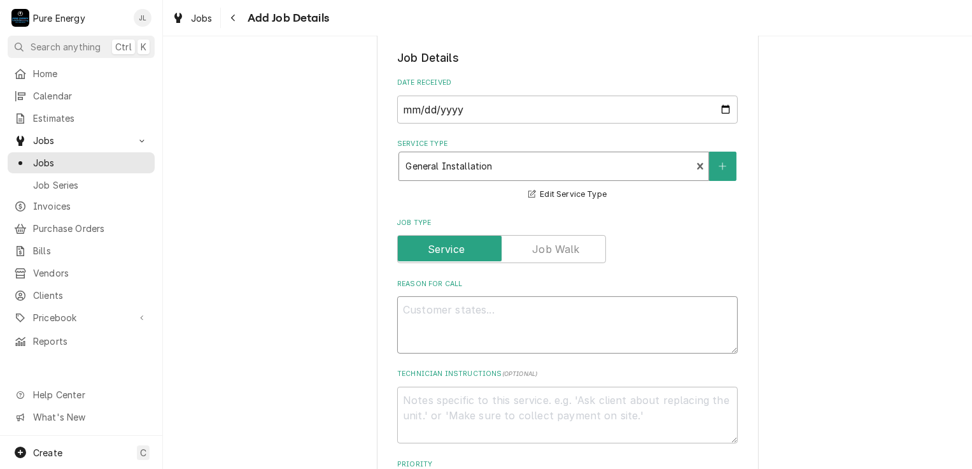
click at [436, 328] on textarea "Reason For Call" at bounding box center [567, 324] width 341 height 57
type textarea "x"
type textarea "H"
type textarea "x"
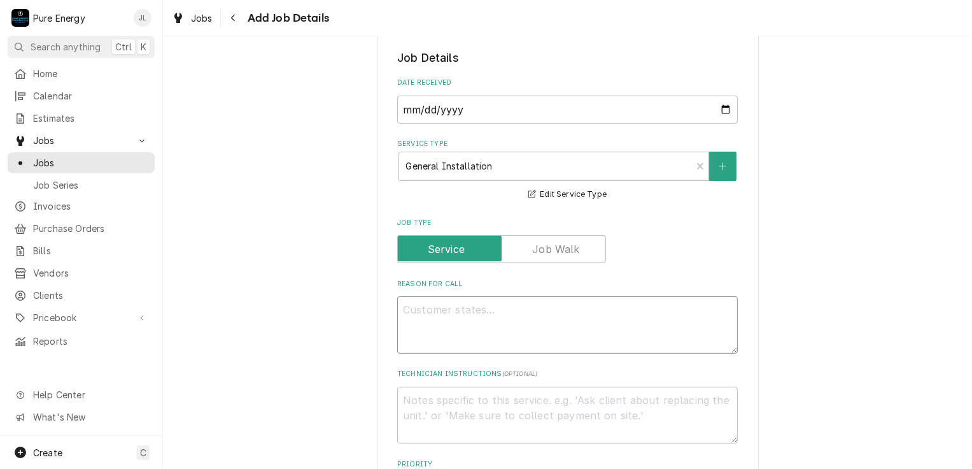
type textarea "I"
type textarea "x"
type textarea "Is"
type textarea "x"
type textarea "Is i"
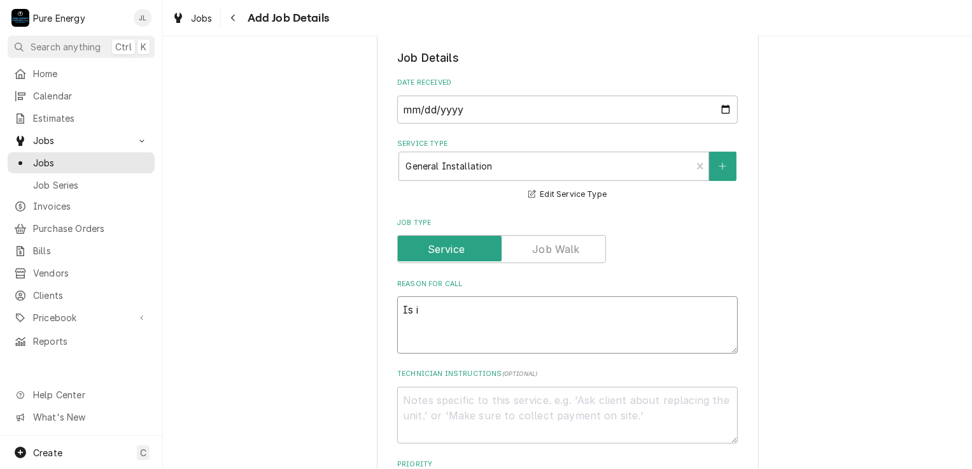
type textarea "x"
type textarea "Is in"
type textarea "x"
type textarea "Is in"
type textarea "x"
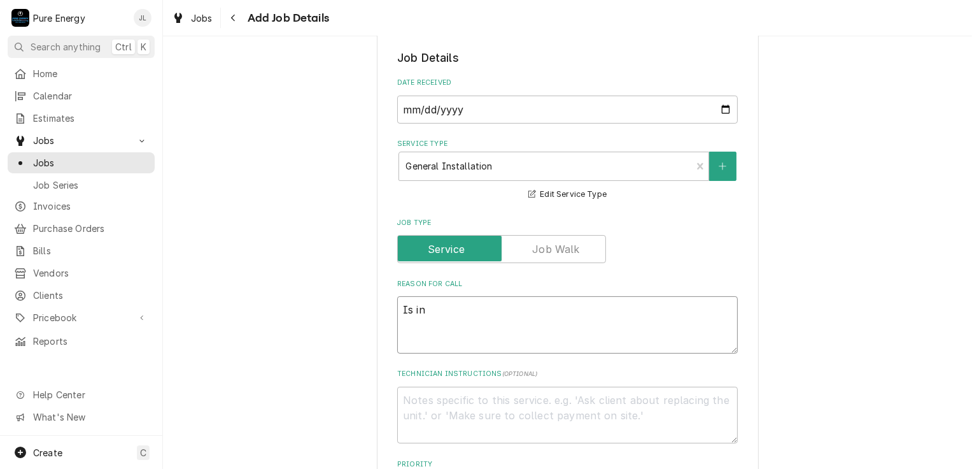
type textarea "Is in p"
type textarea "x"
type textarea "Is in pr"
type textarea "x"
type textarea "Is in pro"
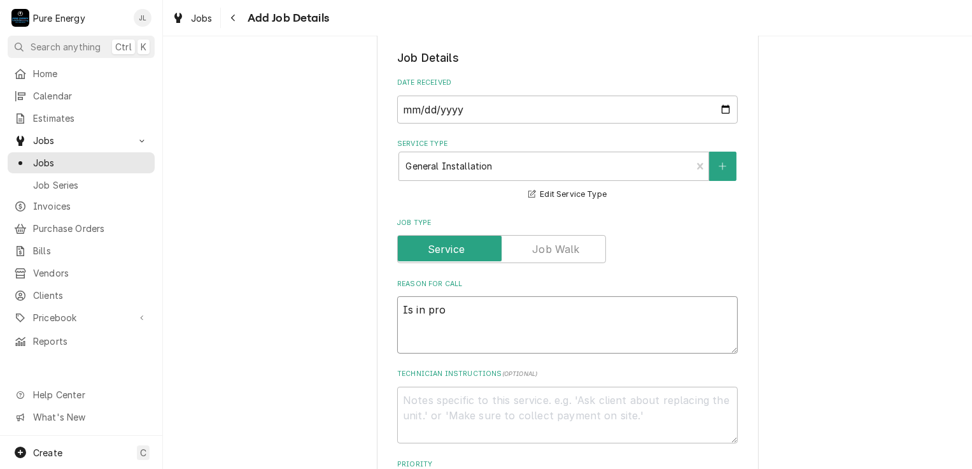
type textarea "x"
type textarea "Is in proc"
type textarea "x"
type textarea "Is in proce"
type textarea "x"
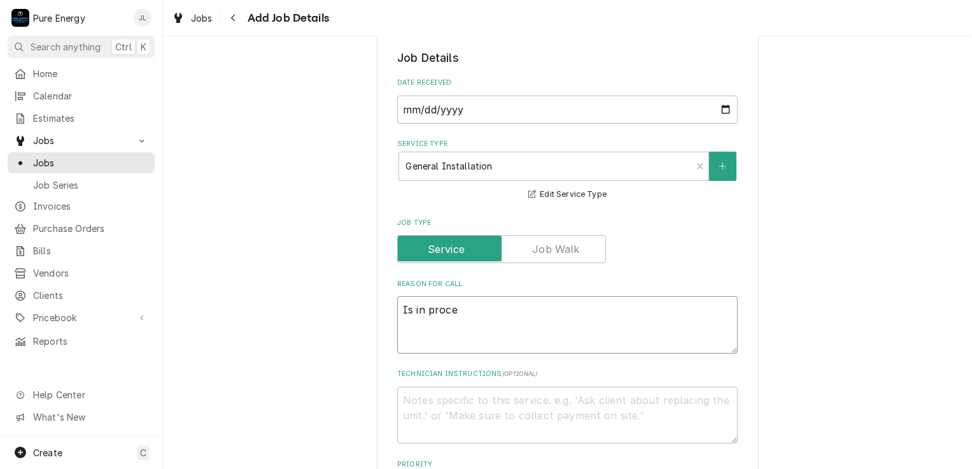
type textarea "Is in proces"
type textarea "x"
type textarea "Is in process"
type textarea "x"
type textarea "Is in process"
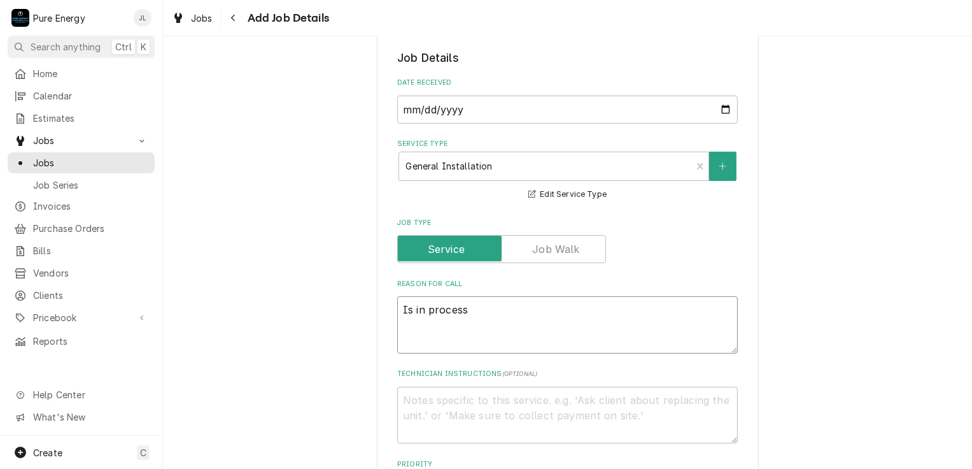
type textarea "x"
type textarea "Is in process w"
type textarea "x"
type textarea "Is in process wi"
type textarea "x"
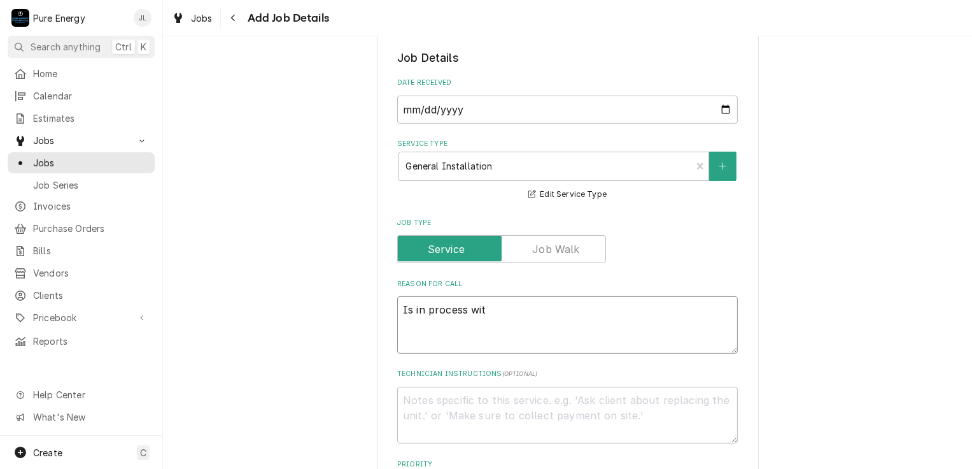
type textarea "Is in process with"
type textarea "x"
type textarea "Is in process with"
type textarea "x"
type textarea "Is in process with S"
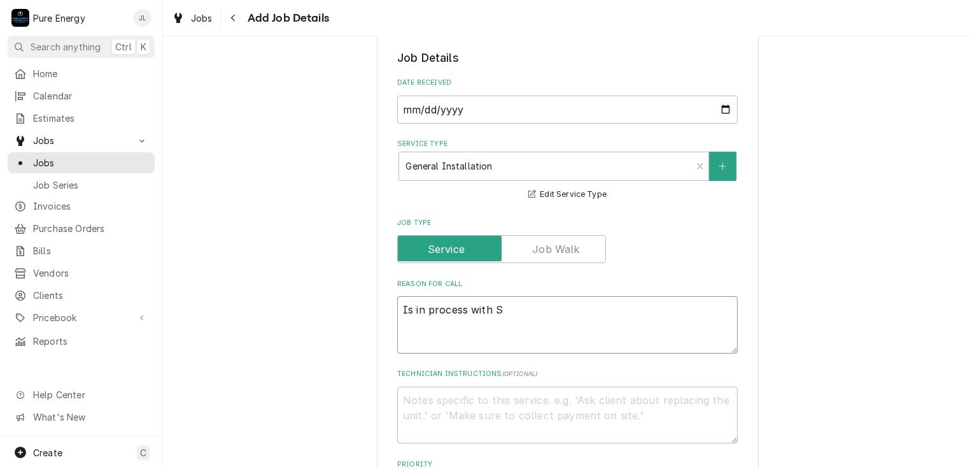
type textarea "x"
type textarea "Is in process with"
type textarea "x"
type textarea "Is in process with A"
type textarea "x"
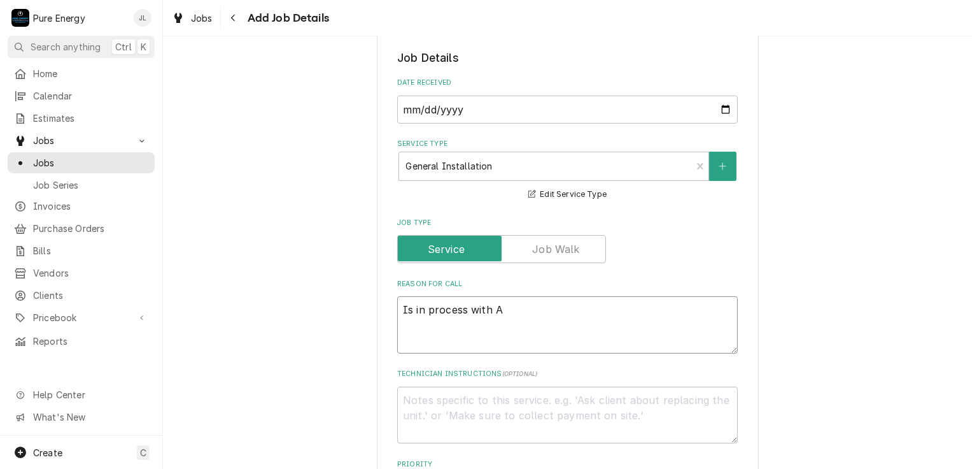
type textarea "Is in process with AD"
type textarea "x"
type textarea "Is in process with ADU"
type textarea "x"
type textarea "Is in process with ADU."
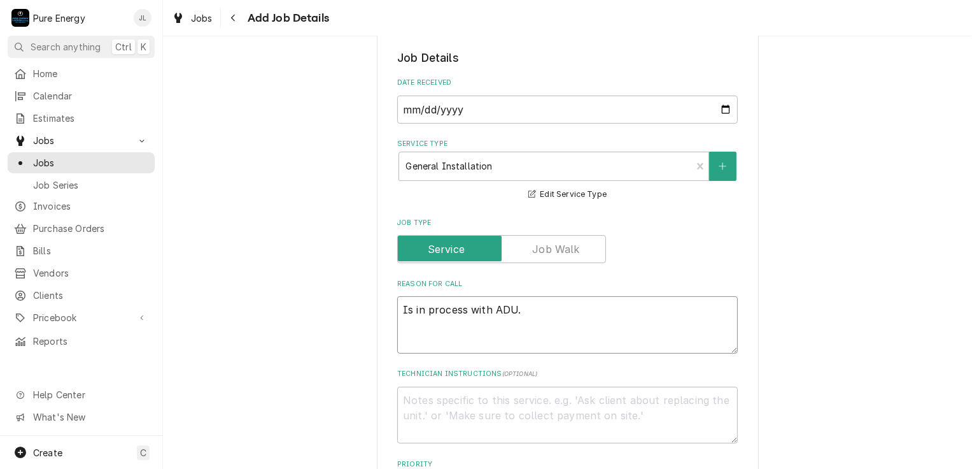
type textarea "x"
type textarea "Is in process with ADU."
type textarea "x"
type textarea "Is in process with ADU."
type textarea "x"
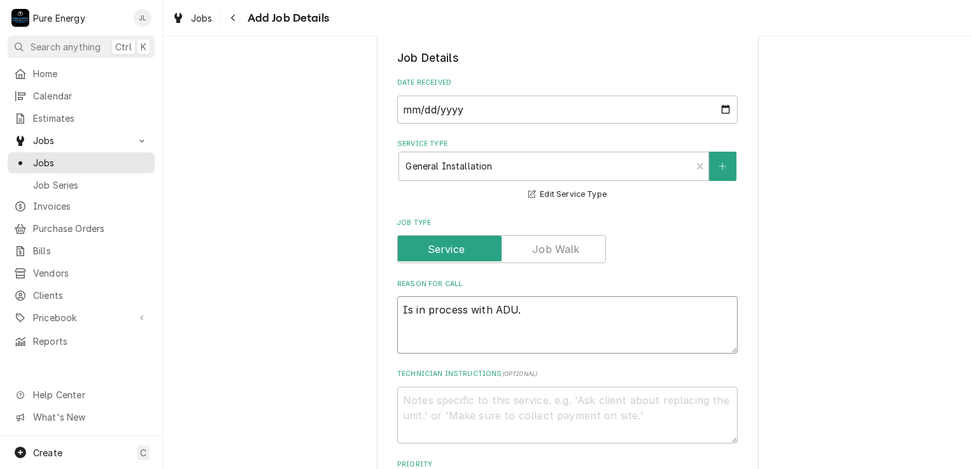
type textarea "Is in process with ADU. P"
type textarea "x"
type textarea "Is in process with ADU. PG"
type textarea "x"
type textarea "Is in process with ADU. PGE"
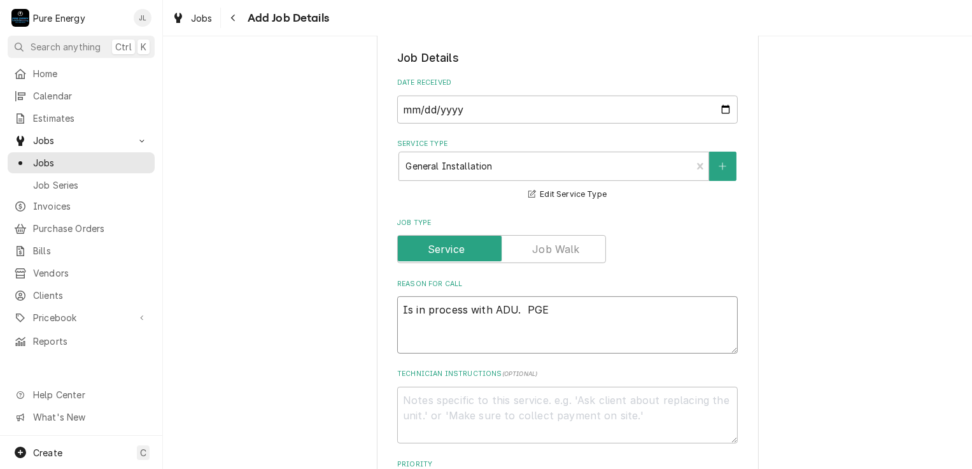
type textarea "x"
type textarea "Is in process with ADU. PGE"
type textarea "x"
type textarea "Is in process with ADU. PGE i"
type textarea "x"
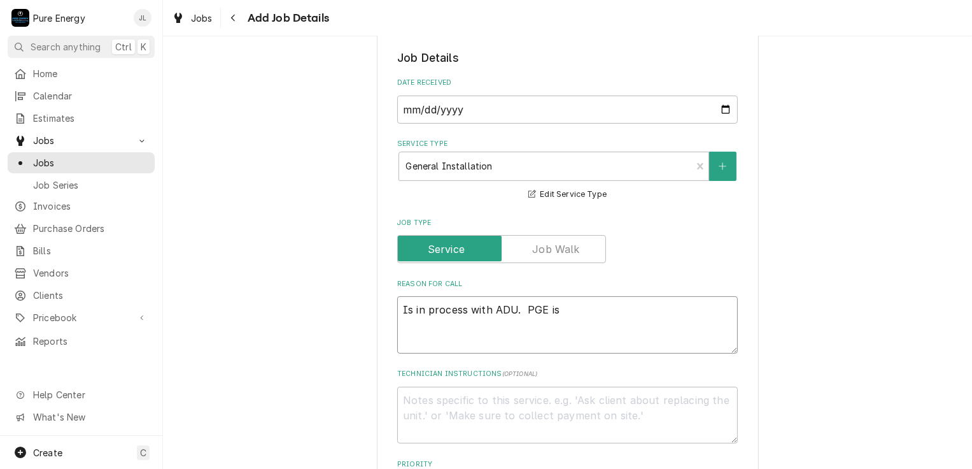
type textarea "Is in process with ADU. PGE is"
type textarea "x"
type textarea "Is in process with ADU. PGE is g"
type textarea "x"
type textarea "Is in process with ADU. PGE is gi"
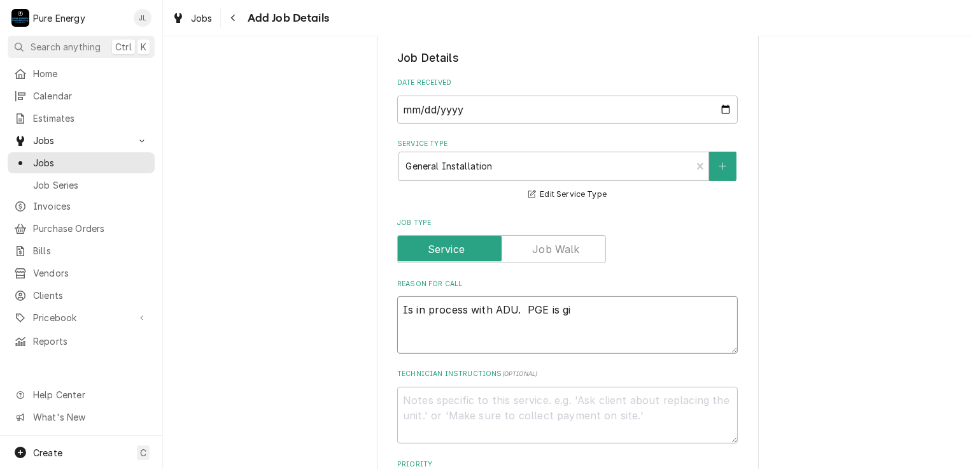
type textarea "x"
type textarea "Is in process with ADU. PGE is givi"
type textarea "x"
type textarea "Is in process with ADU. PGE is givin"
type textarea "x"
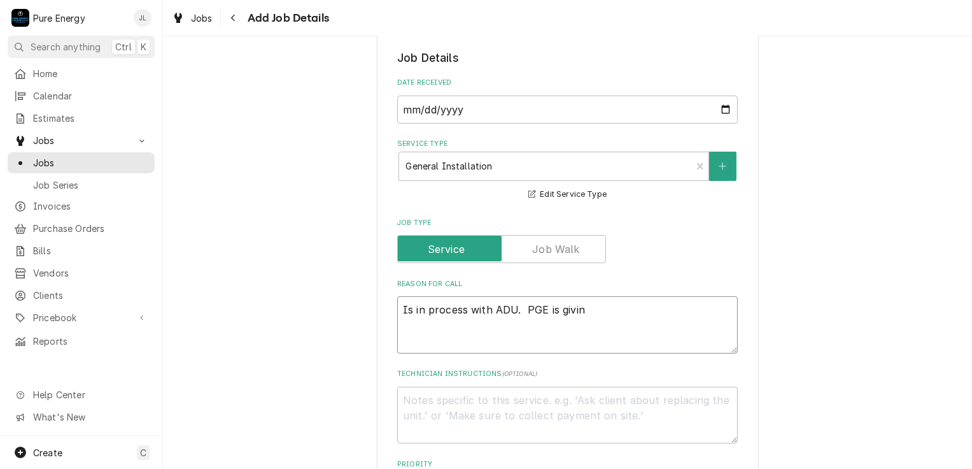
type textarea "Is in process with ADU. PGE is giving"
type textarea "x"
type textarea "Is in process with ADU. PGE is giving"
type textarea "x"
type textarea "Is in process with ADU. PGE is giving h"
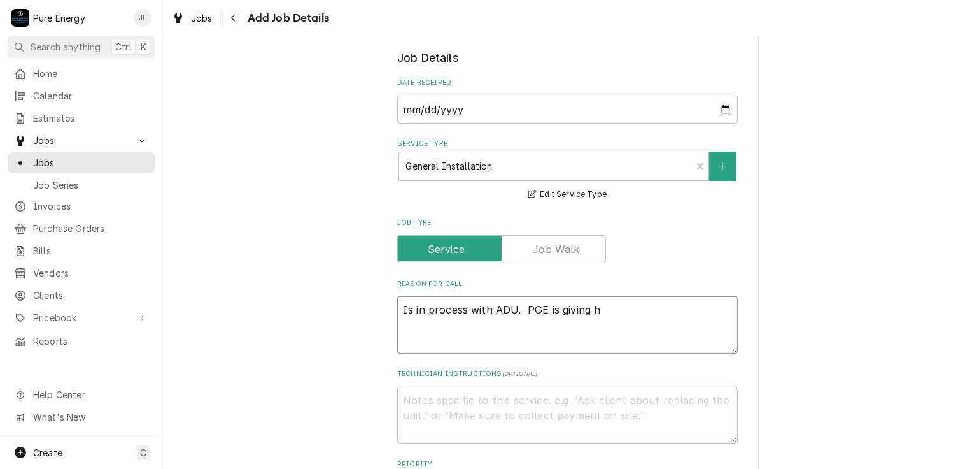
type textarea "x"
type textarea "Is in process with ADU. PGE is giving hi"
type textarea "x"
type textarea "Is in process with ADU. PGE is giving him"
type textarea "x"
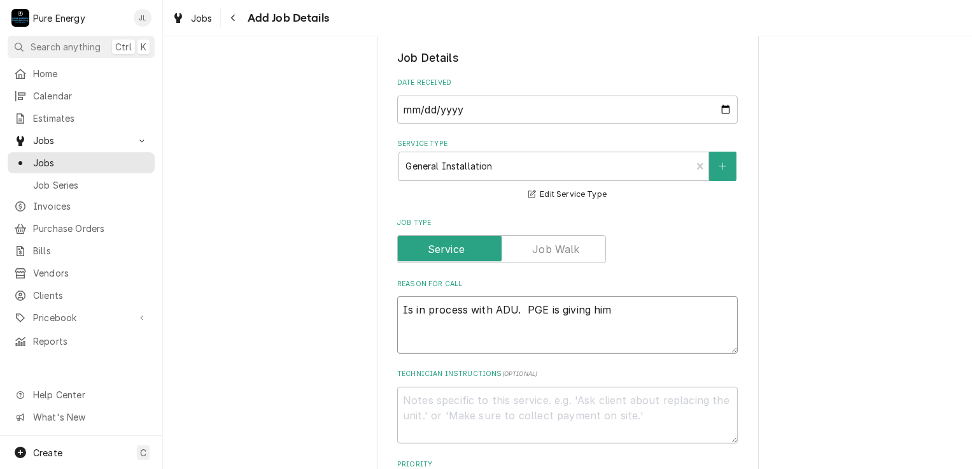
type textarea "Is in process with ADU. PGE is giving him"
type textarea "x"
type textarea "Is in process with ADU. PGE is giving him h"
type textarea "x"
type textarea "Is in process with ADU. PGE is giving him he"
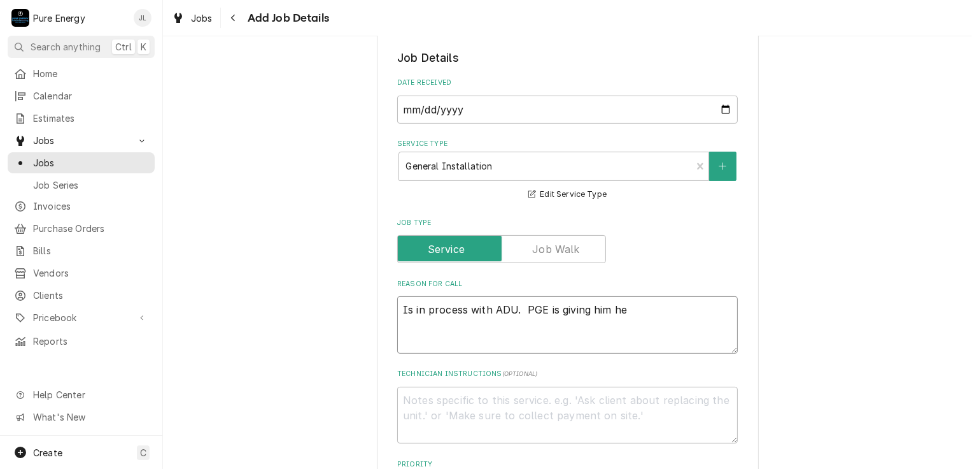
type textarea "x"
type textarea "Is in process with ADU. PGE is giving him hel"
type textarea "x"
type textarea "Is in process with ADU. PGE is giving him hell"
type textarea "x"
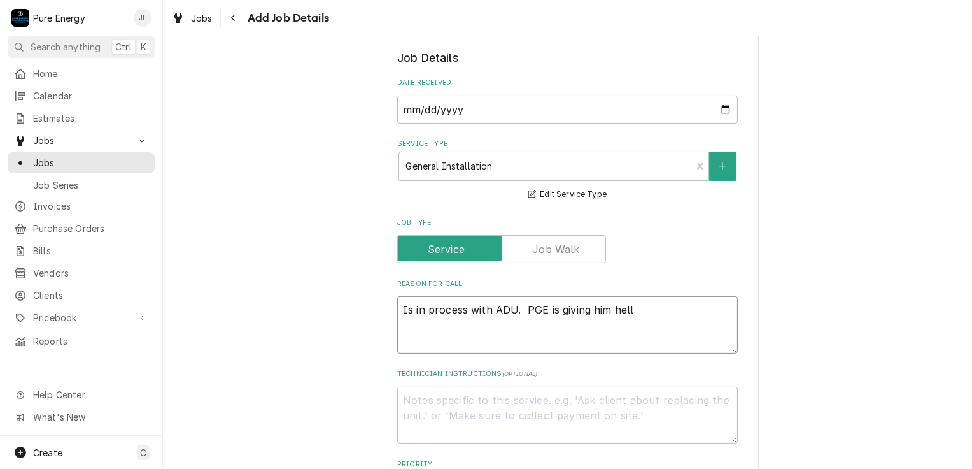
type textarea "Is in process with ADU. PGE is giving him hell"
type textarea "x"
type textarea "Is in process with ADU. PGE is giving him hell o"
type textarea "x"
type textarea "Is in process with ADU. PGE is giving him hell on"
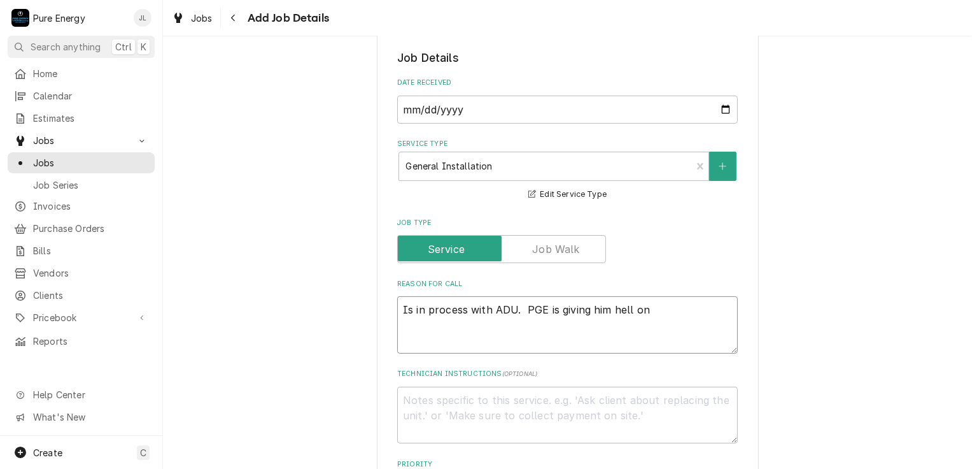
type textarea "x"
type textarea "Is in process with ADU. PGE is giving him hell on"
type textarea "x"
type textarea "Is in process with ADU. PGE is giving him hell on go"
type textarea "x"
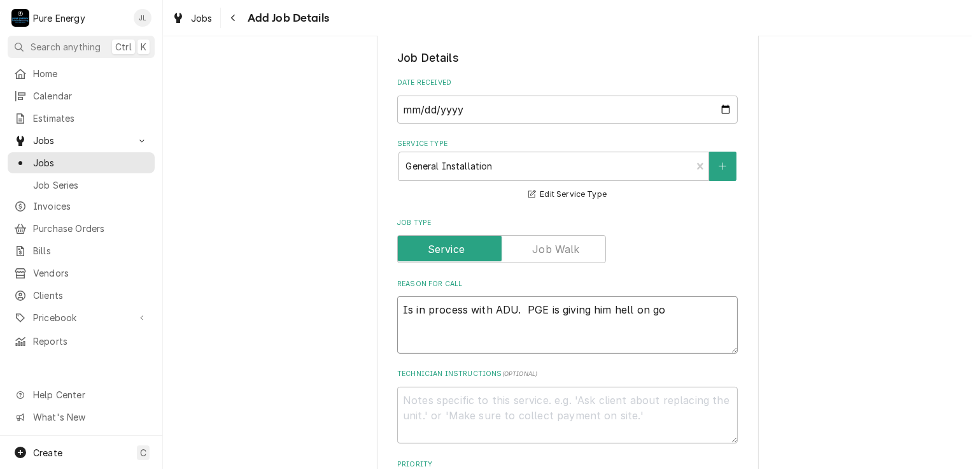
type textarea "Is in process with ADU. PGE is giving him hell on goi"
type textarea "x"
type textarea "Is in process with ADU. PGE is giving him hell on goin"
type textarea "x"
type textarea "Is in process with ADU. PGE is giving him hell on going"
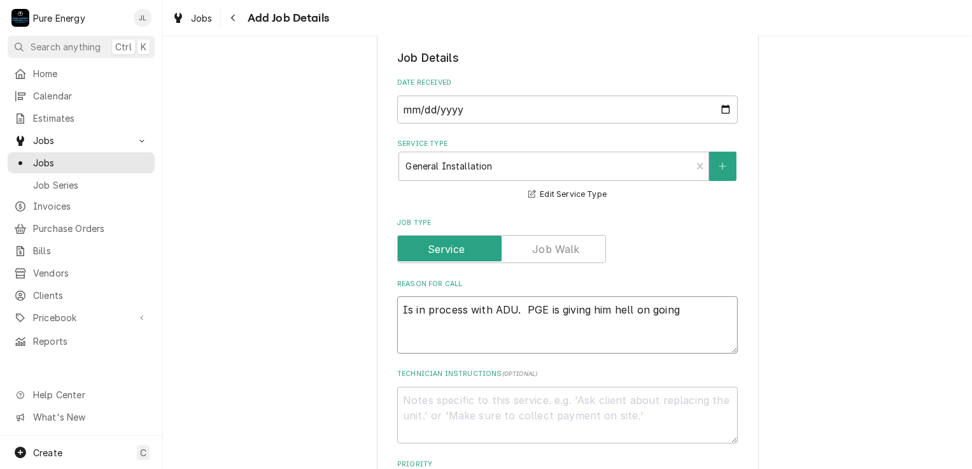
type textarea "x"
type textarea "Is in process with ADU. PGE is giving him hell on going"
type textarea "x"
type textarea "Is in process with ADU. PGE is giving him hell on going u"
type textarea "x"
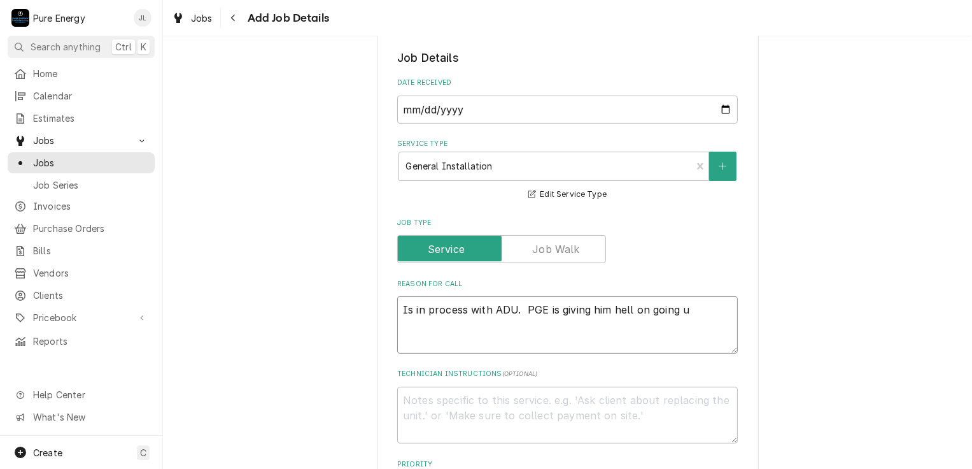
type textarea "Is in process with ADU. PGE is giving him hell on going un"
type textarea "x"
type textarea "Is in process with ADU. PGE is giving him hell on going und"
type textarea "x"
type textarea "Is in process with ADU. PGE is giving him hell on going unde"
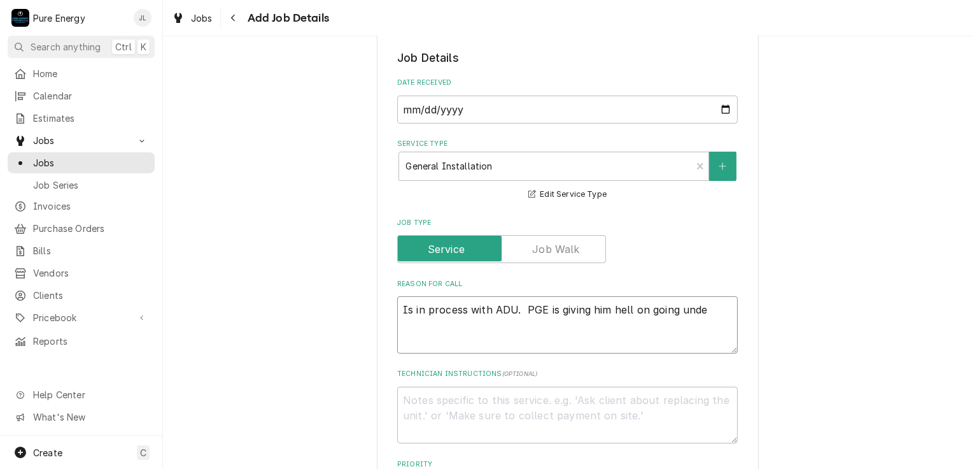
type textarea "x"
type textarea "Is in process with ADU. PGE is giving him hell on going under"
type textarea "x"
type textarea "Is in process with ADU. PGE is giving him hell on going under"
type textarea "x"
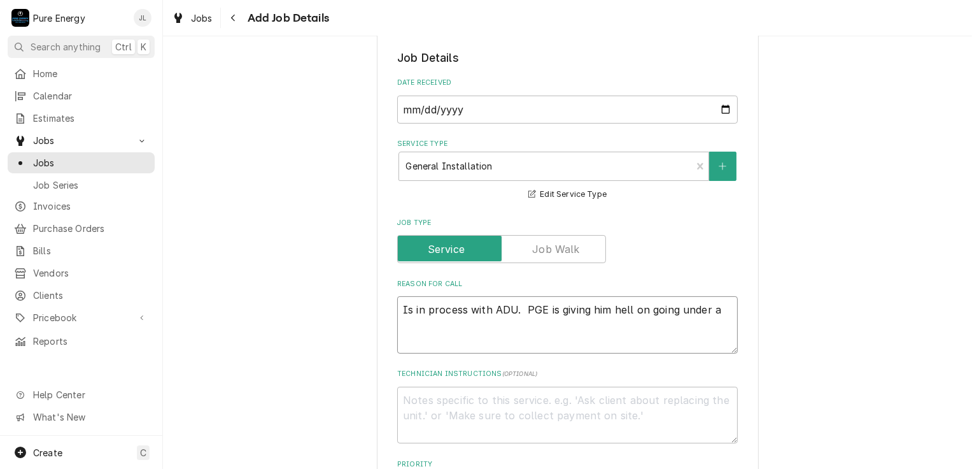
type textarea "Is in process with ADU. PGE is giving him hell on going under a"
type textarea "x"
type textarea "Is in process with ADU. PGE is giving him hell on going under a c"
type textarea "x"
type textarea "Is in process with ADU. PGE is giving him hell on going under a co"
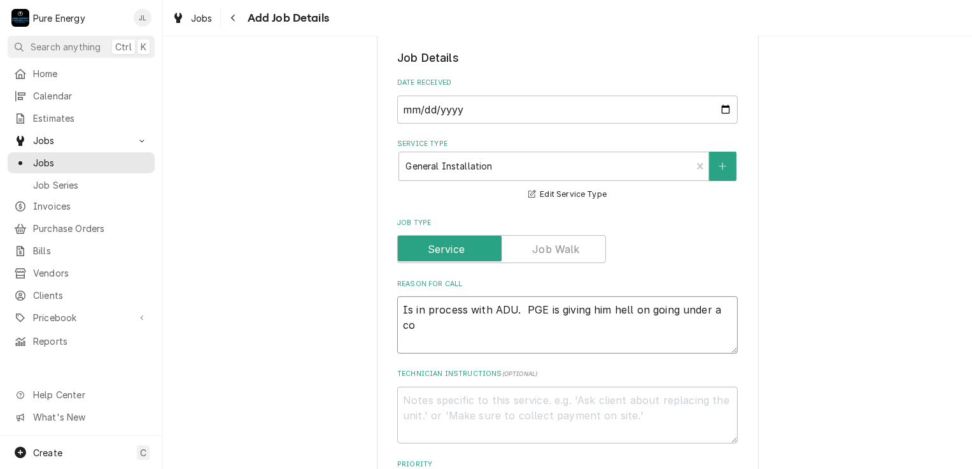
type textarea "x"
type textarea "Is in process with ADU. PGE is giving him hell on going under a con"
type textarea "x"
type textarea "Is in process with ADU. PGE is giving him hell on going under a cont"
type textarea "x"
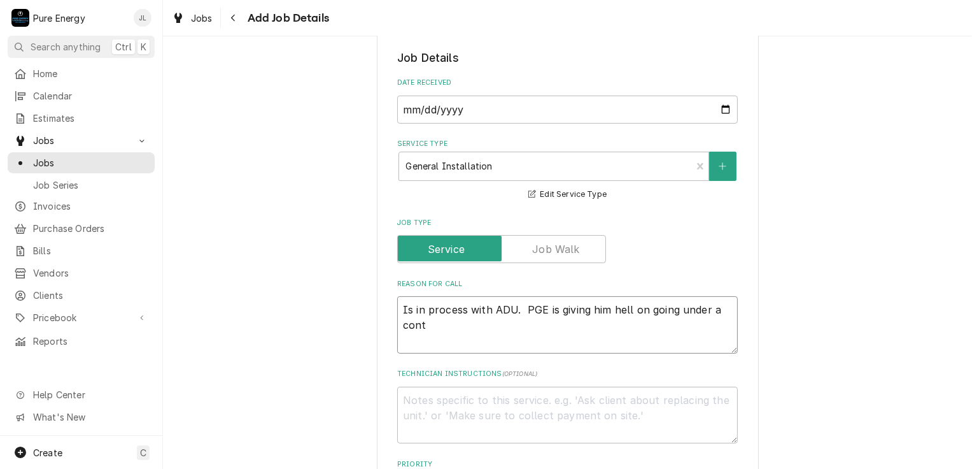
type textarea "Is in process with ADU. PGE is giving him hell on going under a con"
type textarea "x"
type textarea "Is in process with ADU. PGE is giving him hell on going under a conc"
type textarea "x"
type textarea "Is in process with ADU. PGE is giving him hell on going under a concr"
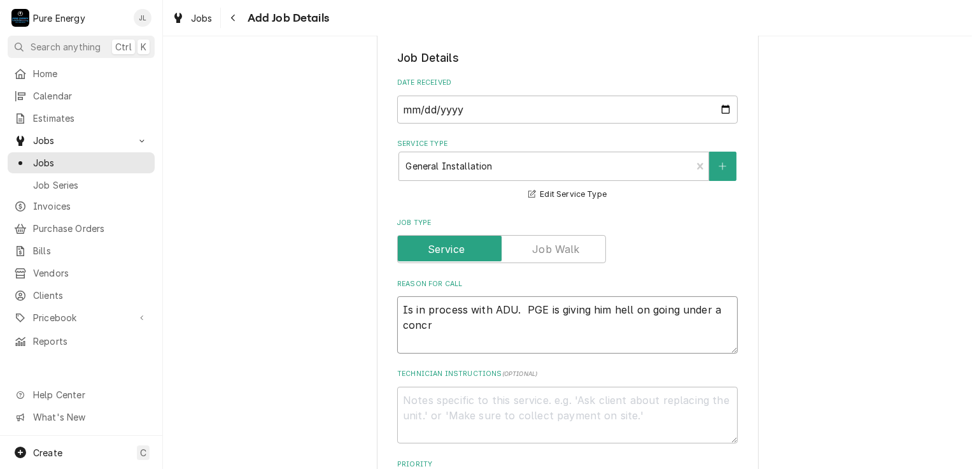
type textarea "x"
type textarea "Is in process with ADU. PGE is giving him hell on going under a concre"
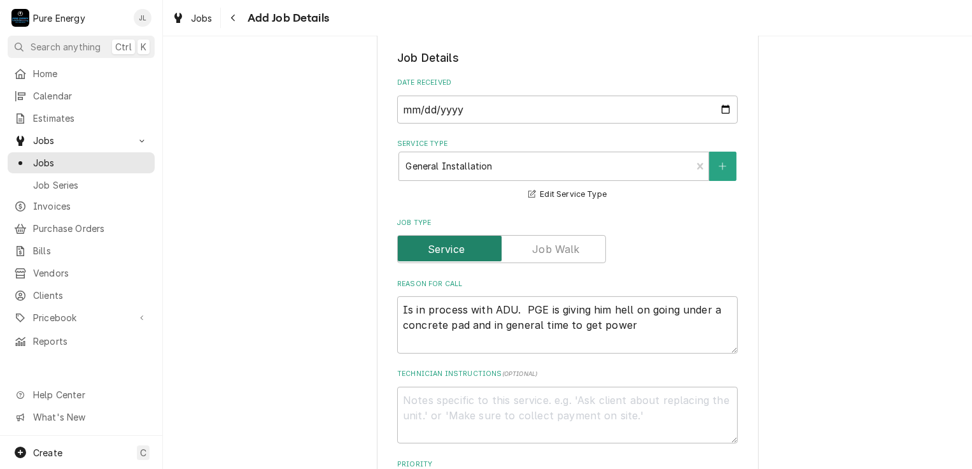
click at [586, 248] on input "Job Type" at bounding box center [501, 249] width 197 height 28
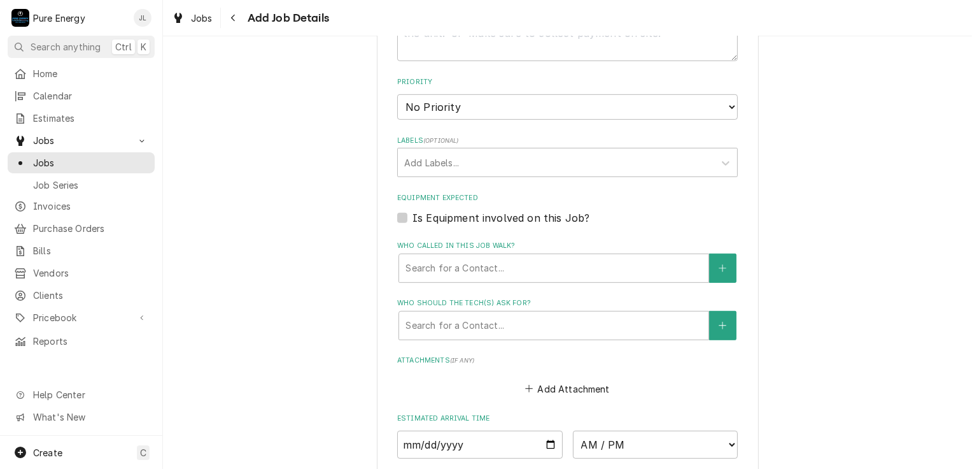
scroll to position [828, 0]
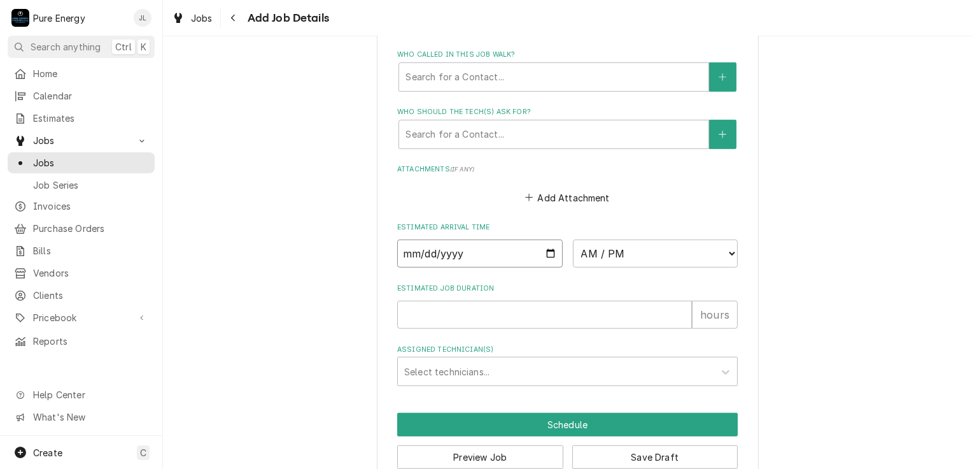
click at [544, 250] on input "Date" at bounding box center [480, 253] width 166 height 28
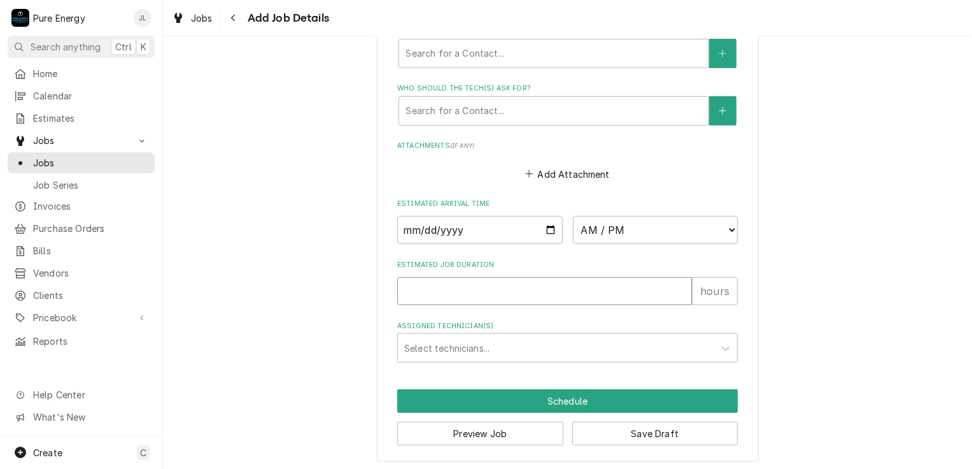
click at [641, 286] on input "Estimated Job Duration" at bounding box center [544, 291] width 295 height 28
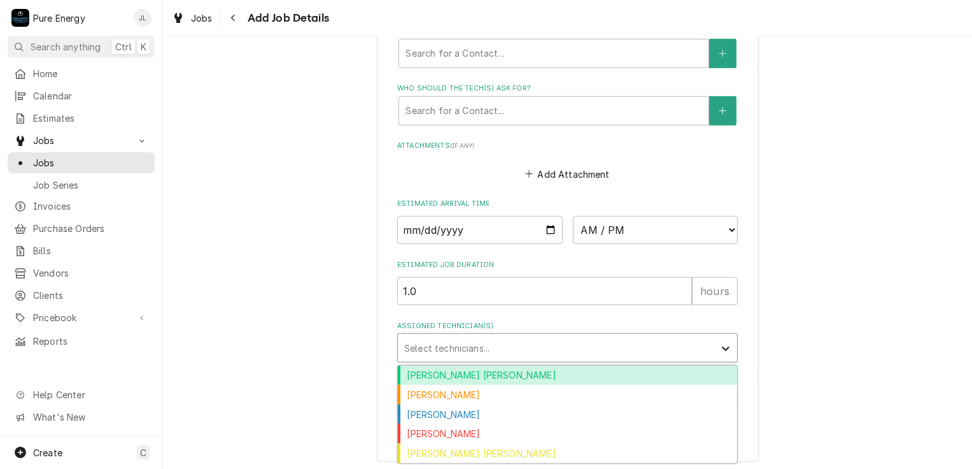
click at [715, 345] on div "Assigned Technician(s)" at bounding box center [726, 348] width 23 height 24
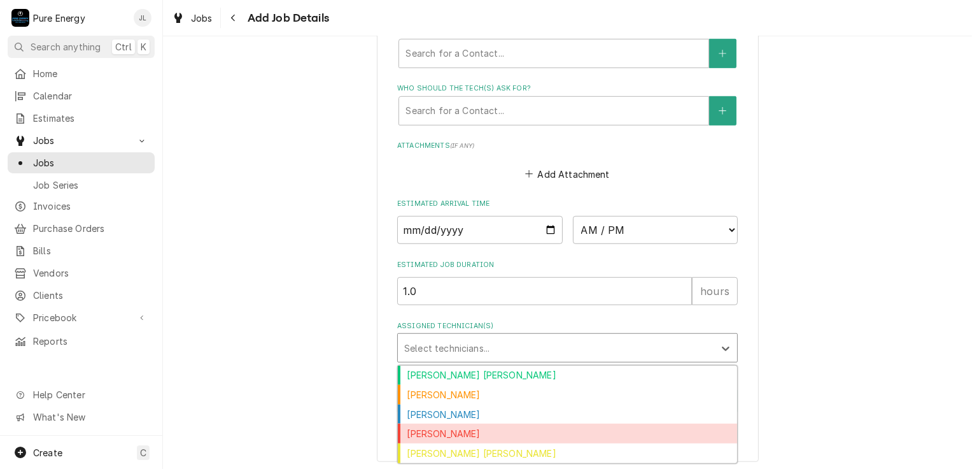
click at [492, 432] on div "James Linnenkamp" at bounding box center [567, 433] width 339 height 20
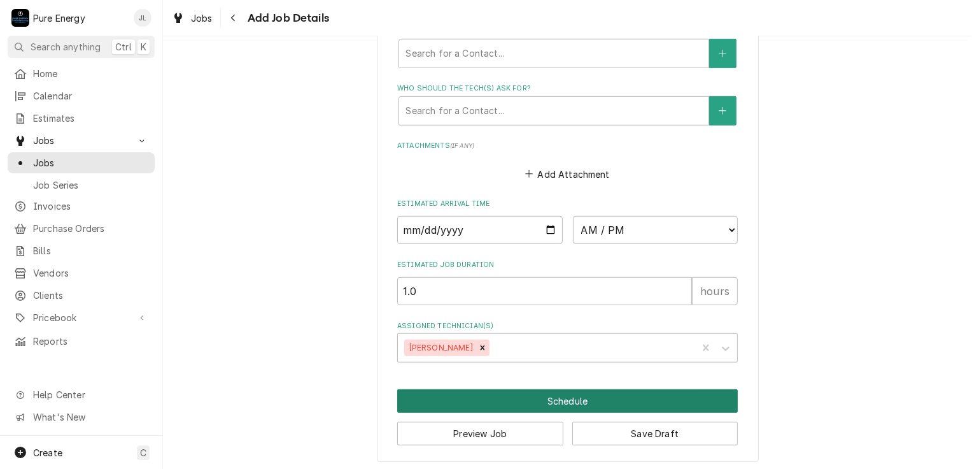
click at [560, 394] on button "Schedule" at bounding box center [567, 401] width 341 height 24
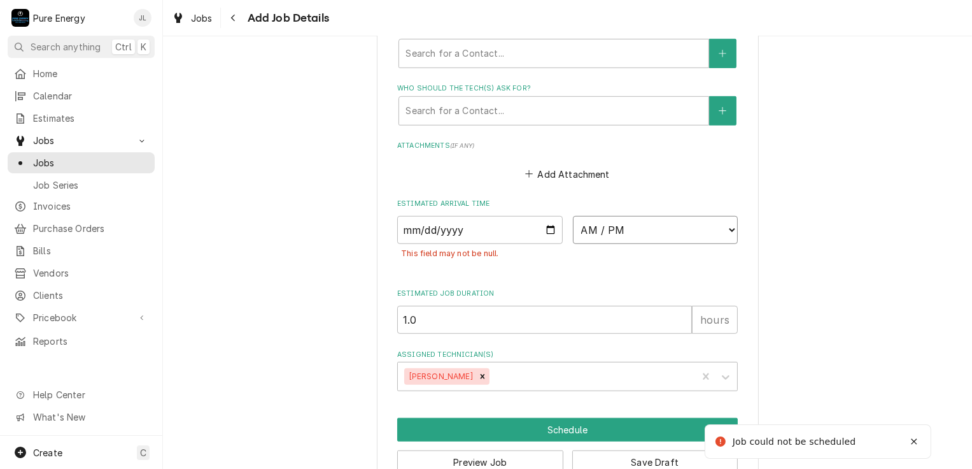
click at [729, 225] on select "AM / PM 6:00 AM 6:15 AM 6:30 AM 6:45 AM 7:00 AM 7:15 AM 7:30 AM 7:45 AM 8:00 AM…" at bounding box center [656, 230] width 166 height 28
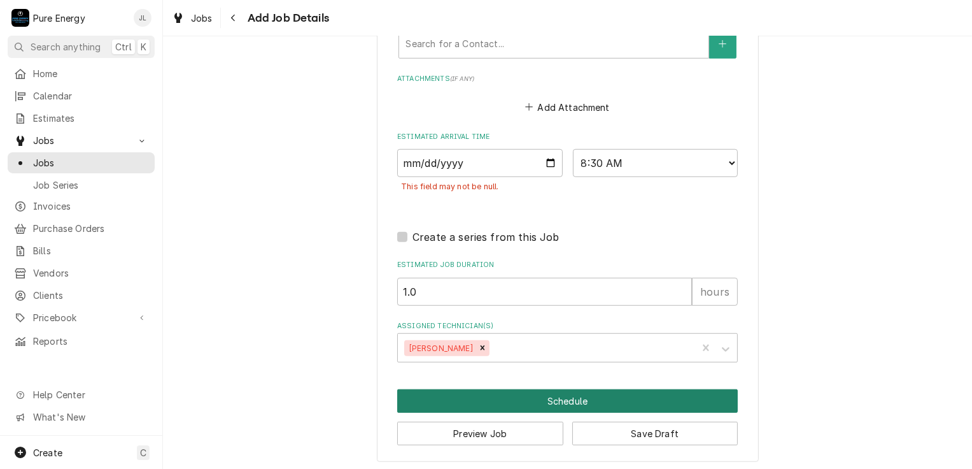
click at [500, 395] on button "Schedule" at bounding box center [567, 401] width 341 height 24
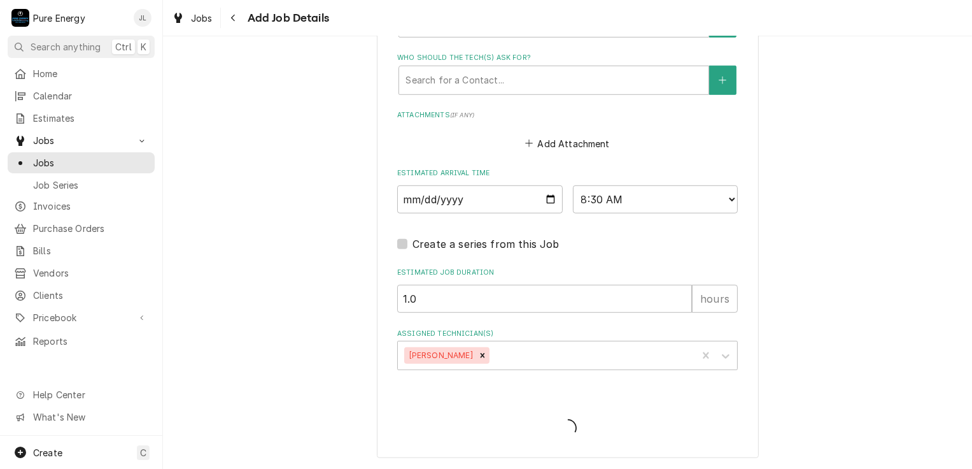
scroll to position [879, 0]
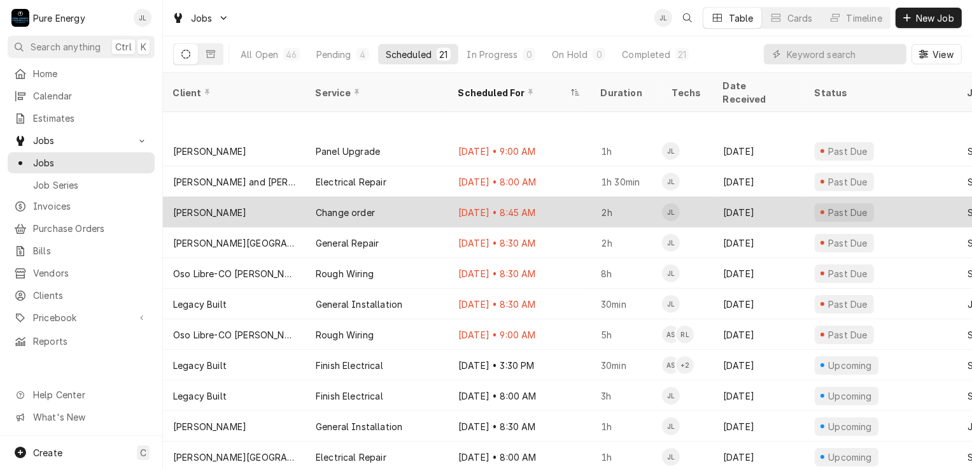
scroll to position [280, 0]
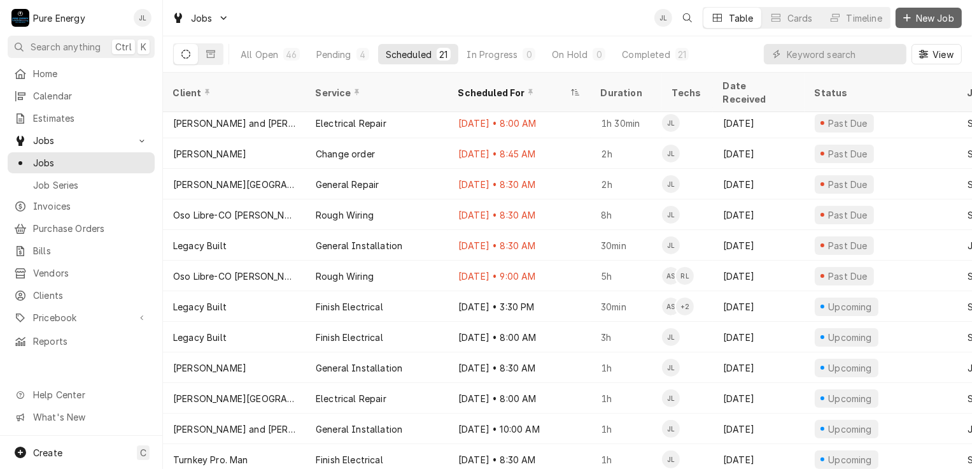
click at [925, 20] on span "New Job" at bounding box center [935, 17] width 43 height 13
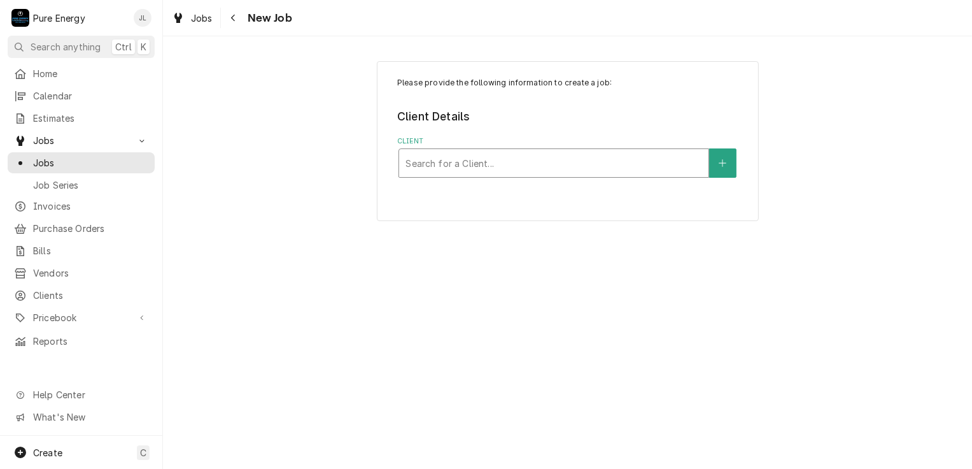
click at [427, 160] on div "Client" at bounding box center [554, 163] width 297 height 23
type input "[PERSON_NAME]"
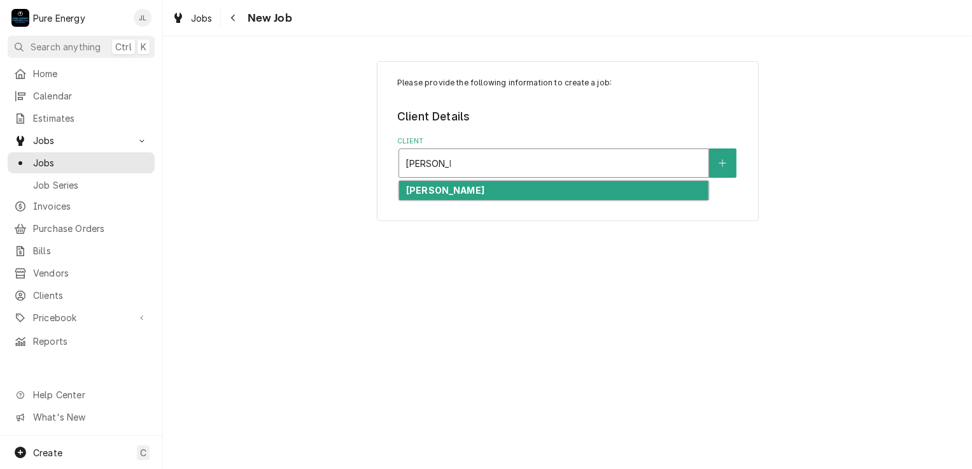
click at [431, 185] on strong "[PERSON_NAME]" at bounding box center [445, 190] width 78 height 11
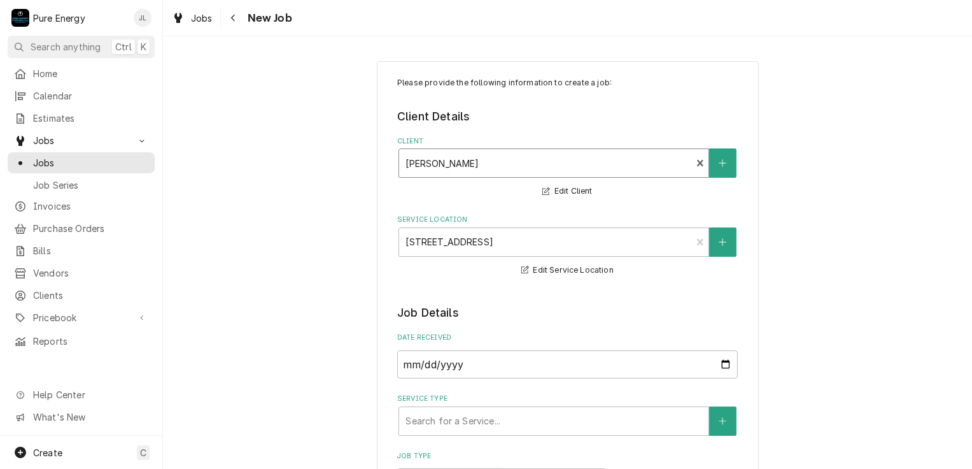
scroll to position [127, 0]
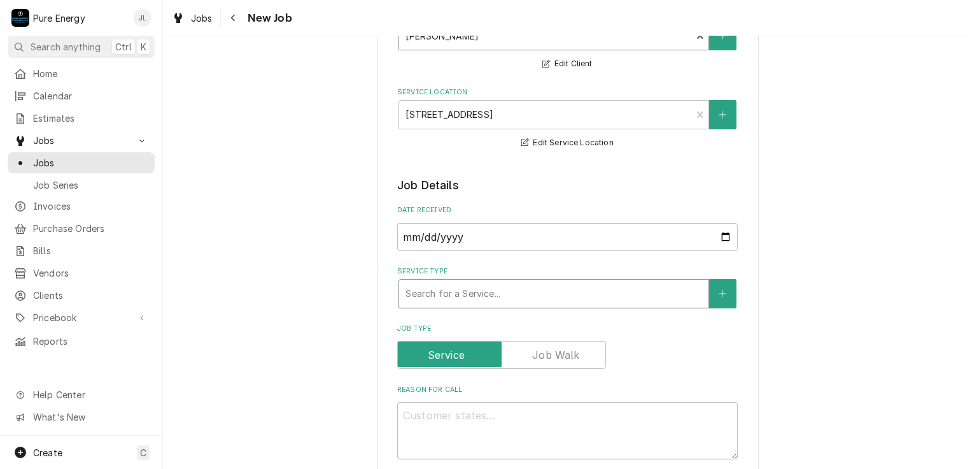
click at [481, 287] on div "Service Type" at bounding box center [554, 293] width 297 height 23
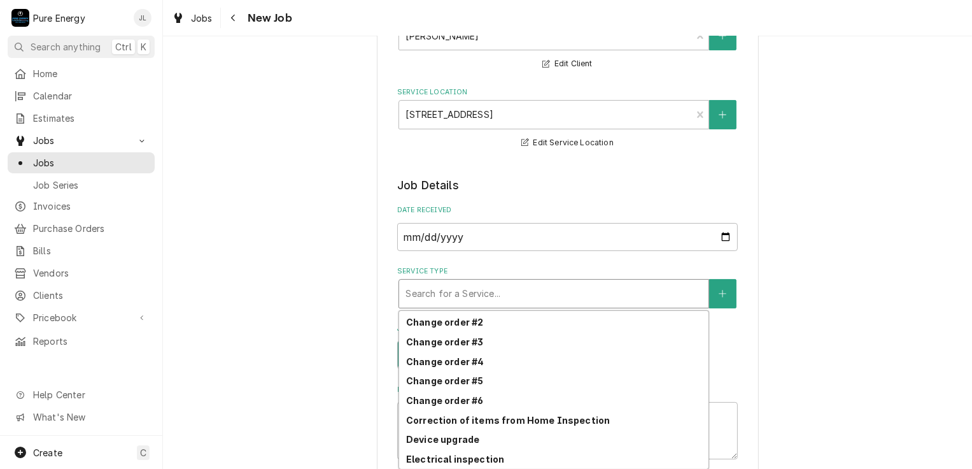
scroll to position [423, 0]
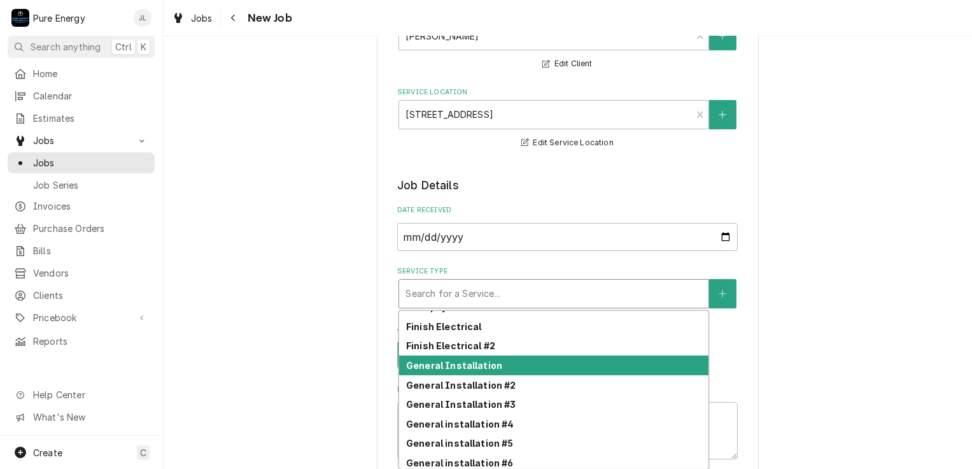
click at [471, 365] on strong "General Installation" at bounding box center [454, 365] width 96 height 11
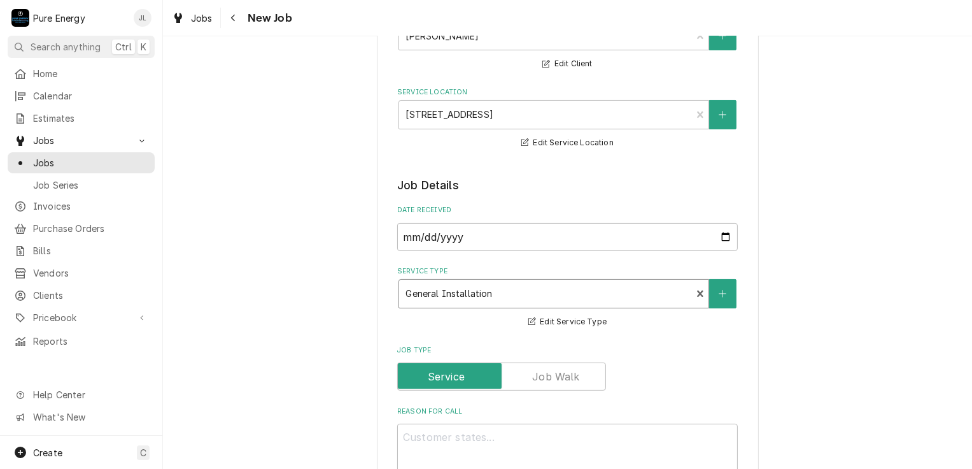
scroll to position [255, 0]
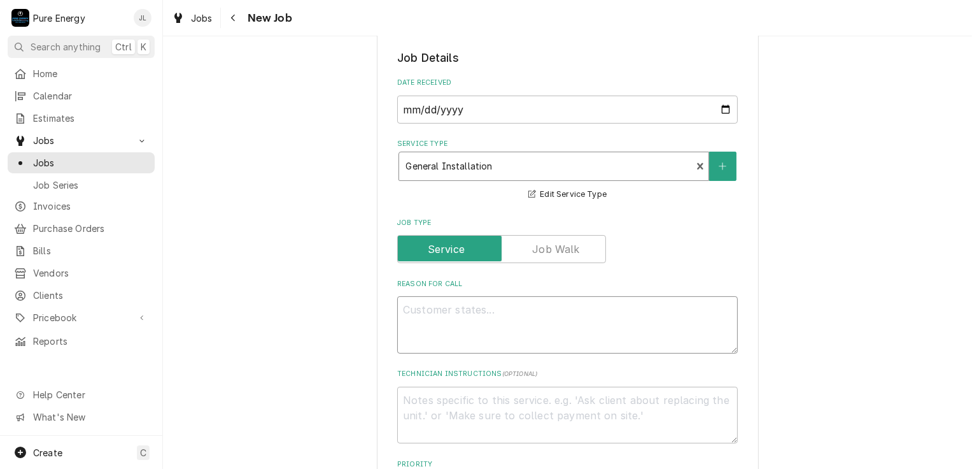
click at [486, 318] on textarea "Reason For Call" at bounding box center [567, 324] width 341 height 57
type textarea "x"
type textarea "N"
type textarea "x"
type textarea "Ne"
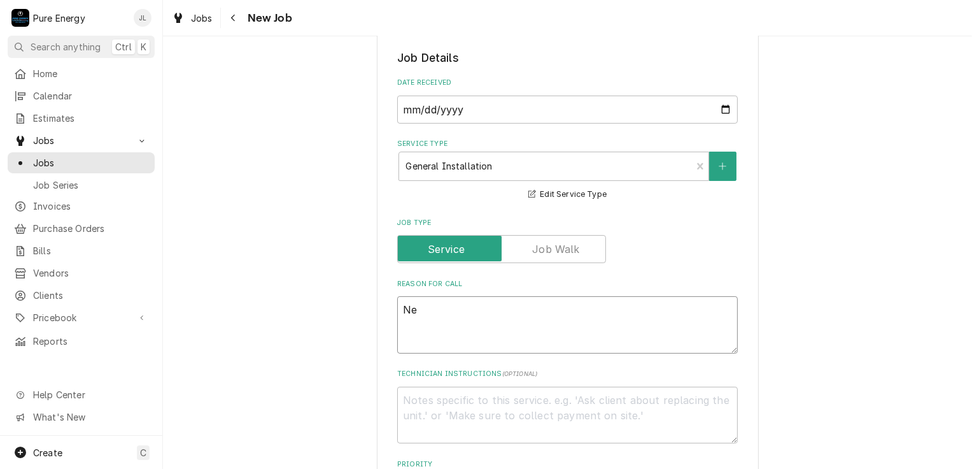
type textarea "x"
type textarea "Nee"
type textarea "x"
type textarea "Need"
type textarea "x"
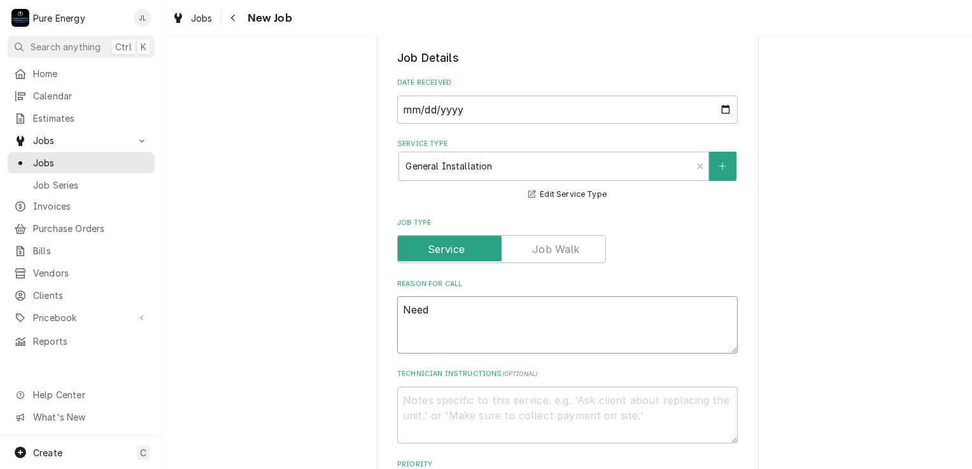
type textarea "Need t"
type textarea "x"
type textarea "Need to"
type textarea "x"
type textarea "Need to"
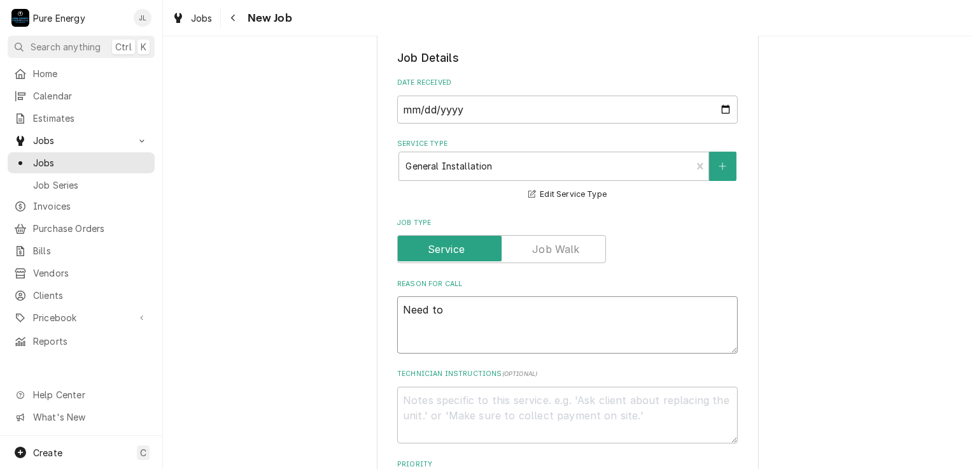
type textarea "x"
type textarea "Need to fi"
type textarea "x"
type textarea "Need to fin"
type textarea "x"
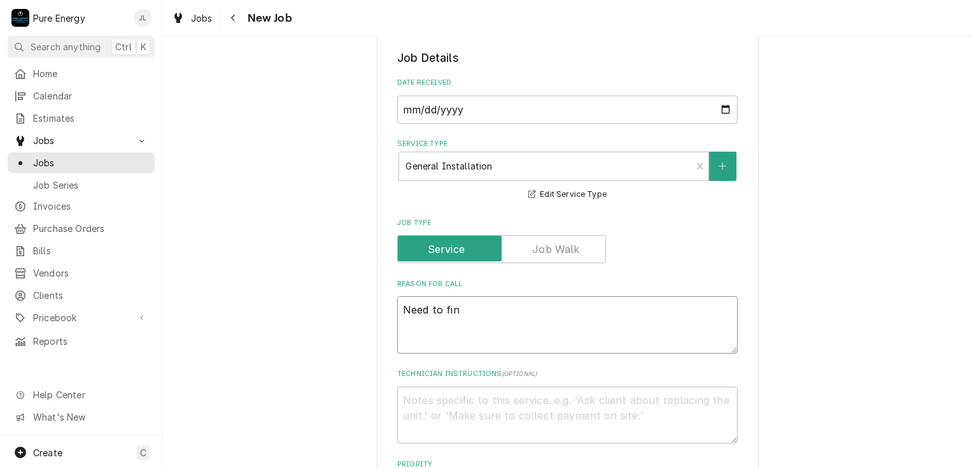
type textarea "Need to find"
type textarea "x"
type textarea "Need to find"
type textarea "x"
type textarea "Need to find w"
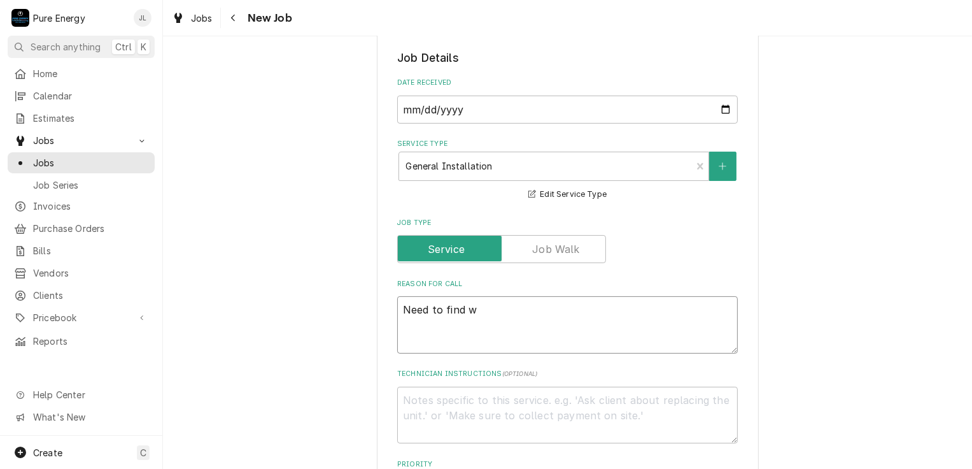
type textarea "x"
type textarea "Need to find wh"
type textarea "x"
type textarea "Need to find whr"
type textarea "x"
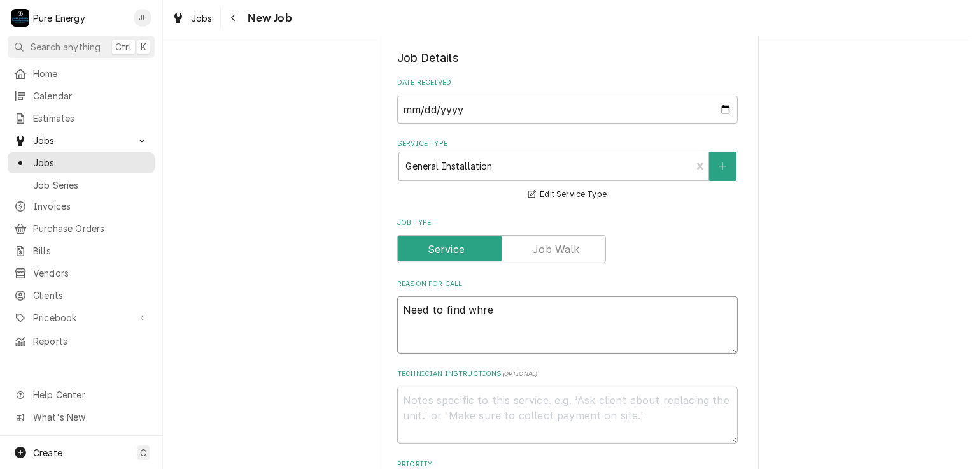
type textarea "Need to find whre"
type textarea "x"
type textarea "Need to find whre"
type textarea "x"
type textarea "Need to find whr"
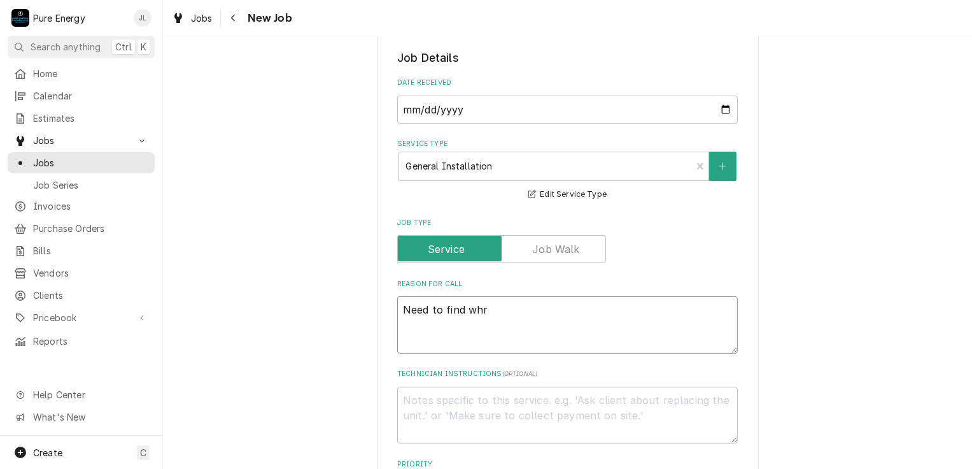
type textarea "x"
type textarea "Need to find wh"
type textarea "x"
type textarea "Need to find whe"
type textarea "x"
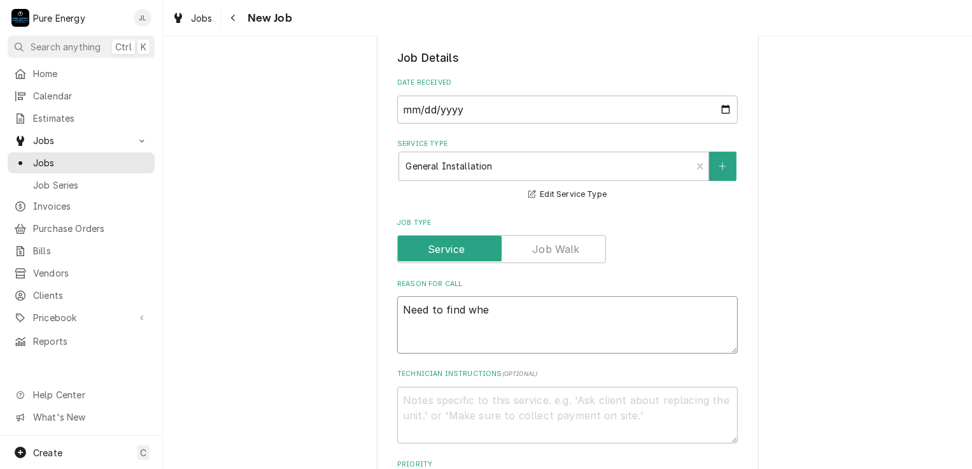
type textarea "Need to find wher"
type textarea "x"
type textarea "Need to find where"
type textarea "x"
type textarea "Need to find where"
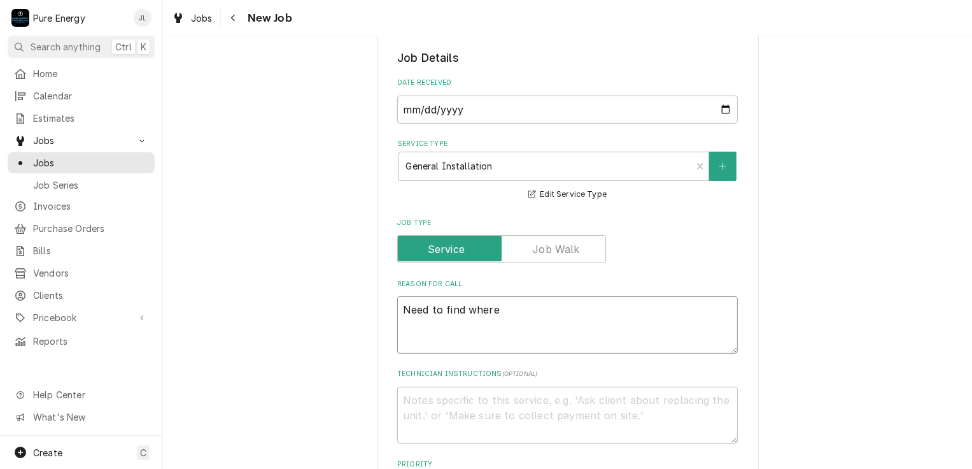
type textarea "x"
type textarea "Need to find where h"
type textarea "x"
type textarea "Need to find where ho"
type textarea "x"
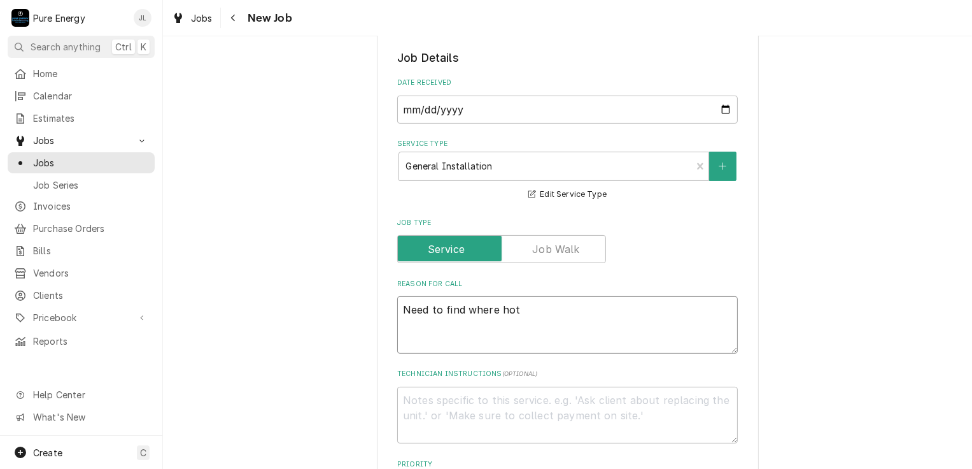
type textarea "Need to find where hot"
type textarea "x"
type textarea "Need to find where hot t"
type textarea "x"
type textarea "Need to find where hot tu"
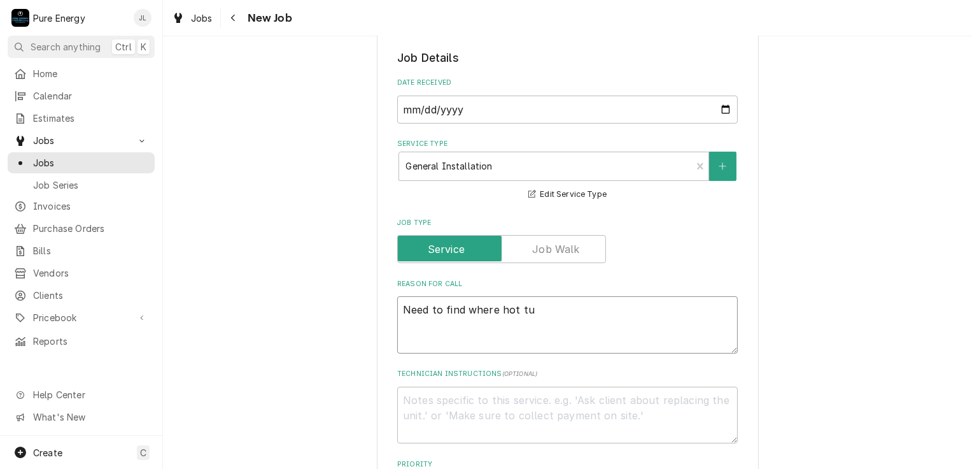
type textarea "x"
type textarea "Need to find where hot tub"
type textarea "x"
type textarea "Need to find where hot tub b"
type textarea "x"
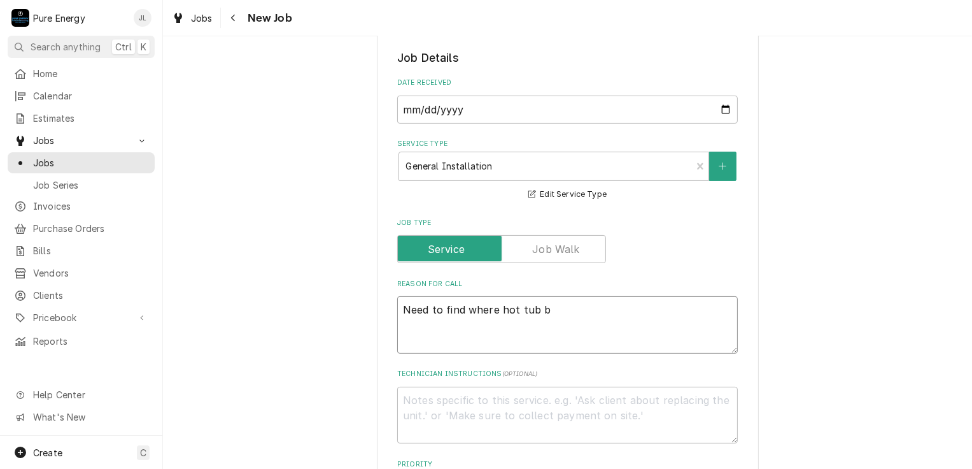
type textarea "Need to find where hot tub br"
type textarea "x"
type textarea "Need to find where hot tub bre"
type textarea "x"
type textarea "Need to find where hot tub brea"
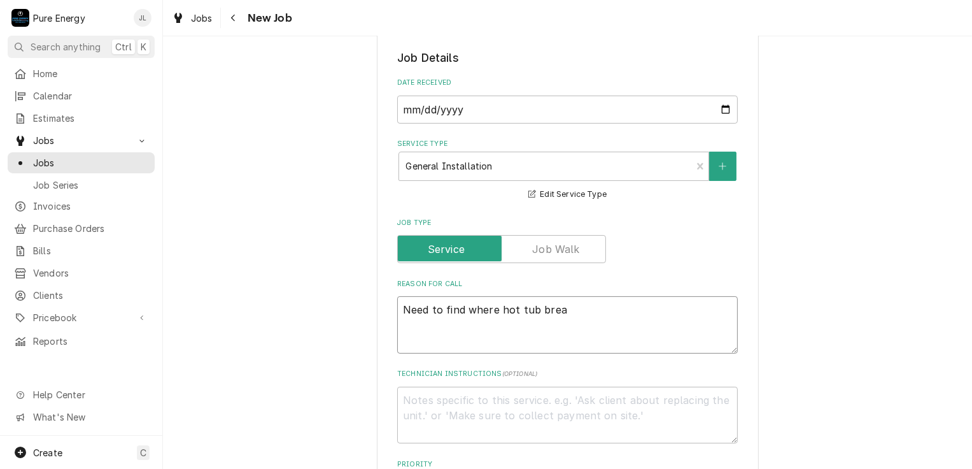
type textarea "x"
type textarea "Need to find where hot tub break"
type textarea "x"
type textarea "Need to find where hot tub breake"
type textarea "x"
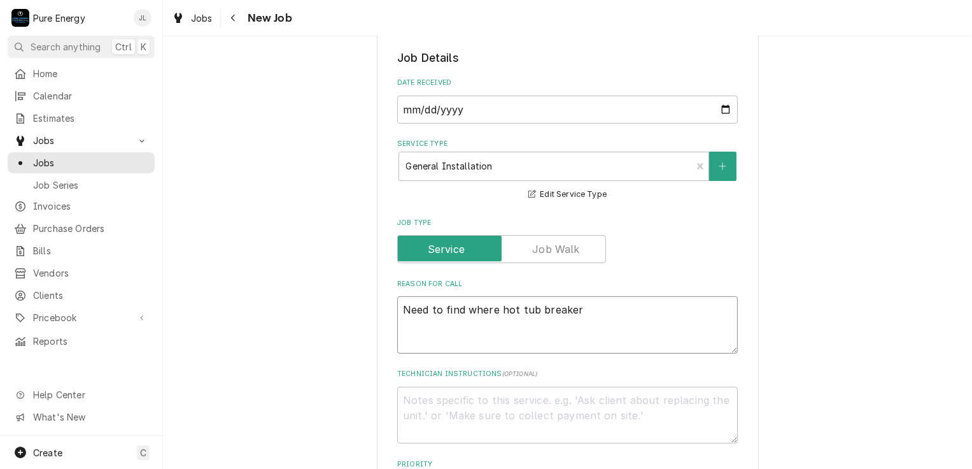
type textarea "Need to find where hot tub breaker"
type textarea "x"
type textarea "Need to find where hot tub breaker i"
type textarea "x"
type textarea "Need to find where hot tub breaker is"
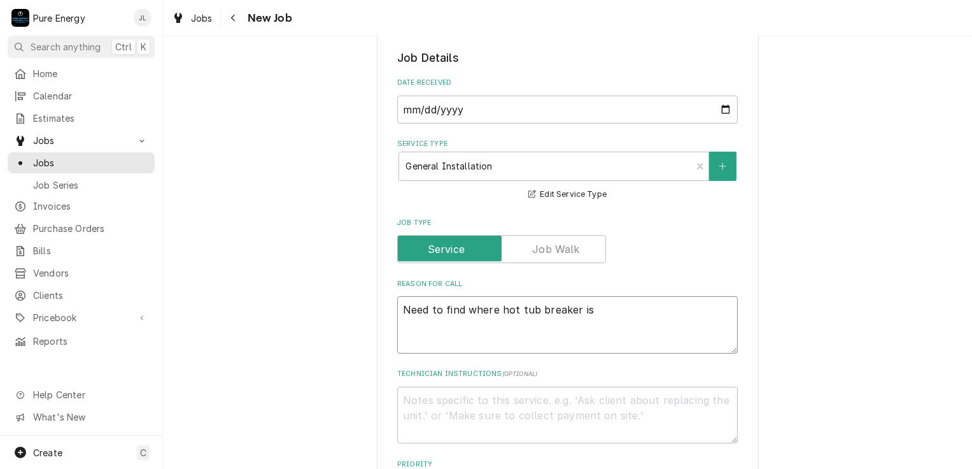
type textarea "x"
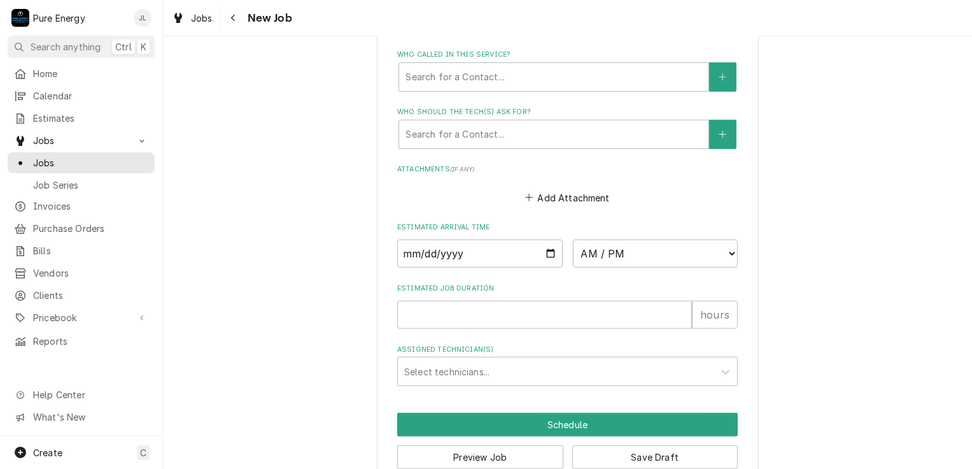
scroll to position [851, 0]
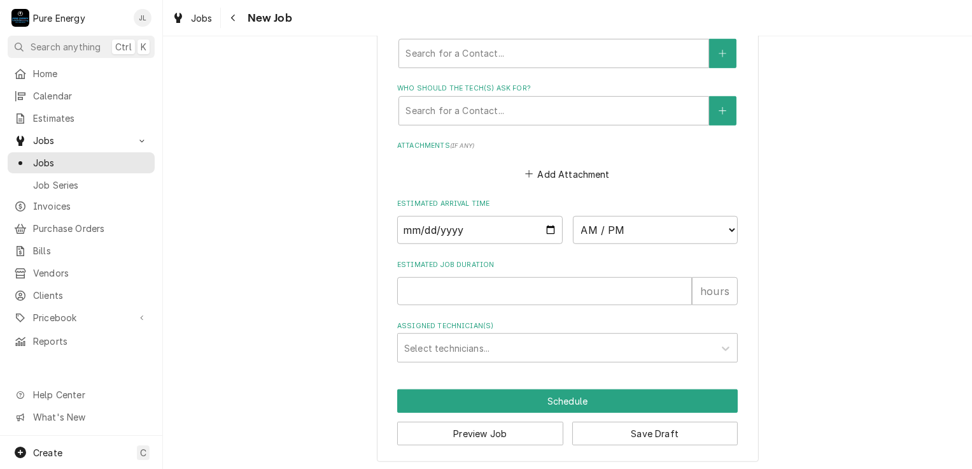
type textarea "Need to find where hot tub breaker is"
click at [481, 297] on input "Estimated Job Duration" at bounding box center [544, 291] width 295 height 28
type textarea "x"
type input "1"
type textarea "x"
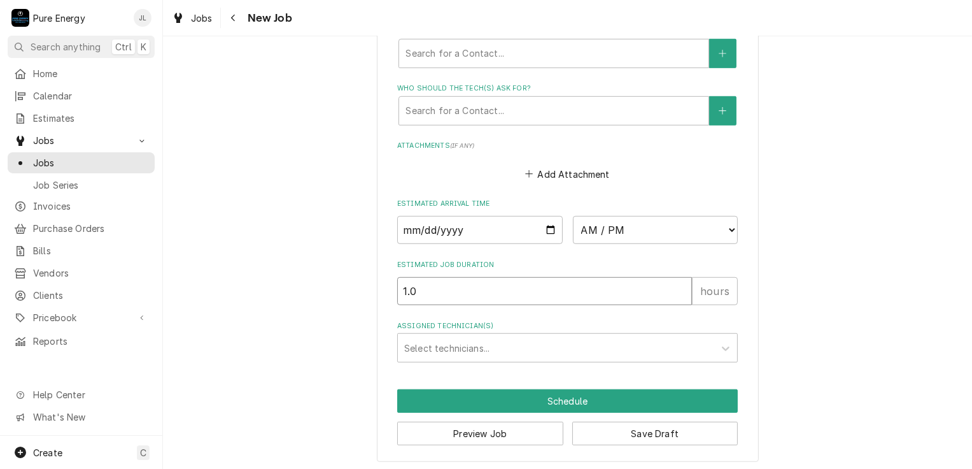
type input "1.0"
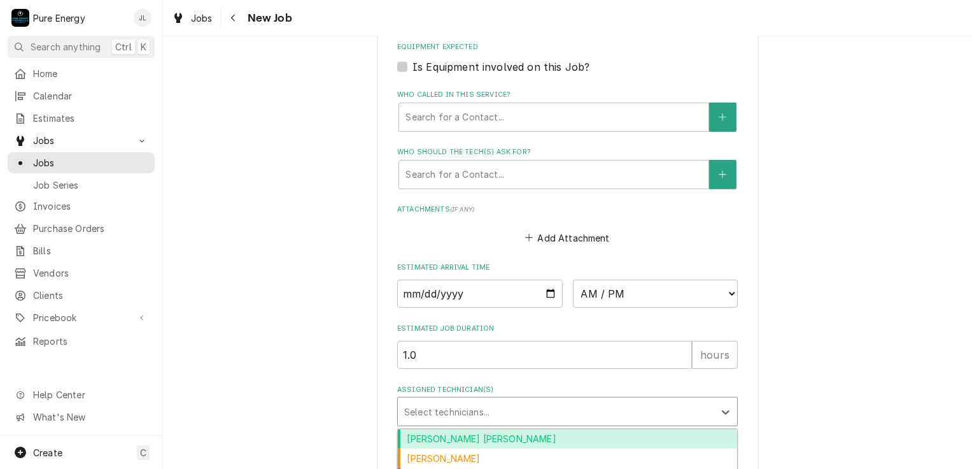
click at [482, 413] on div "Assigned Technician(s)" at bounding box center [556, 411] width 304 height 23
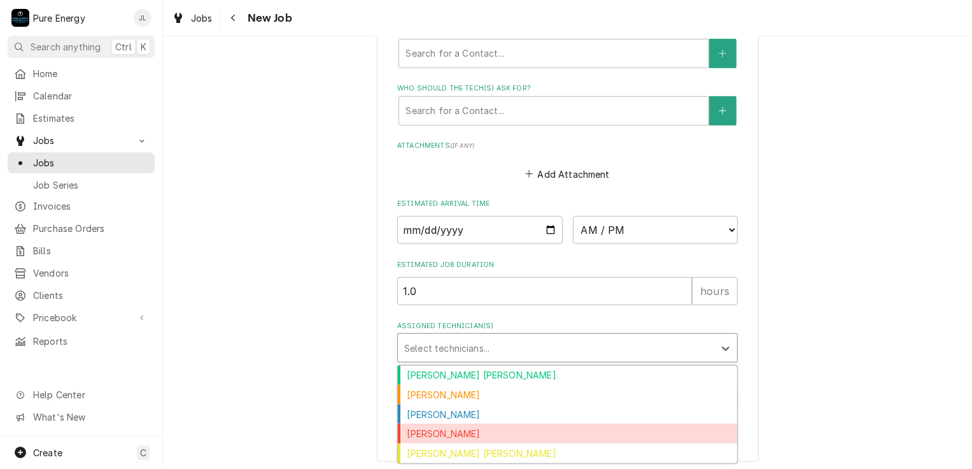
click at [501, 432] on div "James Linnenkamp" at bounding box center [567, 433] width 339 height 20
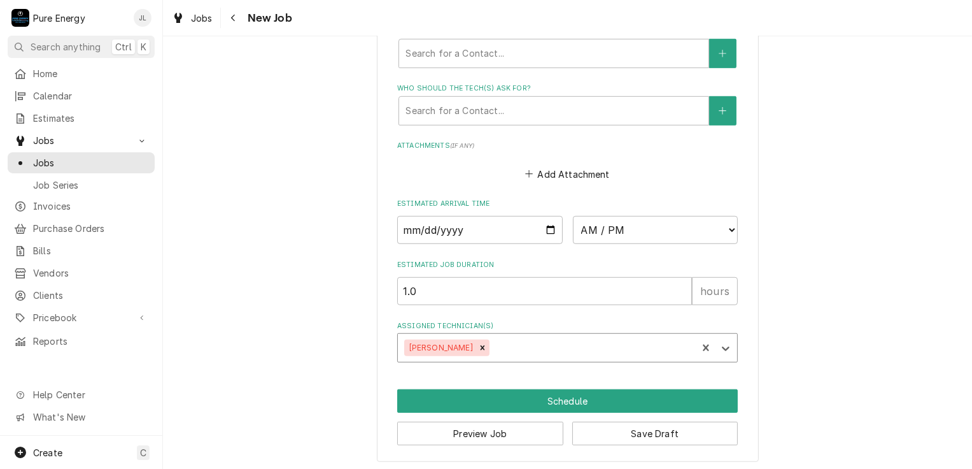
type textarea "x"
click at [730, 224] on select "AM / PM 6:00 AM 6:15 AM 6:30 AM 6:45 AM 7:00 AM 7:15 AM 7:30 AM 7:45 AM 8:00 AM…" at bounding box center [656, 230] width 166 height 28
select select "08:30:00"
click at [573, 216] on select "AM / PM 6:00 AM 6:15 AM 6:30 AM 6:45 AM 7:00 AM 7:15 AM 7:30 AM 7:45 AM 8:00 AM…" at bounding box center [656, 230] width 166 height 28
type textarea "x"
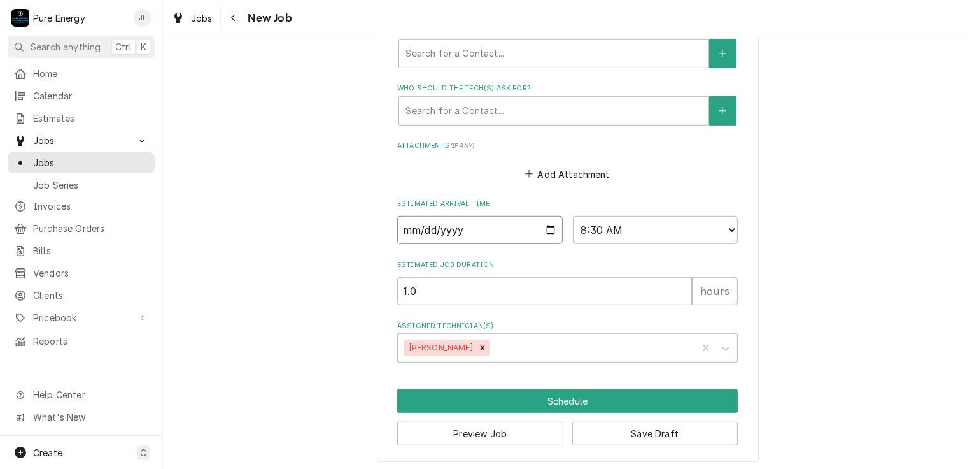
click at [547, 225] on input "Date" at bounding box center [480, 230] width 166 height 28
type input "2025-08-19"
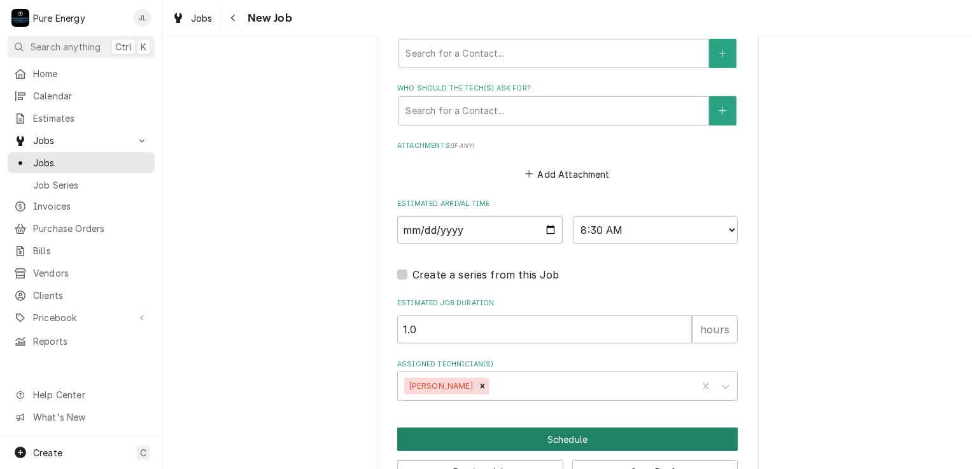
click at [535, 427] on button "Schedule" at bounding box center [567, 439] width 341 height 24
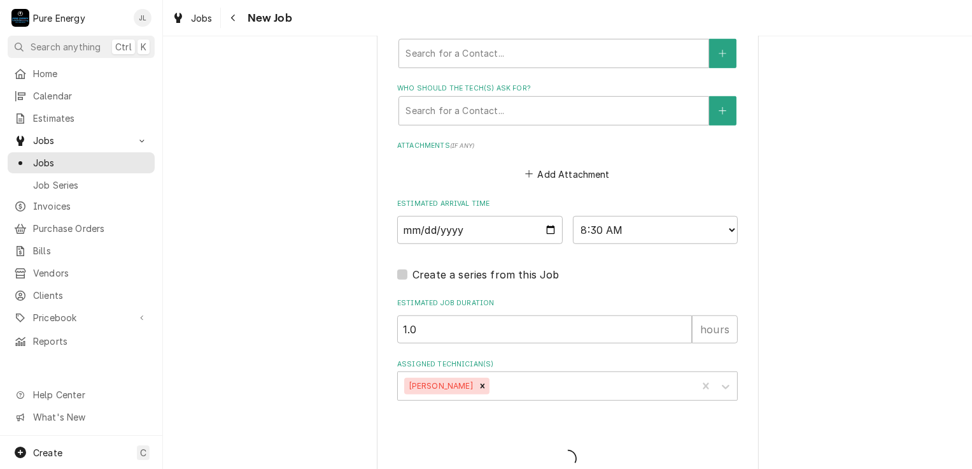
type textarea "x"
